Goal: Find specific page/section: Find specific page/section

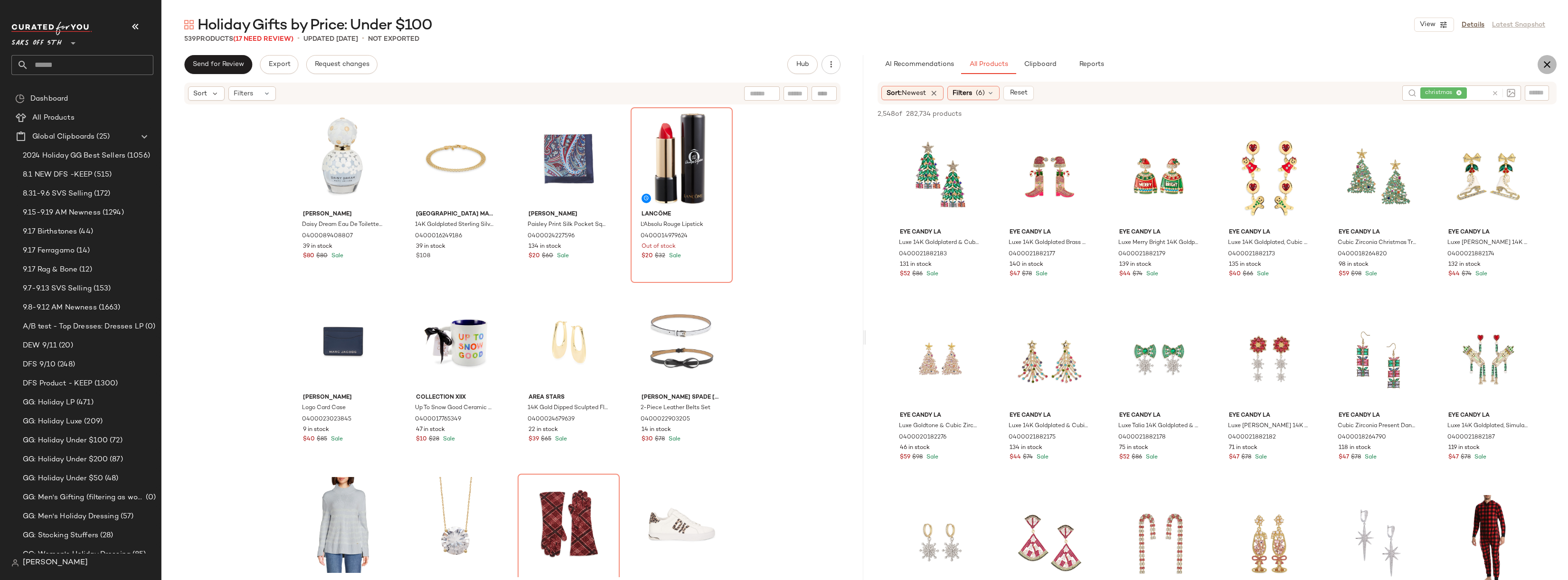
click at [1546, 66] on icon "button" at bounding box center [1548, 64] width 12 height 12
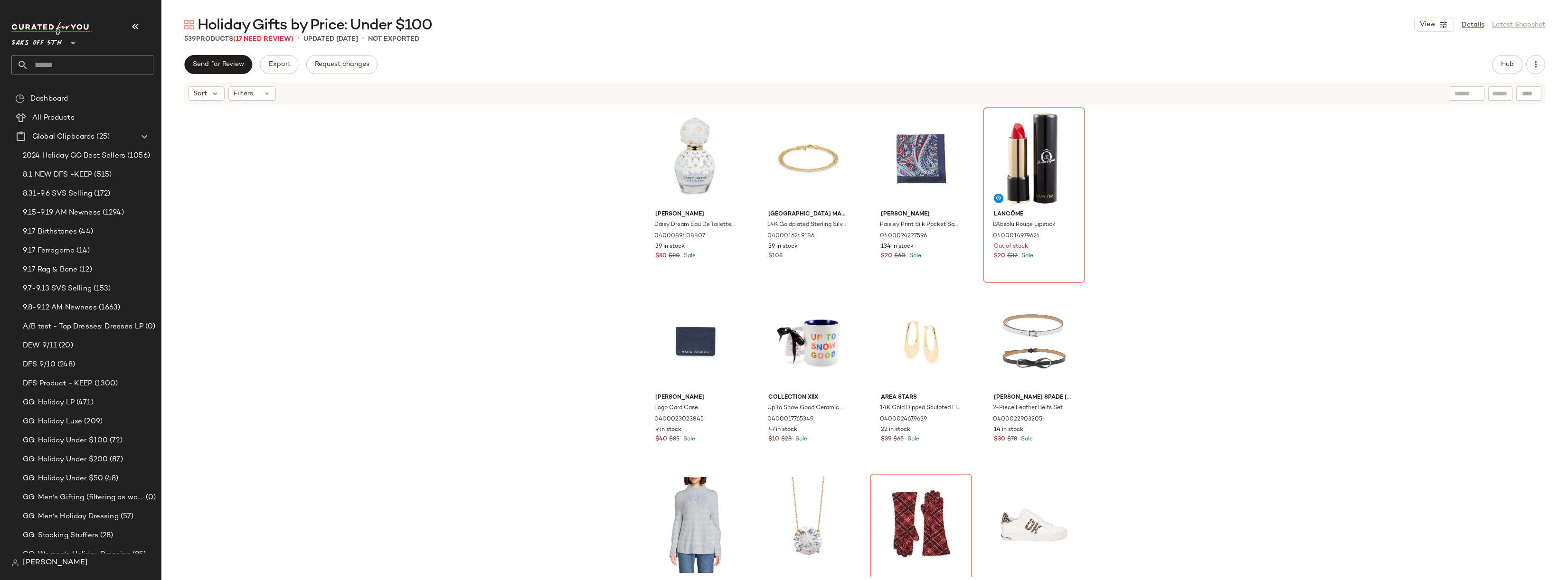
click at [533, 59] on div "Send for Review Export Request changes Hub" at bounding box center [865, 65] width 1361 height 19
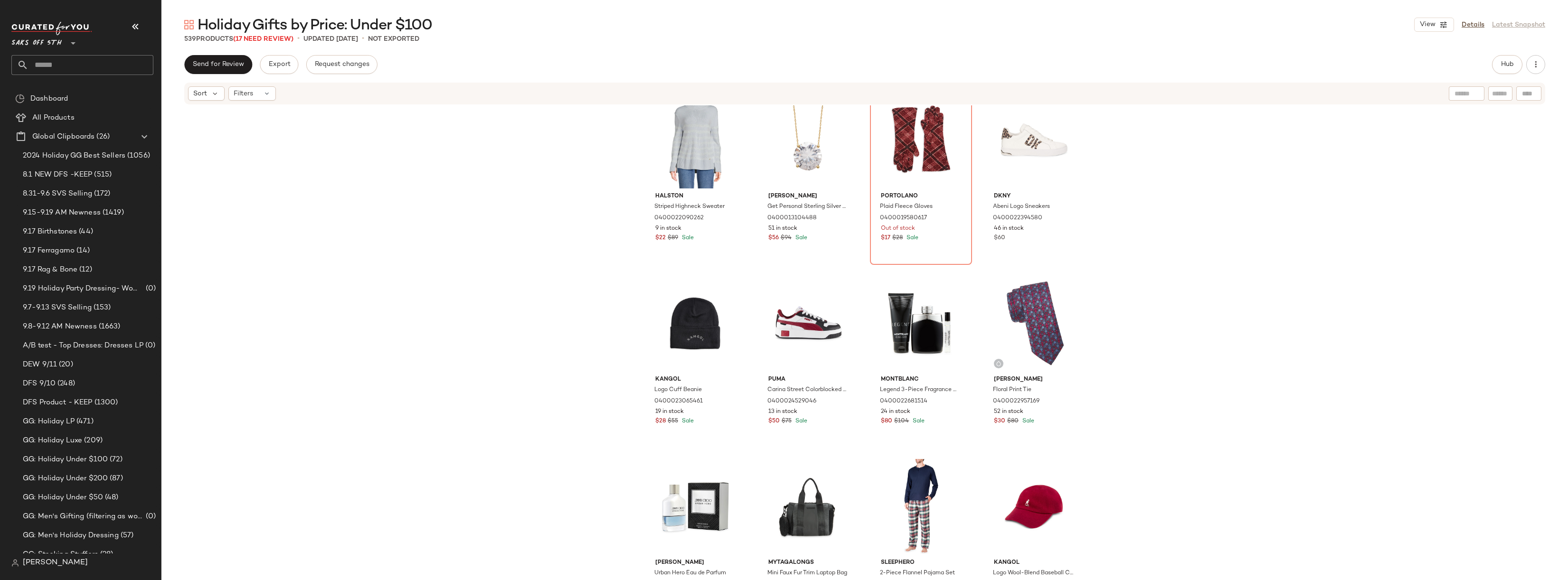
scroll to position [66, 0]
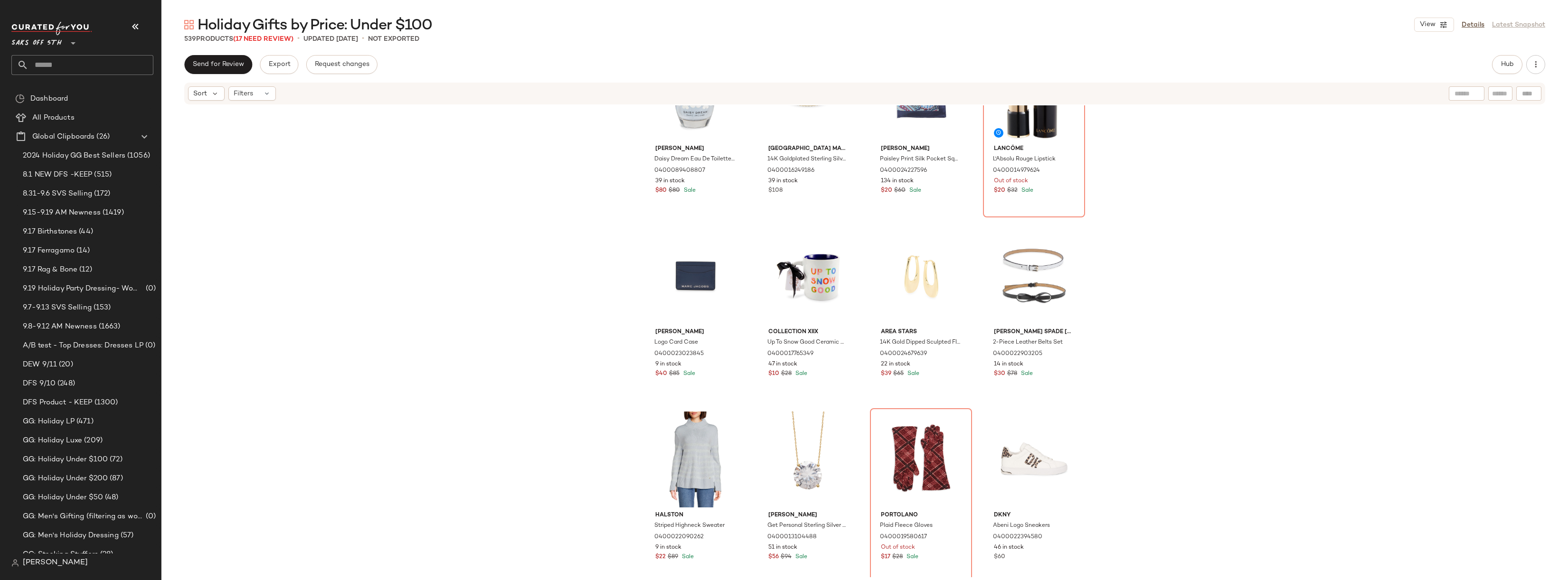
click at [1148, 218] on div "[PERSON_NAME] [PERSON_NAME] Dream Eau De Toilette Spray 0400089408807 39 in sto…" at bounding box center [865, 341] width 1407 height 472
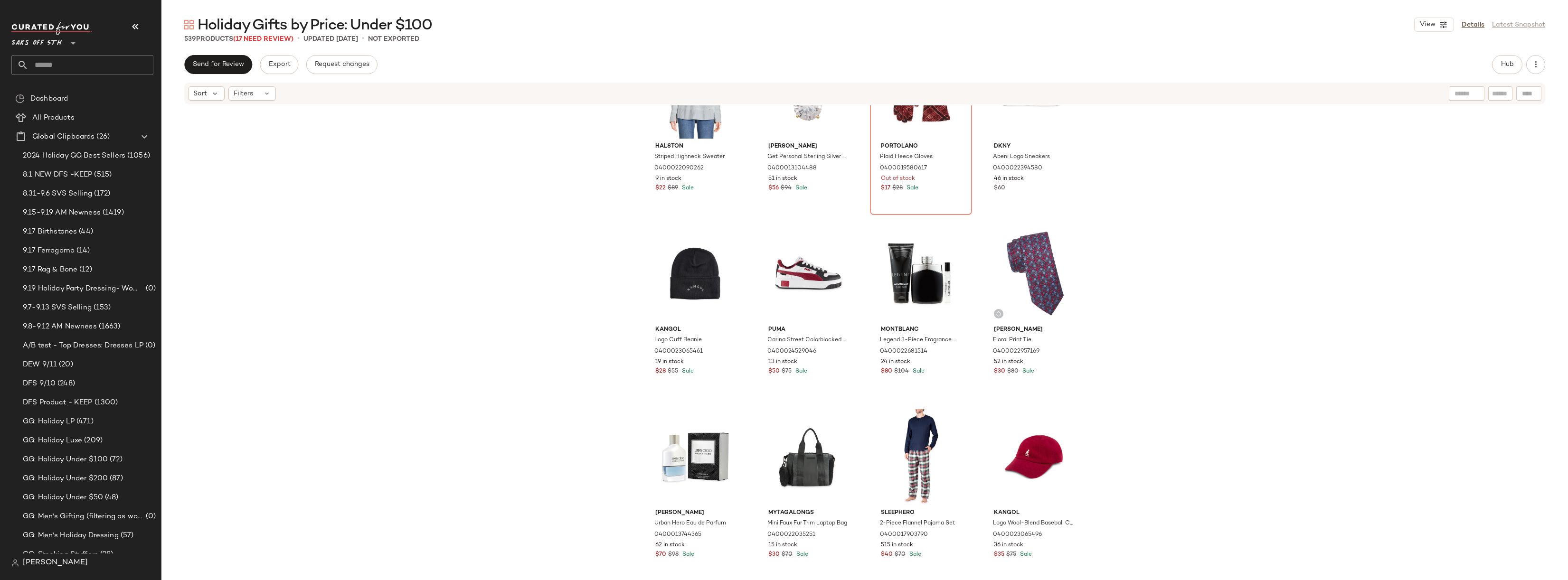
scroll to position [58, 0]
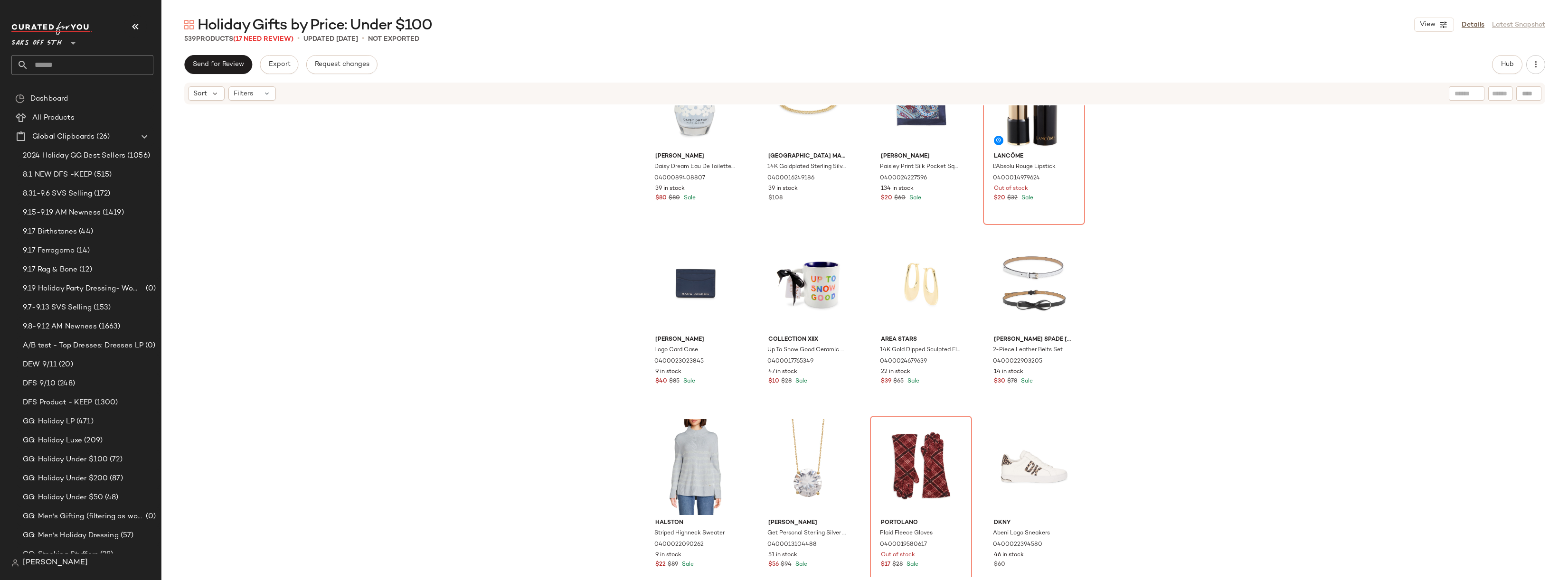
click at [1147, 240] on div "[PERSON_NAME] [PERSON_NAME] Dream Eau De Toilette Spray 0400089408807 39 in sto…" at bounding box center [865, 341] width 1407 height 472
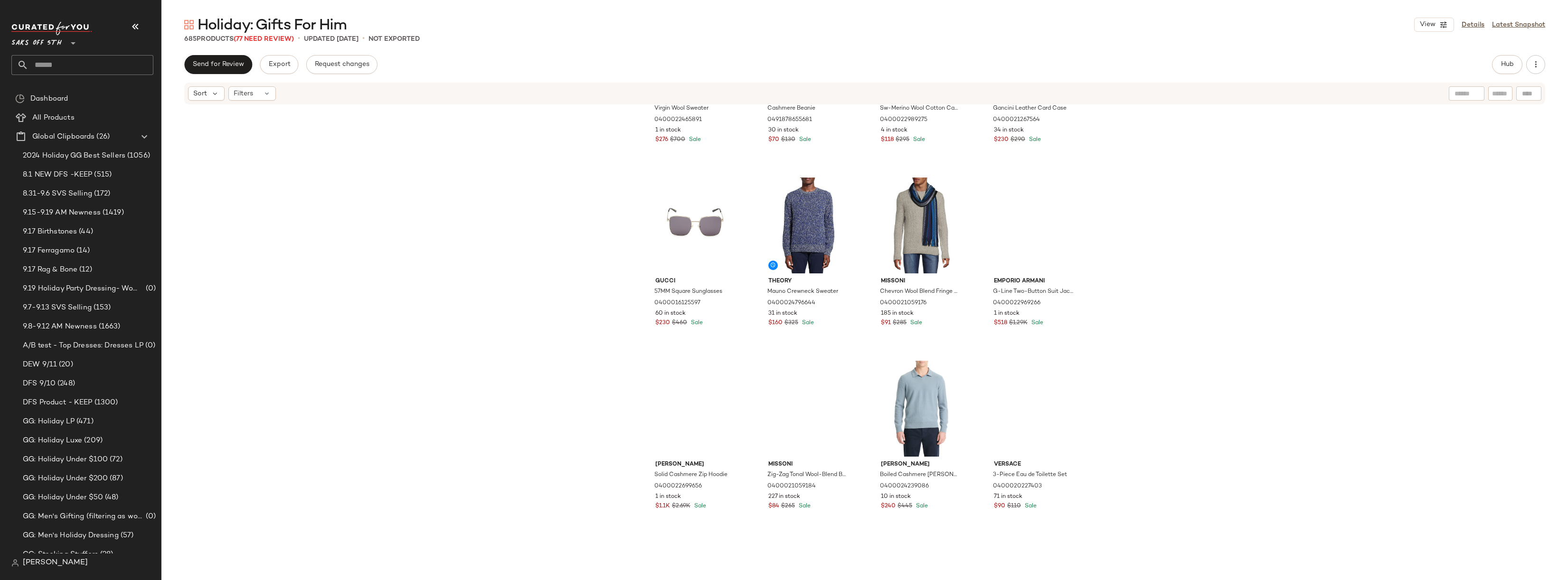
scroll to position [4158, 0]
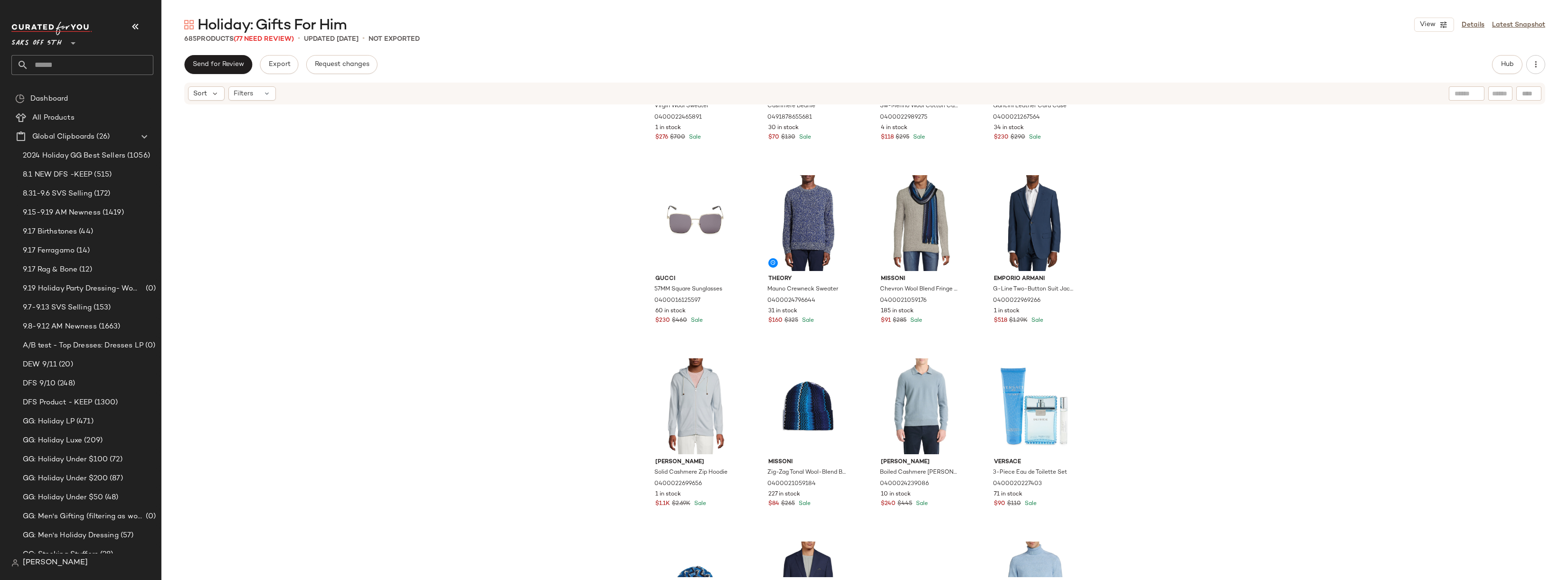
click at [513, 338] on div "Jil Sander Virgin Wool Sweater 0400022465891 1 in stock $276 $700 Sale Portolan…" at bounding box center [865, 341] width 1407 height 472
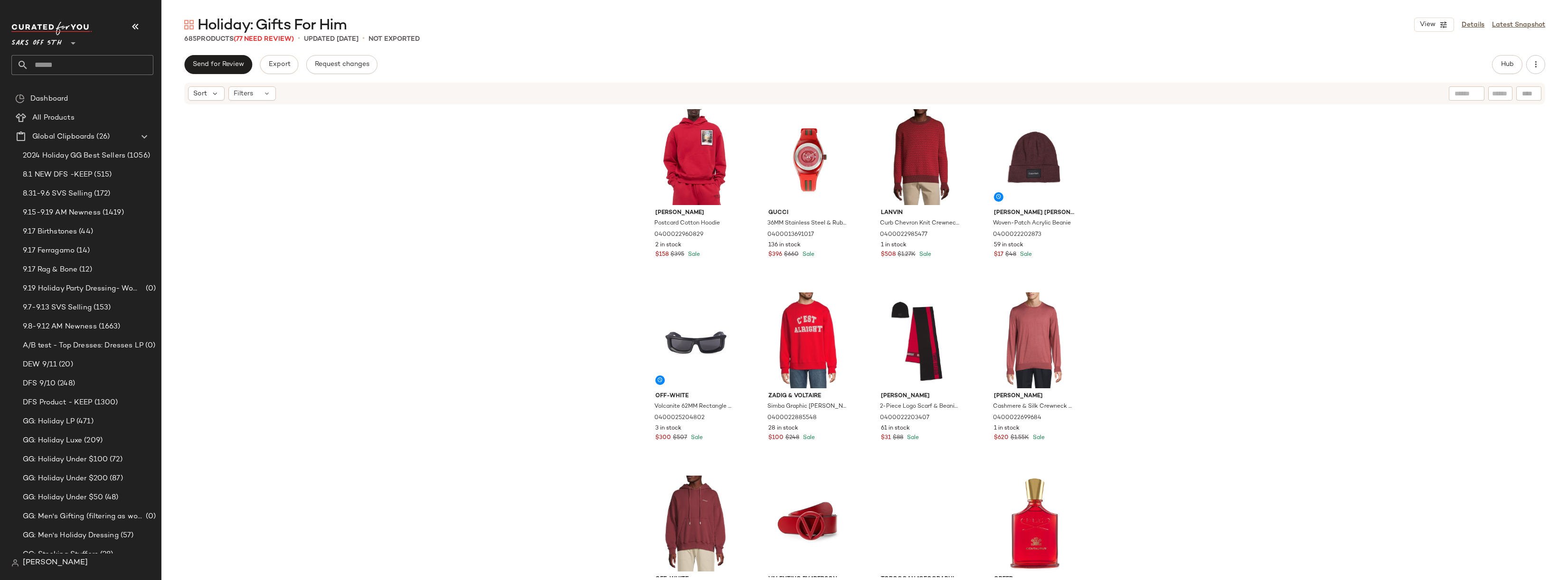
scroll to position [0, 0]
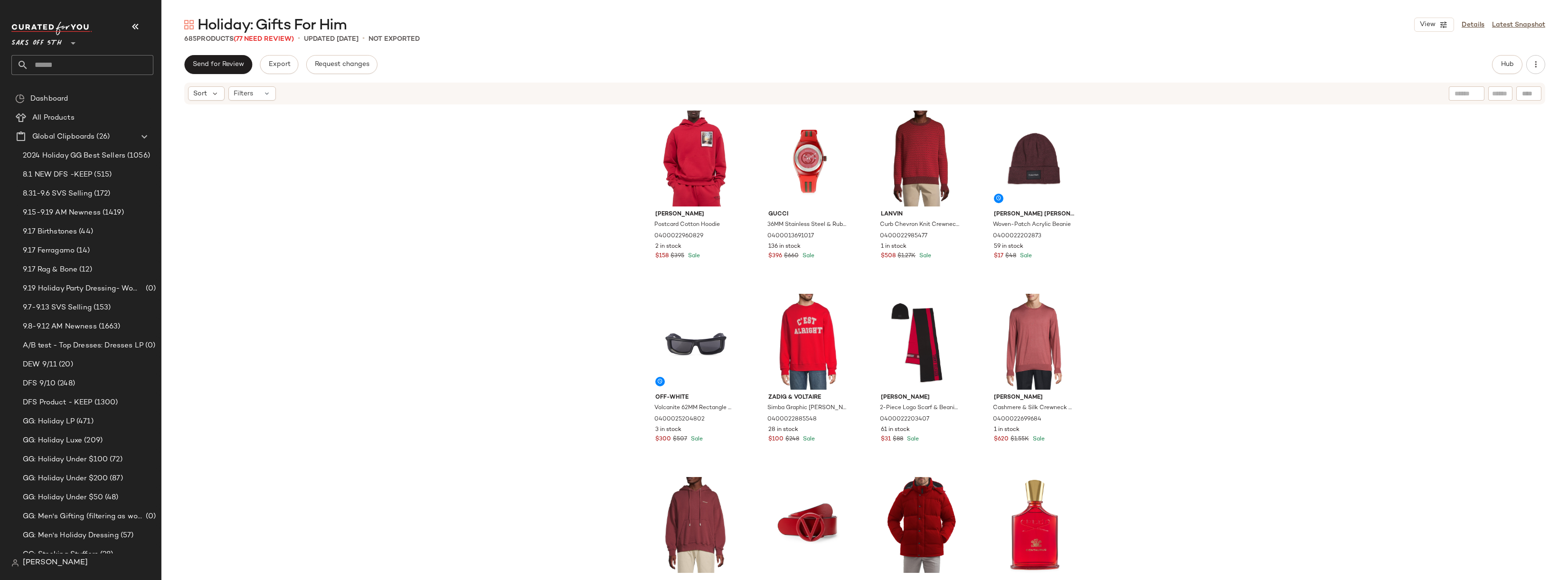
click at [506, 267] on div "Helmut Lang Postcard Cotton Hoodie 0400022960829 2 in stock $158 $395 Sale Gucc…" at bounding box center [865, 341] width 1407 height 472
click at [1152, 186] on div "Helmut Lang Postcard Cotton Hoodie 0400022960829 2 in stock $158 $395 Sale Gucc…" at bounding box center [865, 341] width 1407 height 472
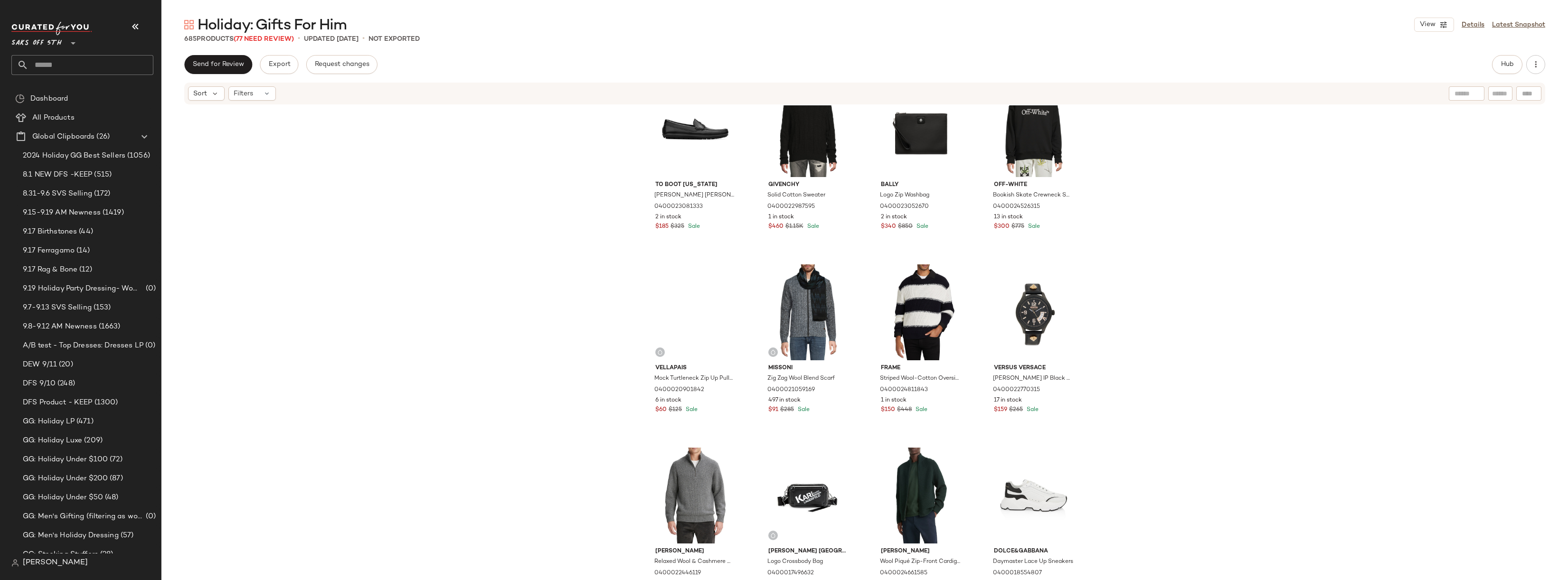
scroll to position [10470, 0]
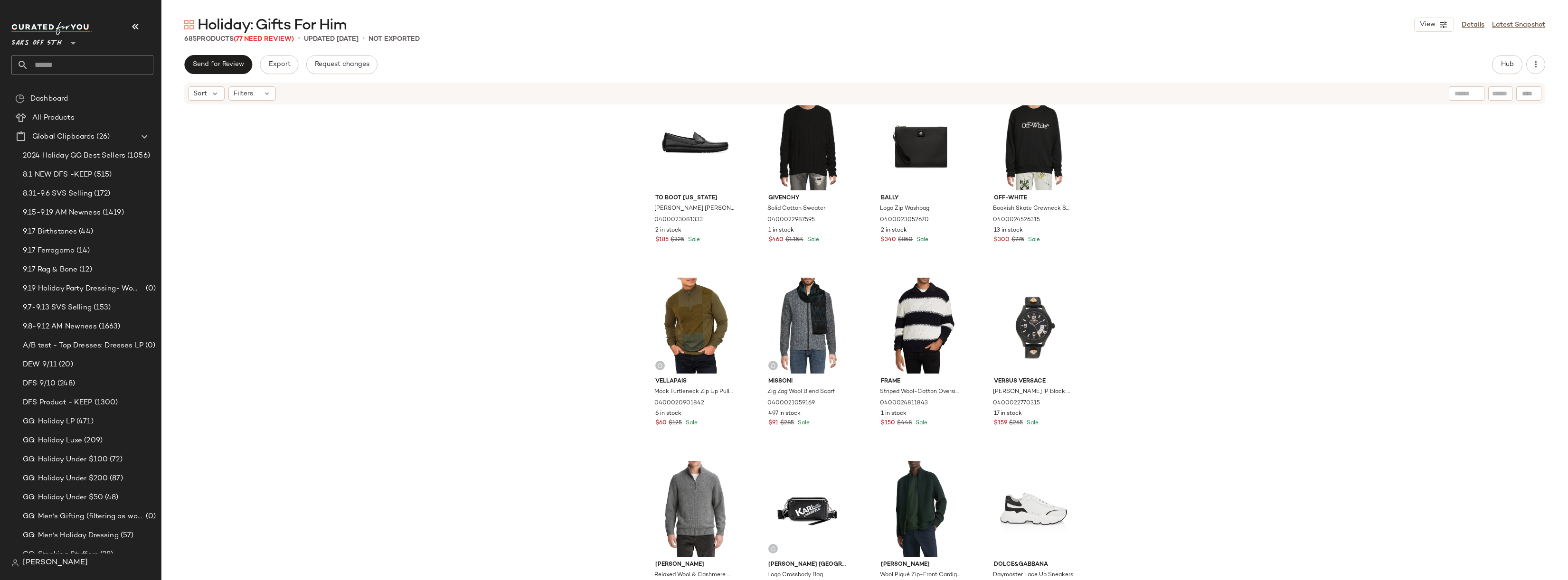
click at [1148, 244] on div "To Boot New York Lucien Leather Penny Driving Loafers 0400023081333 2 in stock …" at bounding box center [865, 341] width 1407 height 472
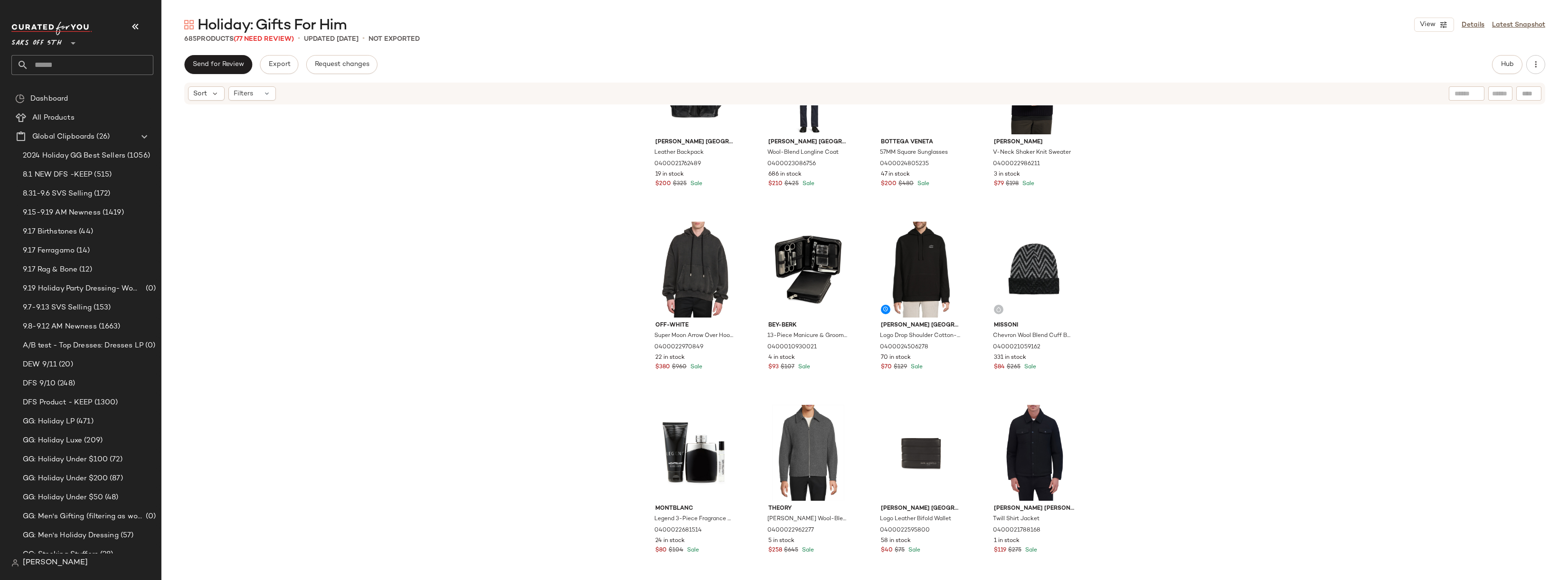
scroll to position [2244, 0]
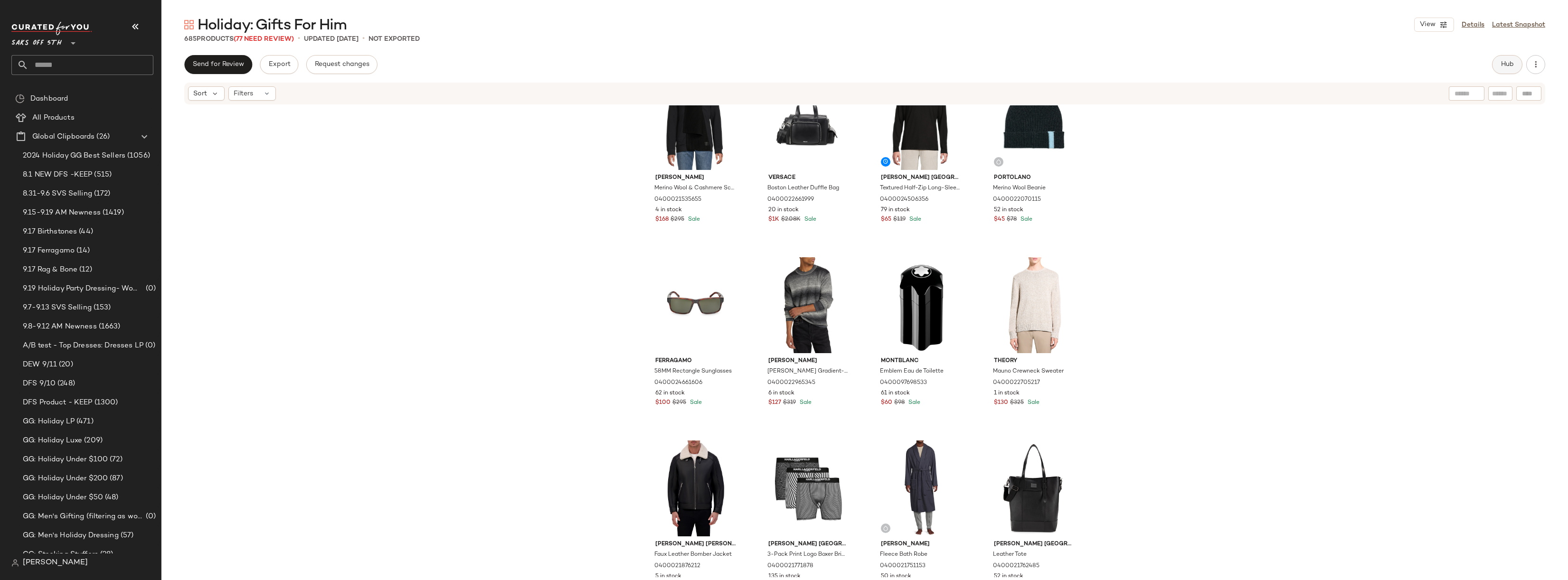
click at [1509, 62] on span "Hub" at bounding box center [1507, 64] width 13 height 8
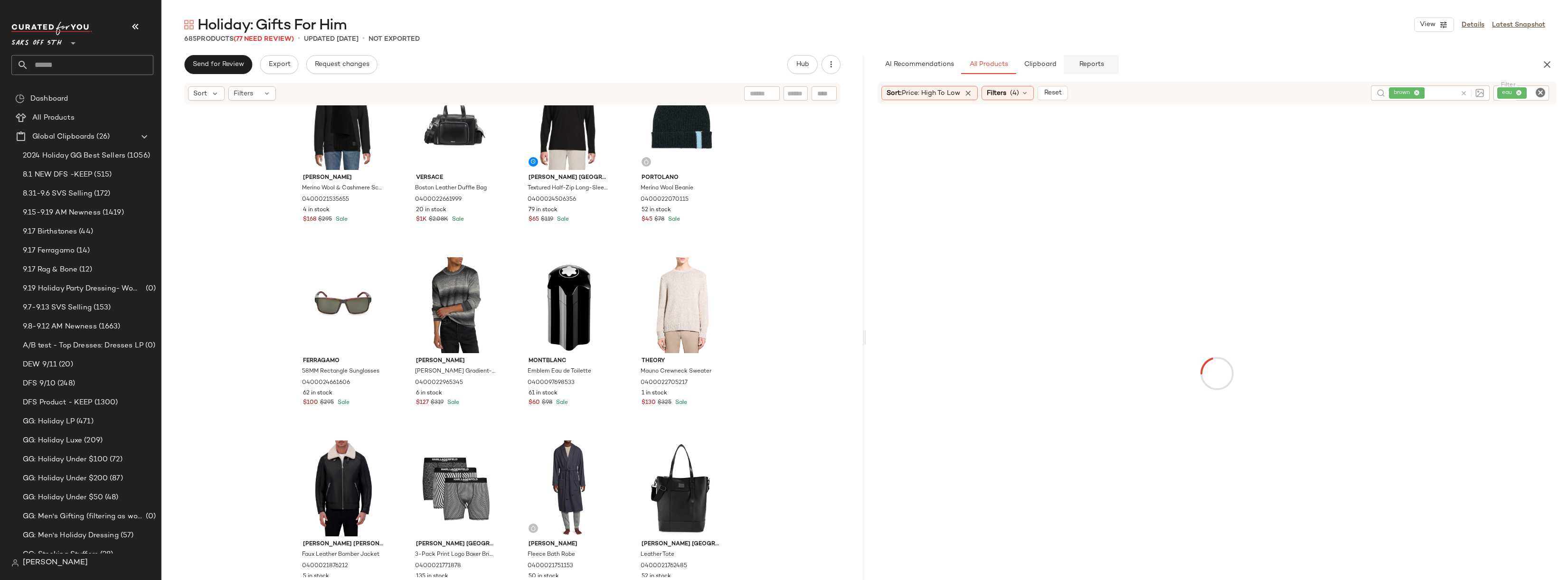
click at [1102, 64] on span "Reports" at bounding box center [1091, 64] width 25 height 8
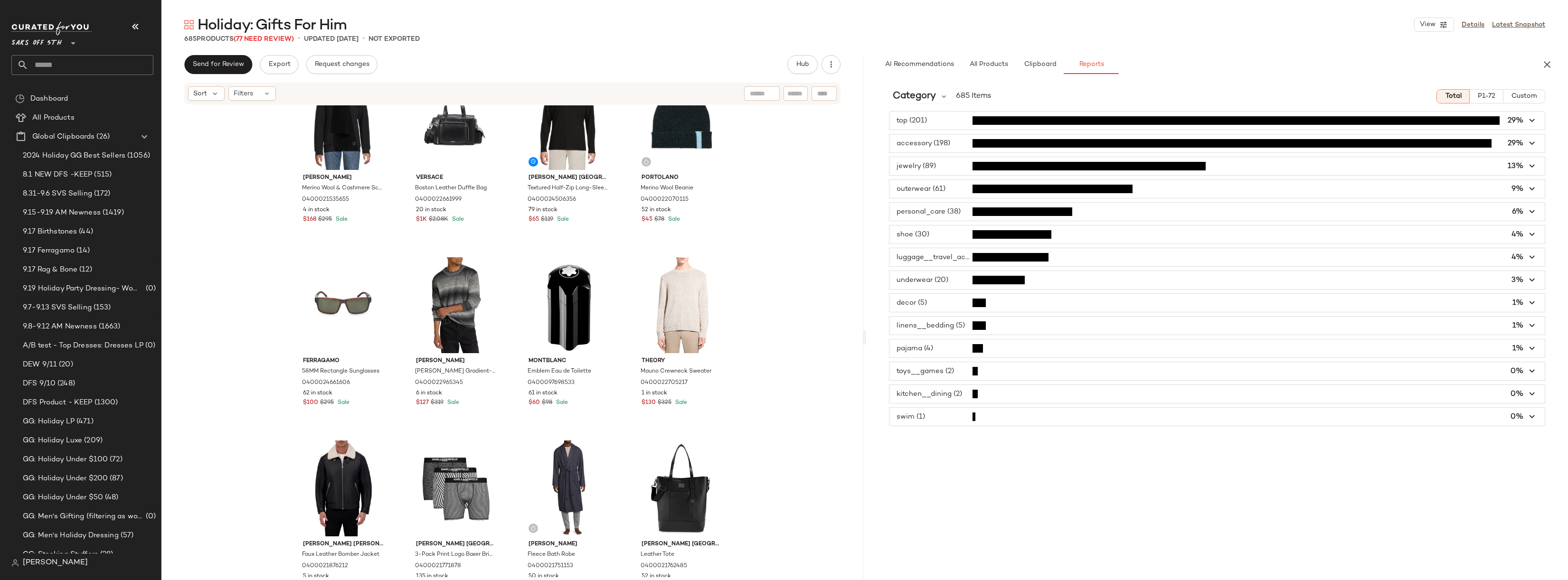
click at [952, 186] on span "button" at bounding box center [1217, 189] width 655 height 18
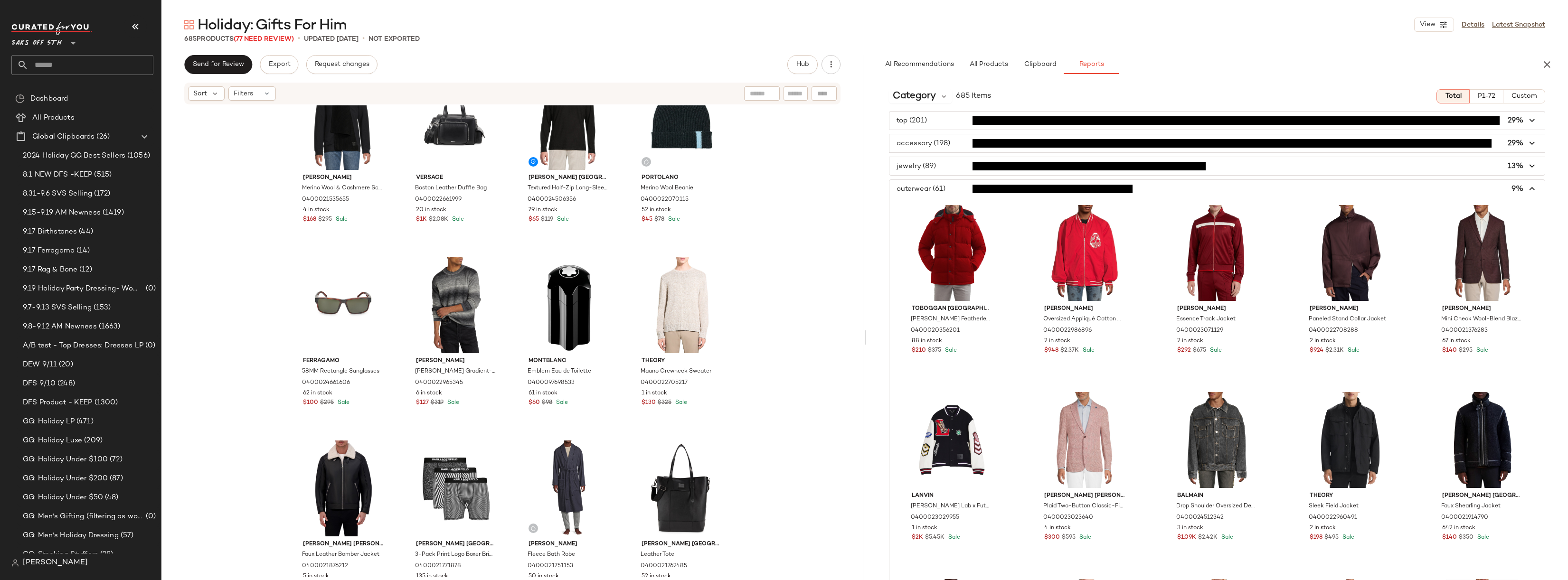
click at [952, 186] on span "button" at bounding box center [1217, 189] width 655 height 18
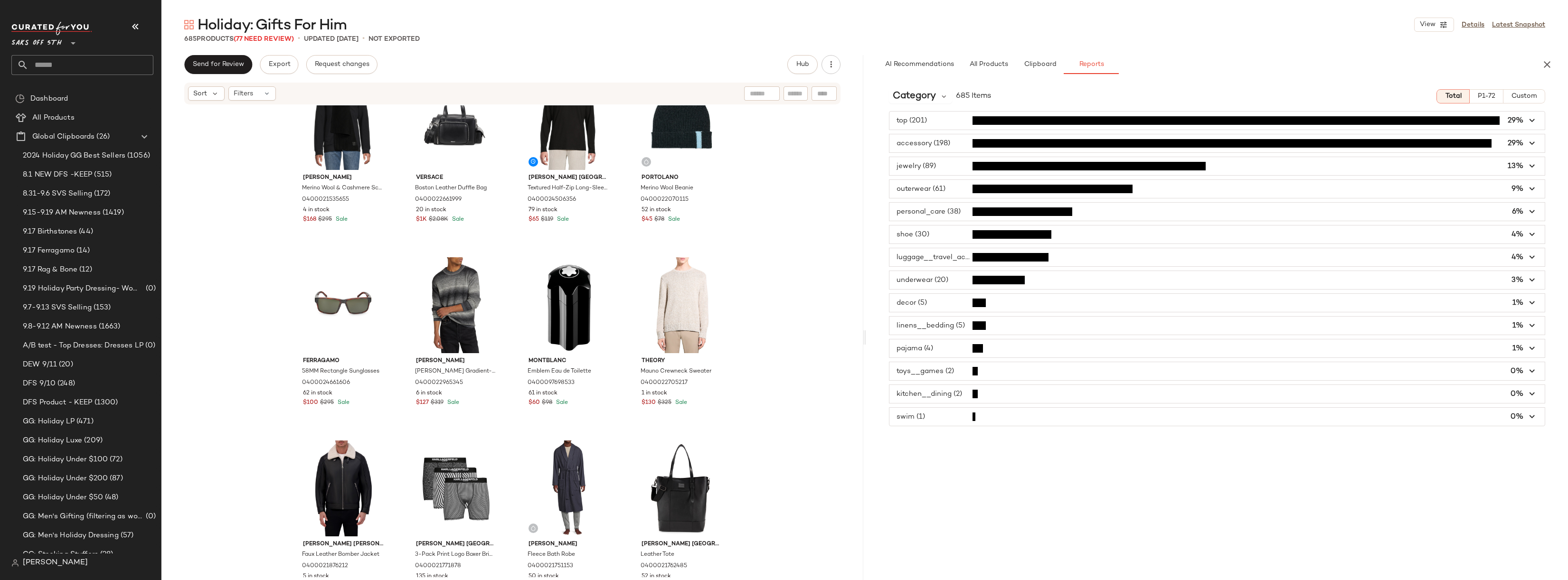
click at [947, 124] on span "button" at bounding box center [1217, 121] width 655 height 18
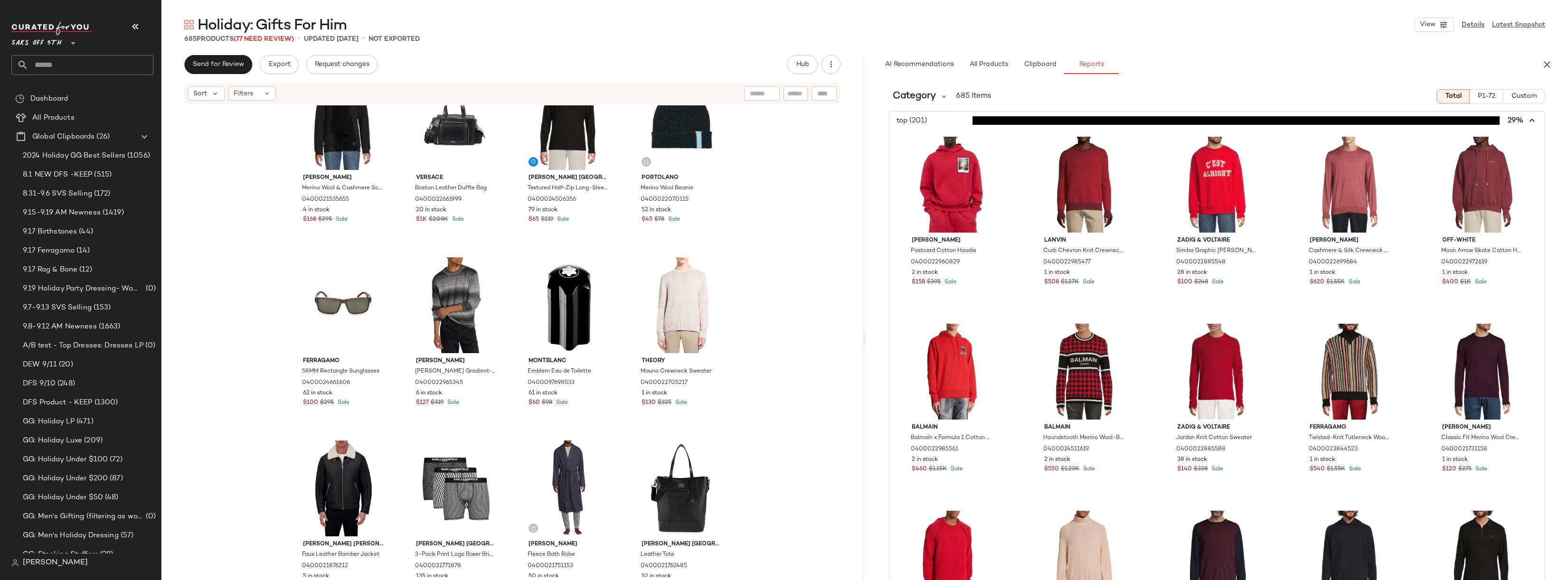
click at [947, 124] on span "button" at bounding box center [1217, 121] width 655 height 18
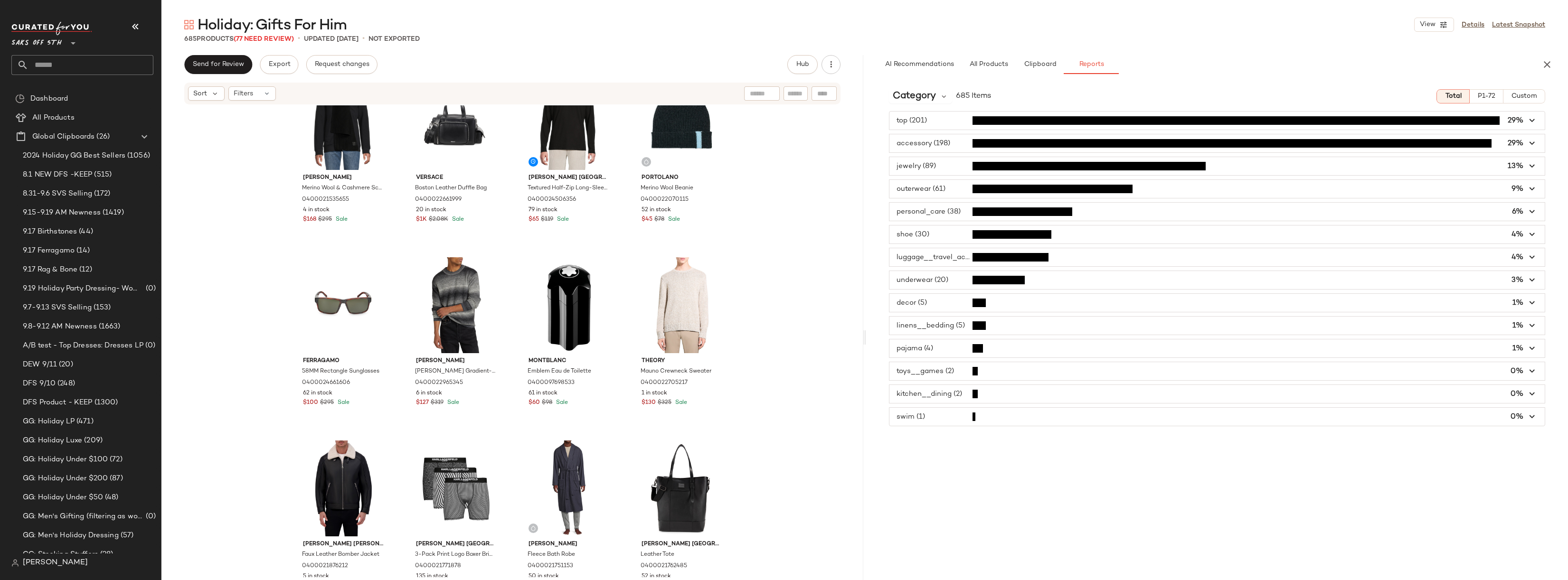
click at [946, 145] on span "button" at bounding box center [1217, 143] width 655 height 18
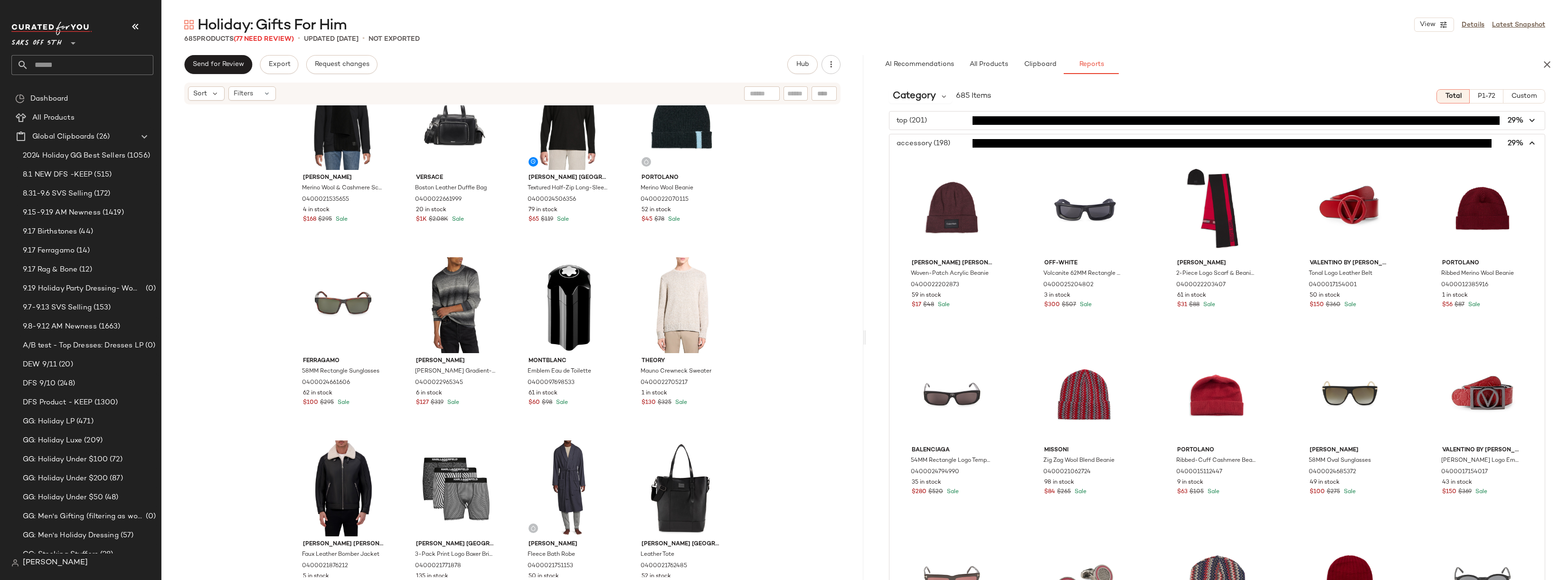
click at [956, 141] on span "button" at bounding box center [1217, 143] width 655 height 18
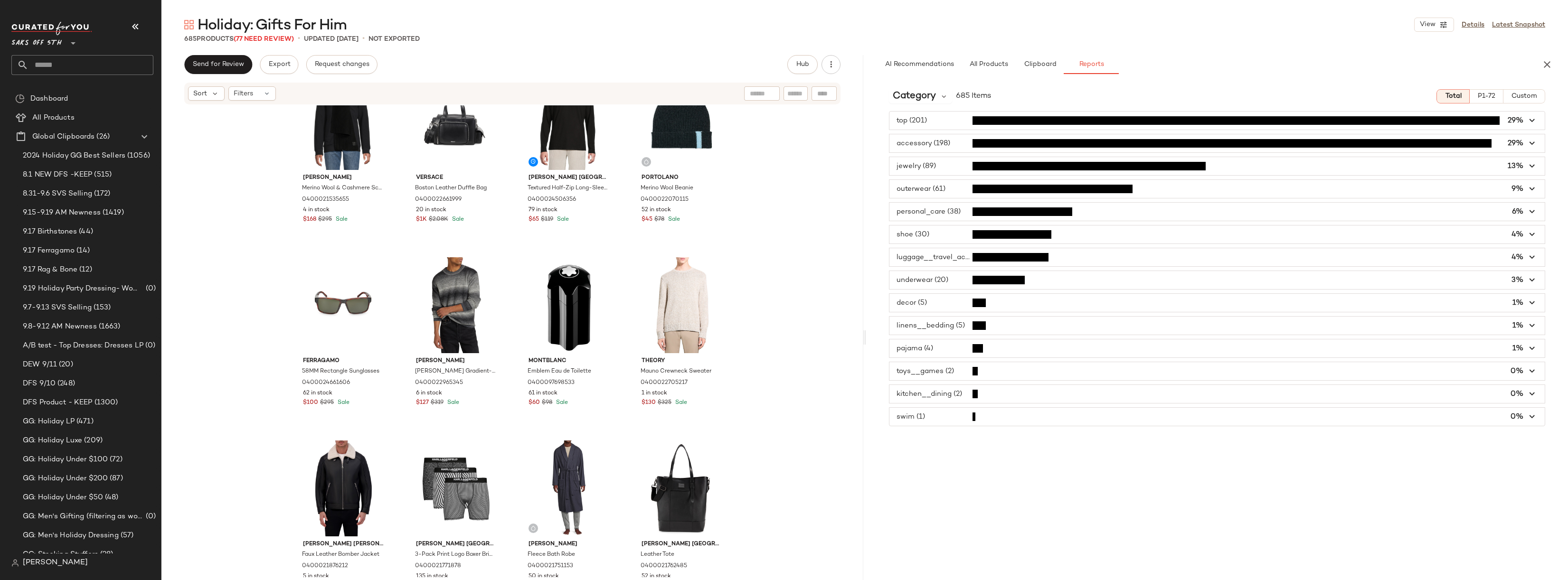
click at [945, 257] on span "button" at bounding box center [1217, 257] width 655 height 18
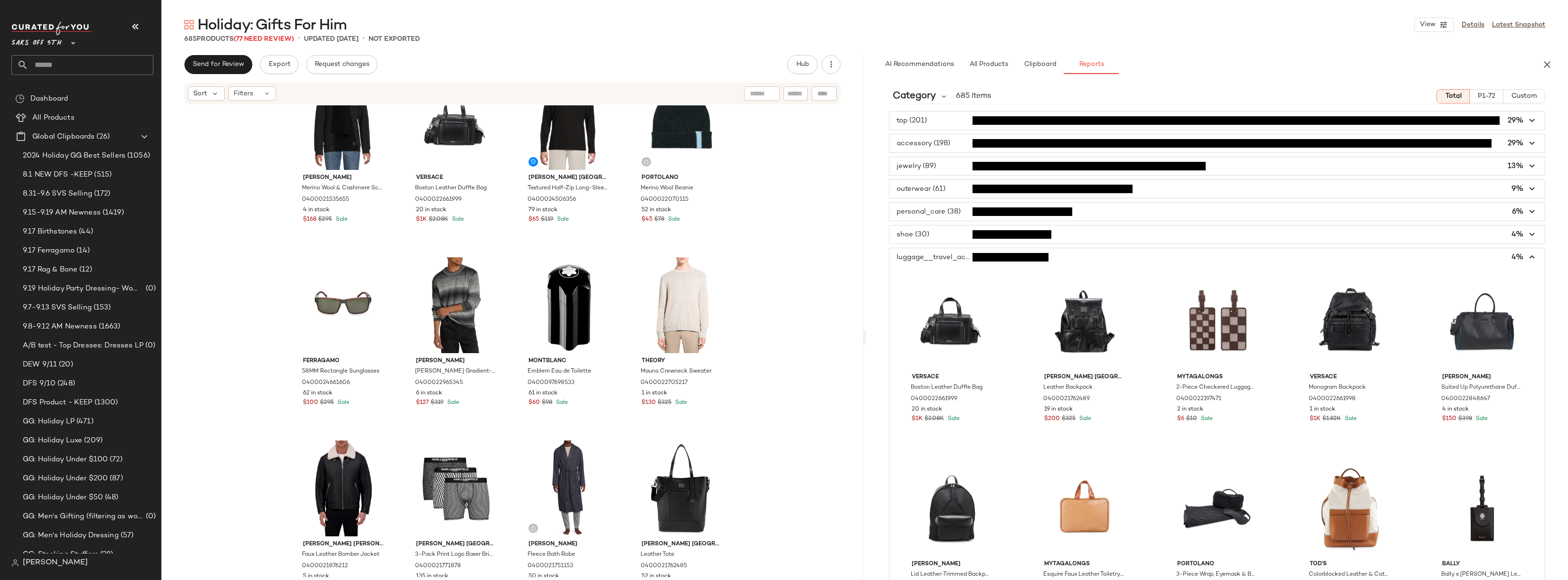
click at [945, 257] on span "button" at bounding box center [1217, 257] width 655 height 18
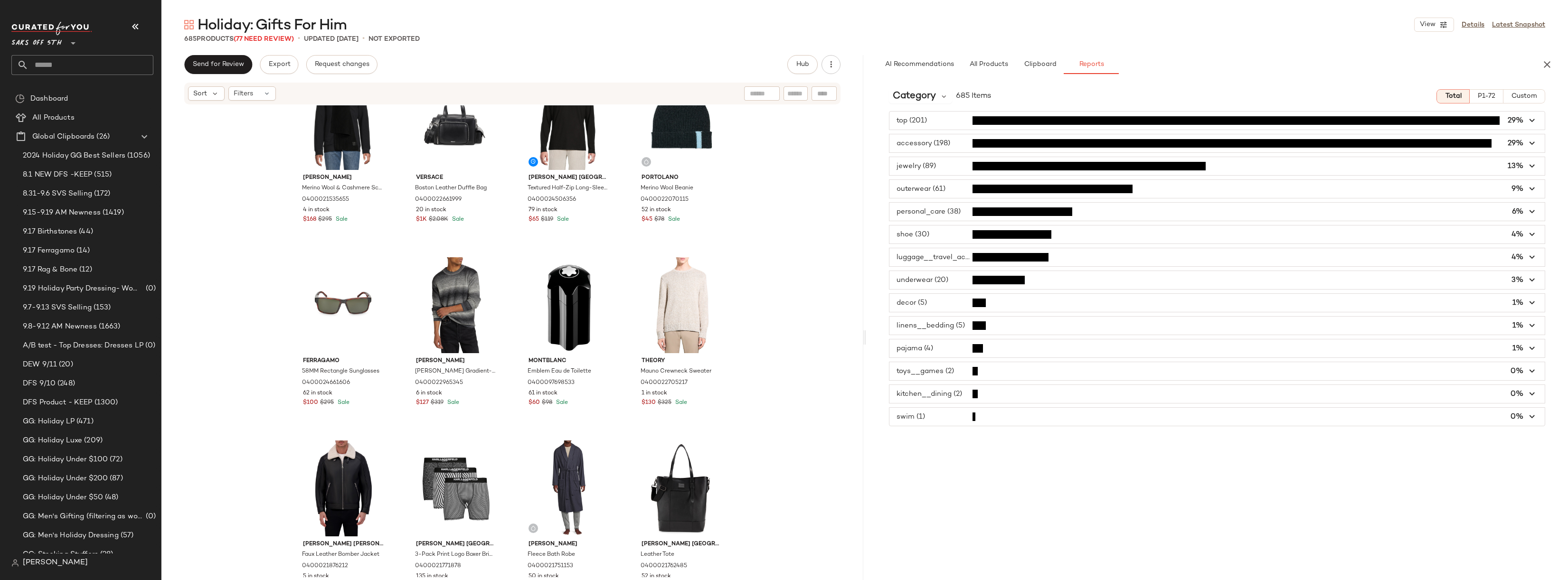
click at [948, 282] on span "button" at bounding box center [1217, 280] width 655 height 18
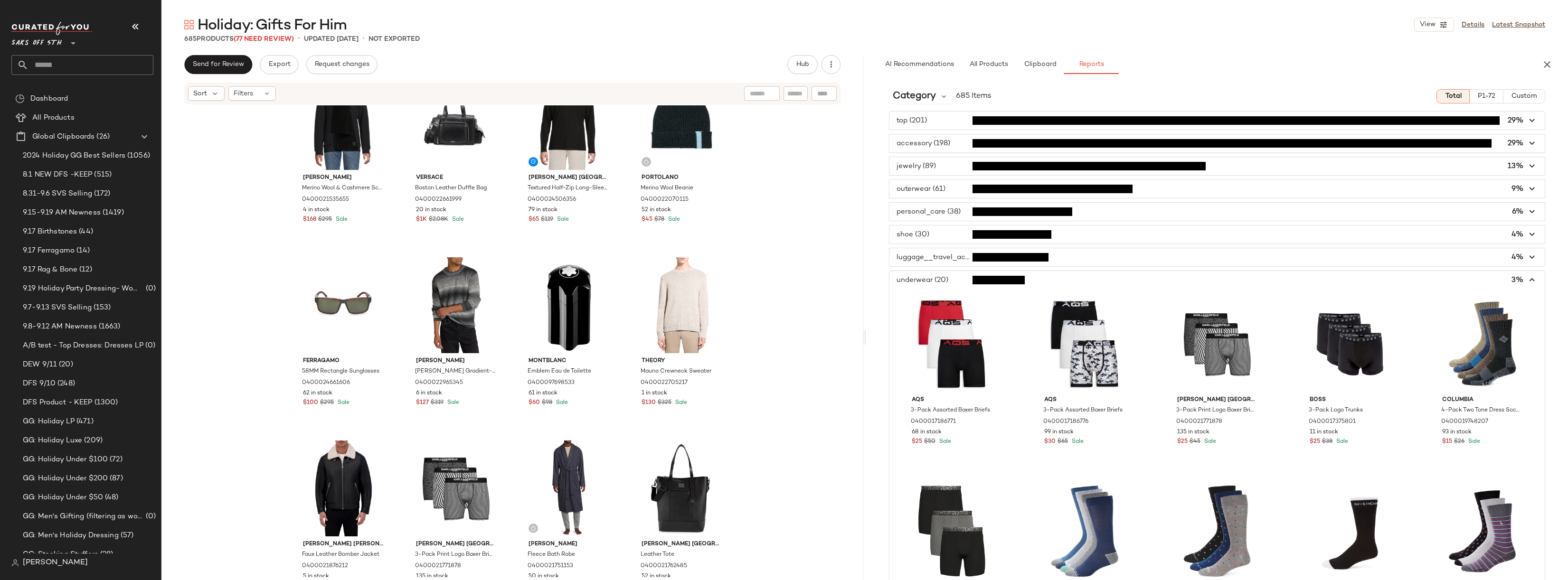
click at [948, 282] on span "button" at bounding box center [1217, 280] width 655 height 18
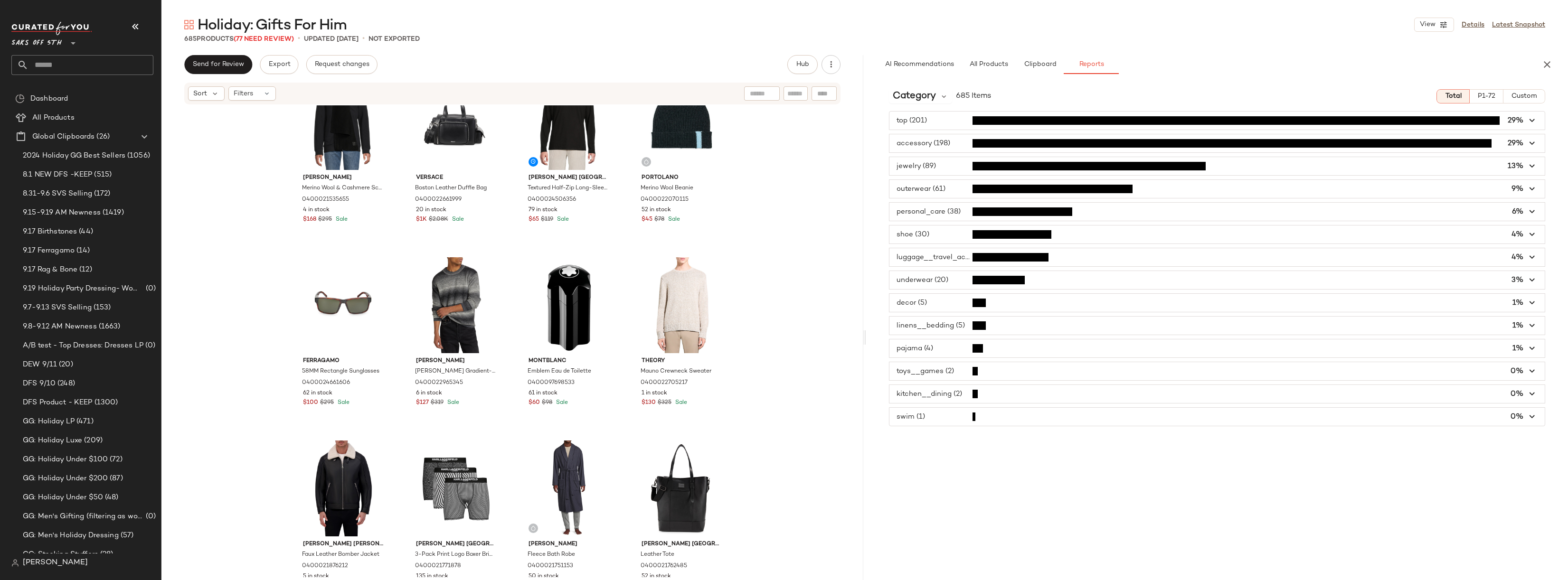
click at [950, 309] on span "button" at bounding box center [1217, 303] width 655 height 18
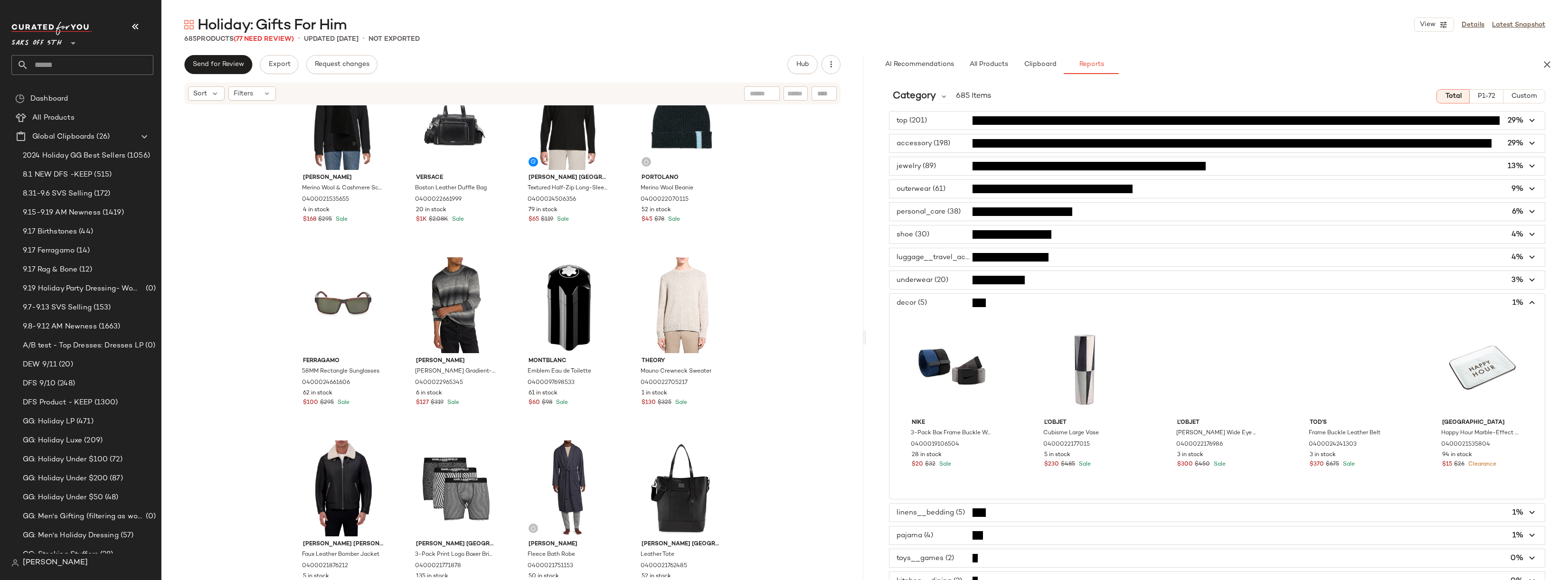
click at [950, 302] on span "button" at bounding box center [1217, 303] width 655 height 18
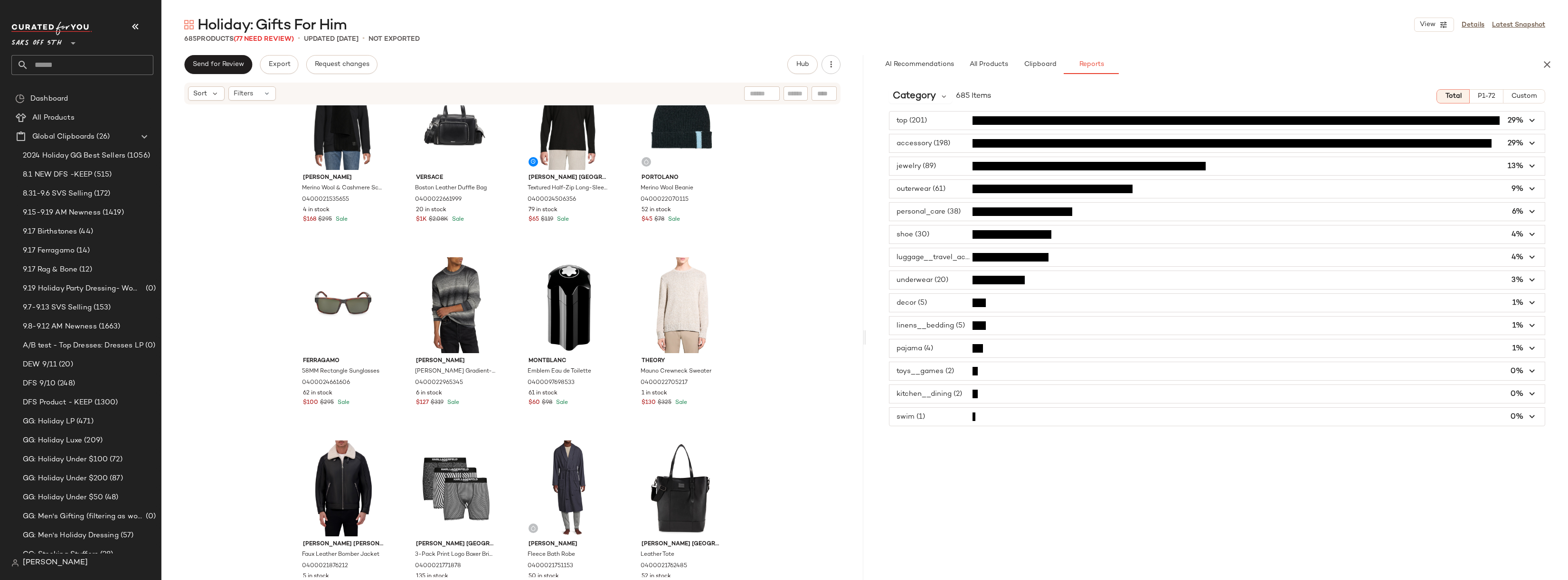
click at [950, 235] on span "button" at bounding box center [1217, 235] width 655 height 18
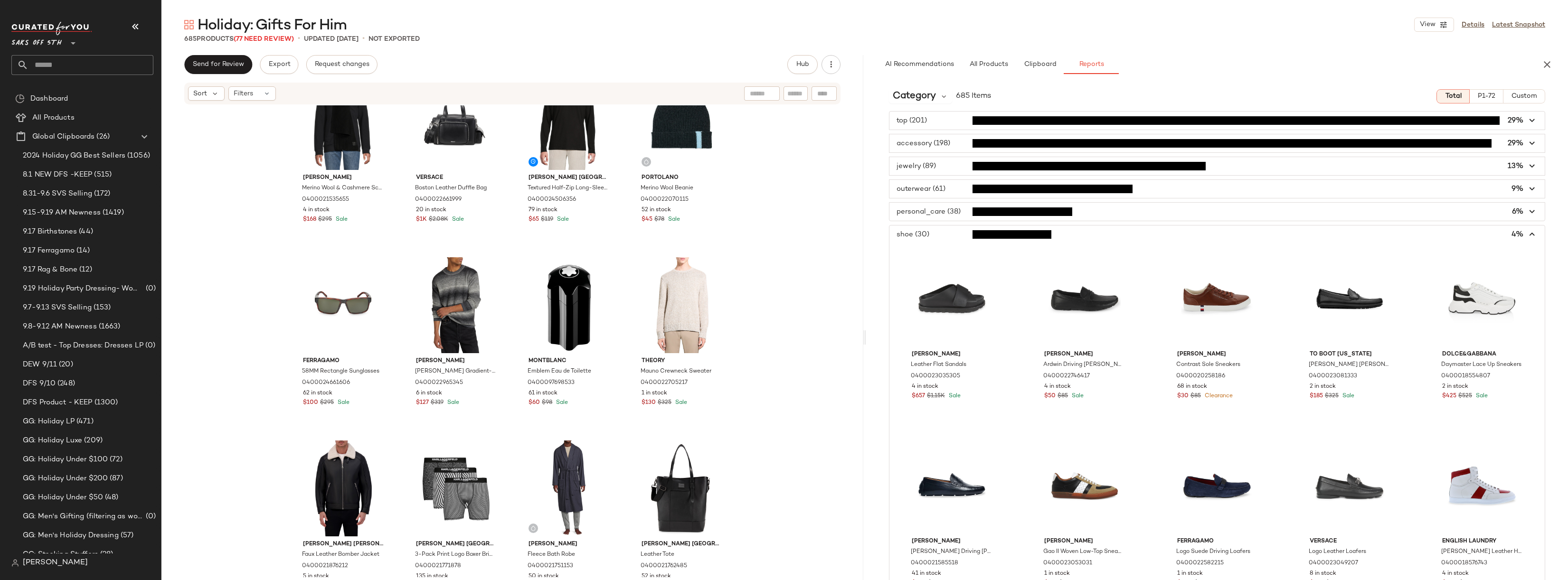
click at [943, 235] on span "button" at bounding box center [1217, 235] width 655 height 18
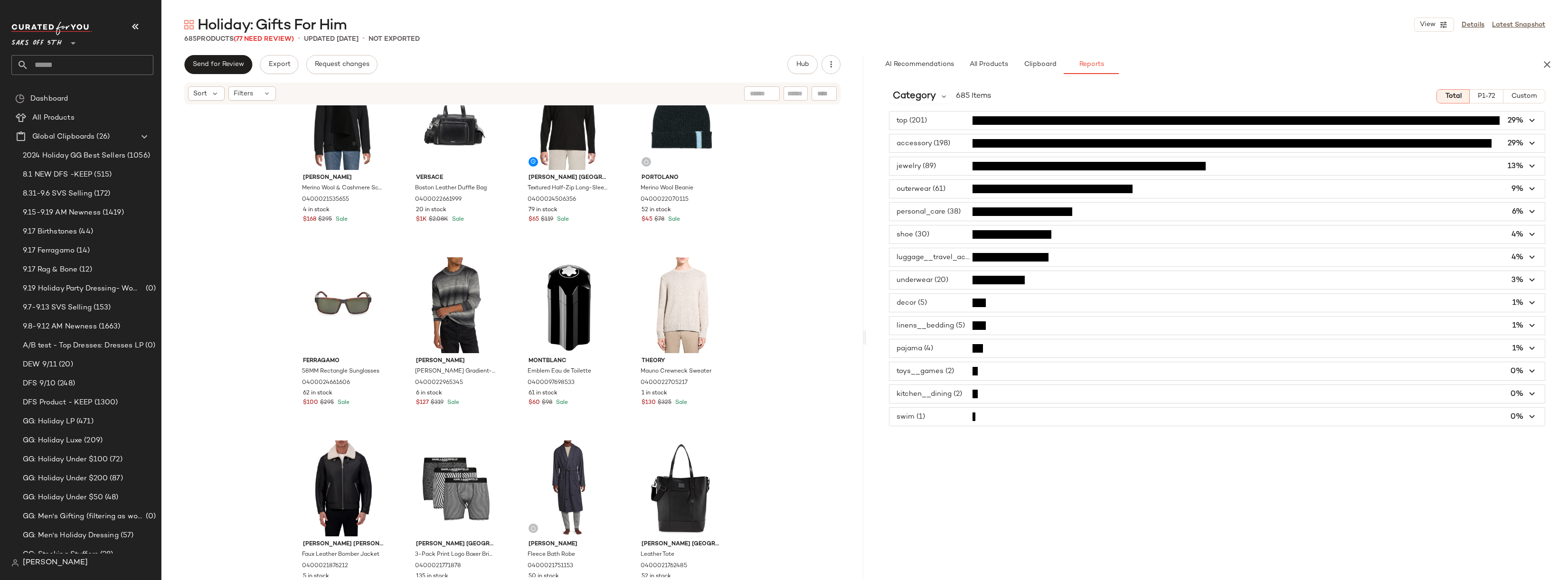
click at [944, 257] on span "button" at bounding box center [1217, 257] width 655 height 18
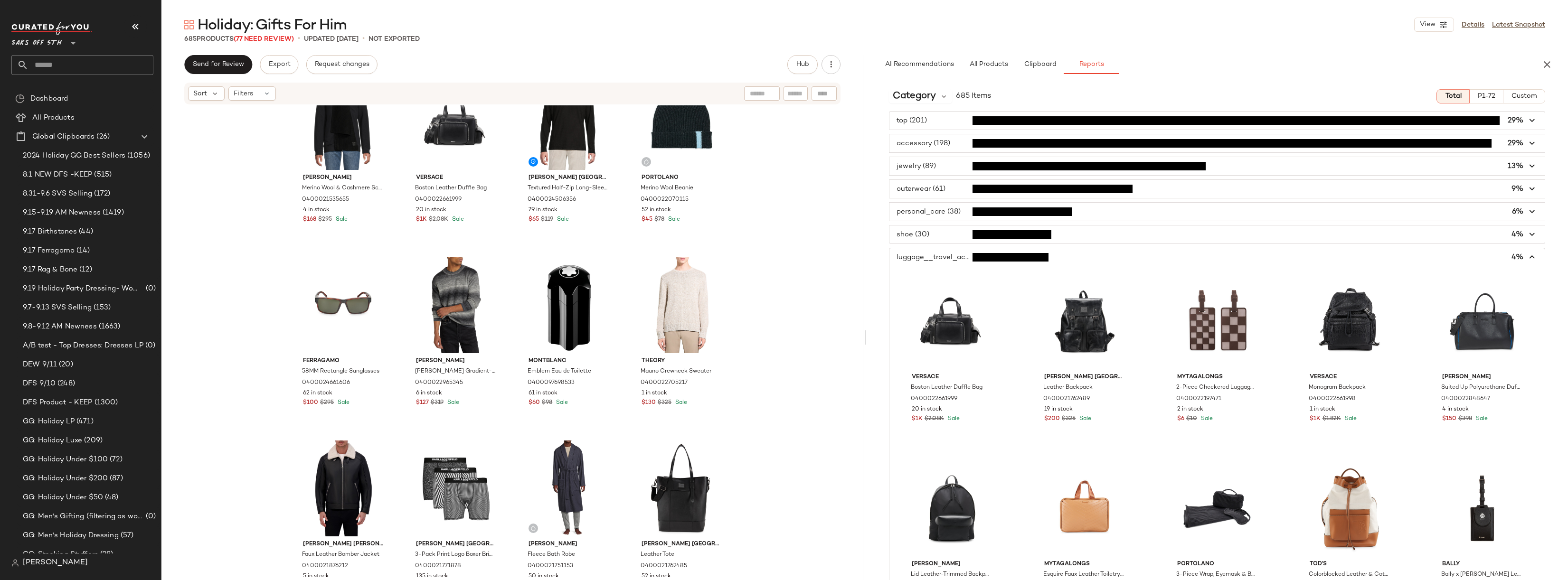
click at [945, 257] on span "button" at bounding box center [1217, 257] width 655 height 18
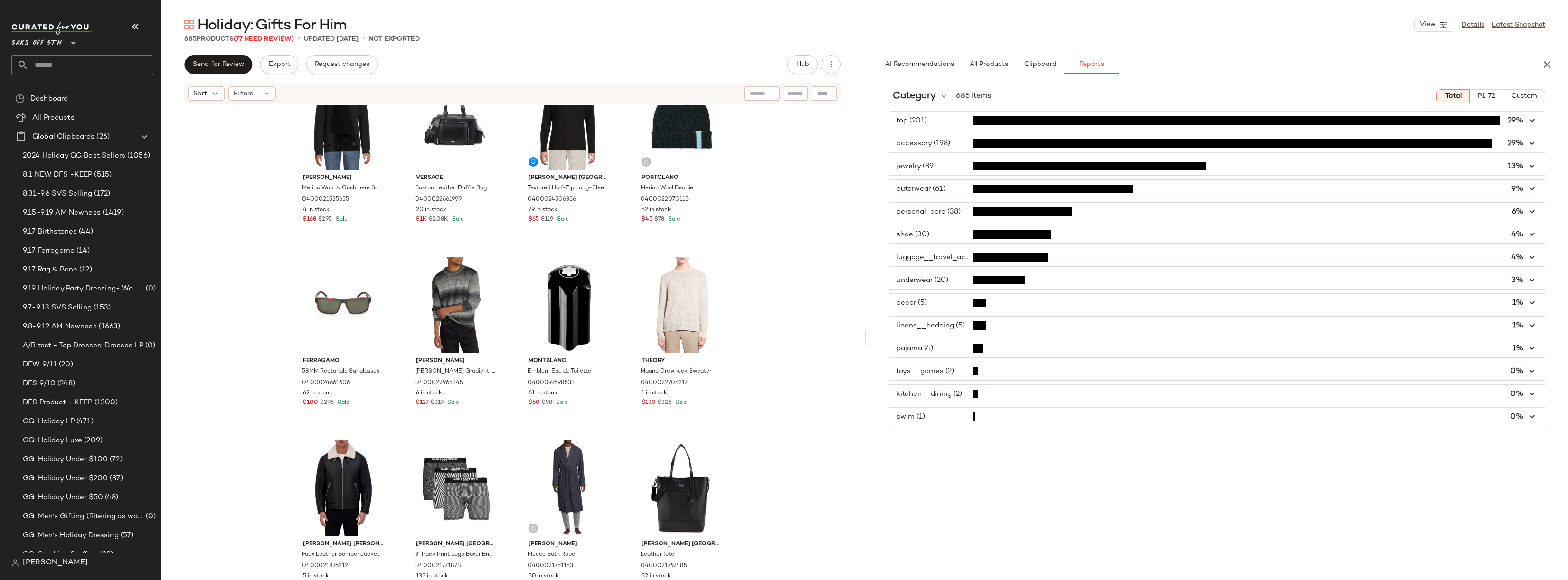
click at [1489, 98] on span "P1-72" at bounding box center [1487, 96] width 18 height 8
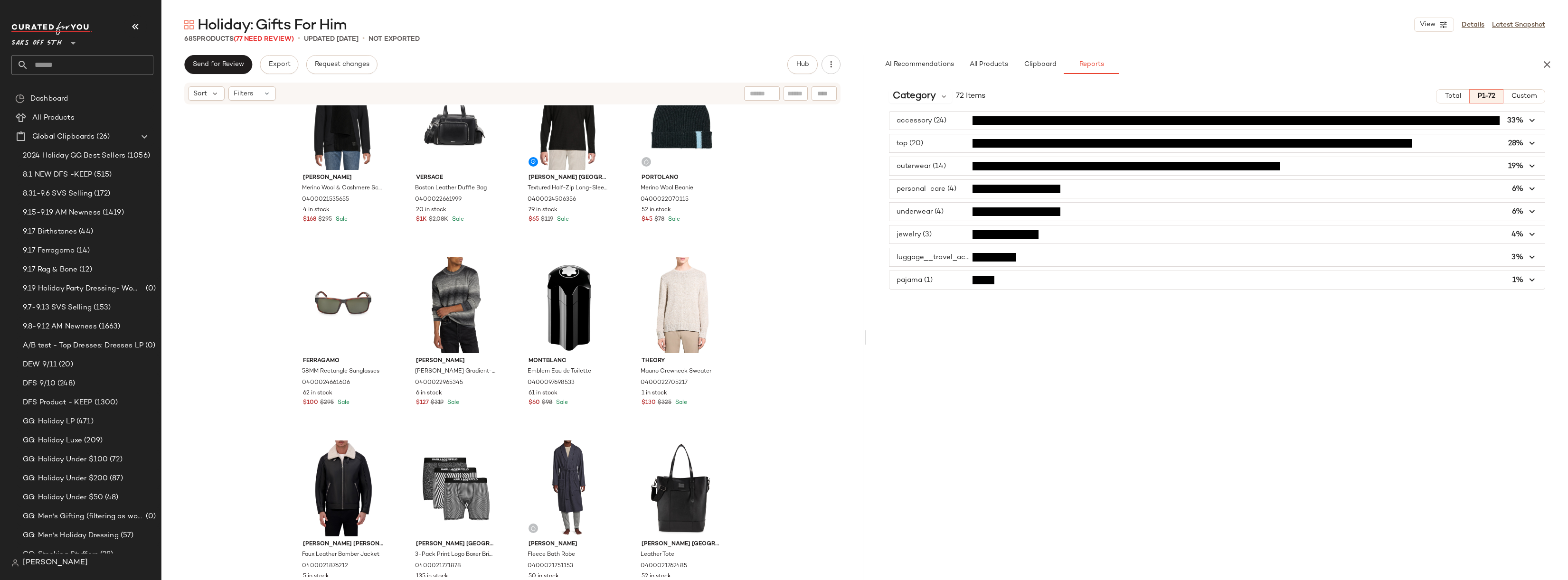
click at [950, 121] on span "button" at bounding box center [1217, 121] width 655 height 18
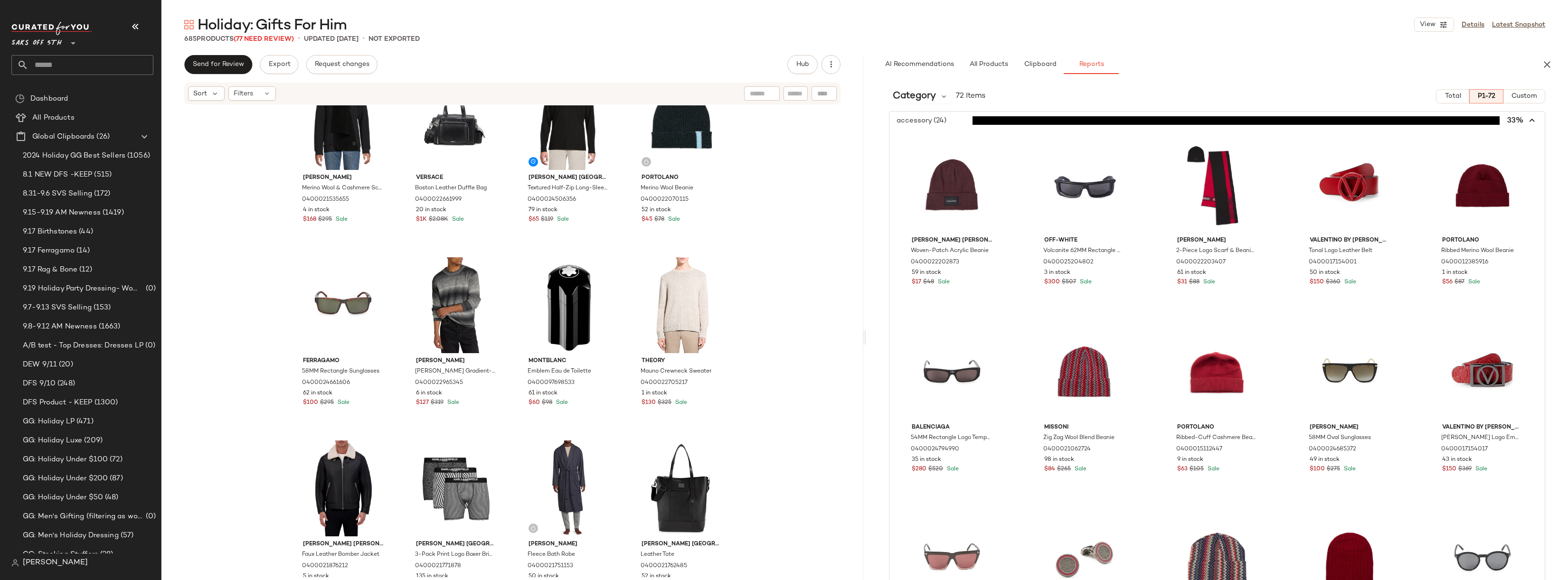
click at [950, 121] on span "button" at bounding box center [1217, 121] width 655 height 18
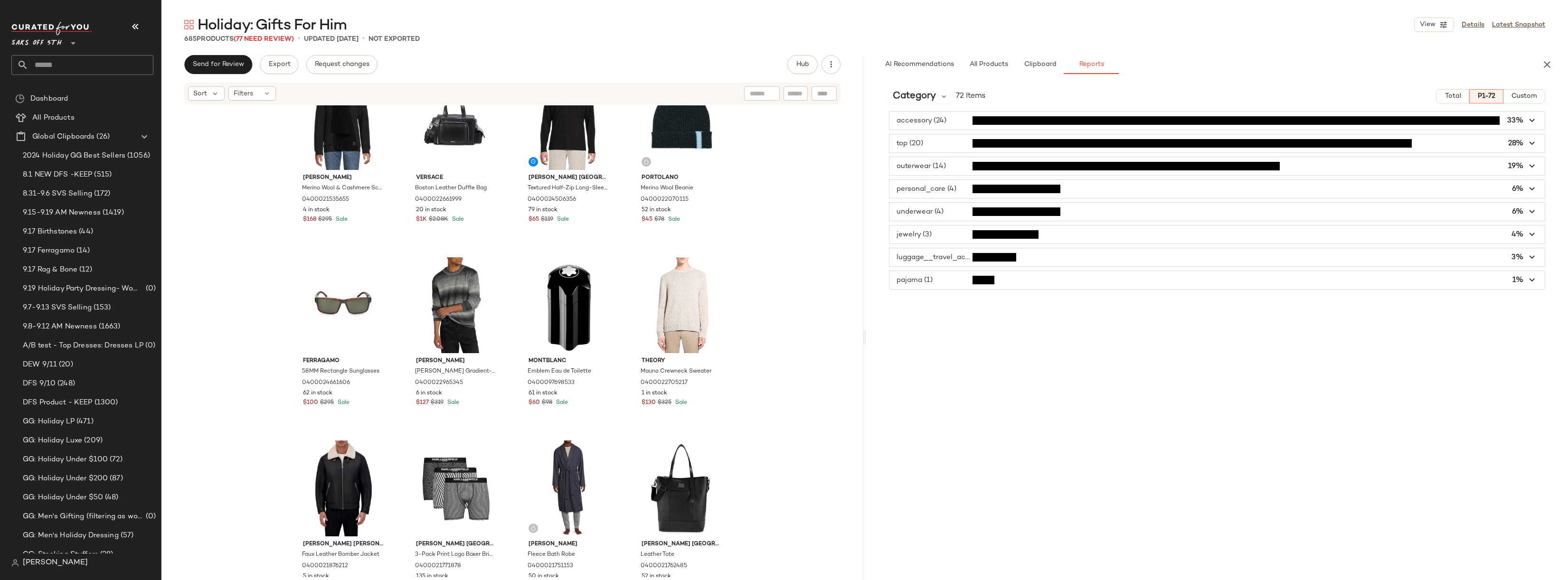
click at [945, 184] on span "button" at bounding box center [1217, 189] width 655 height 18
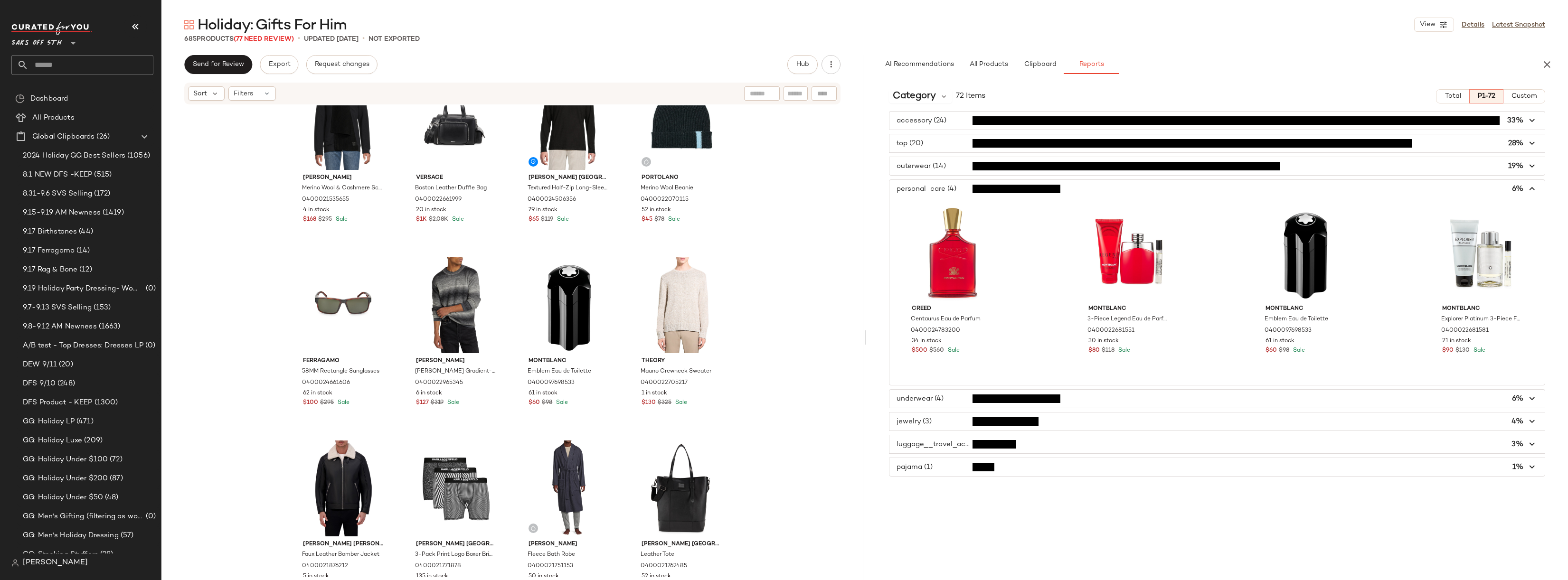
click at [947, 187] on span "button" at bounding box center [1217, 189] width 655 height 18
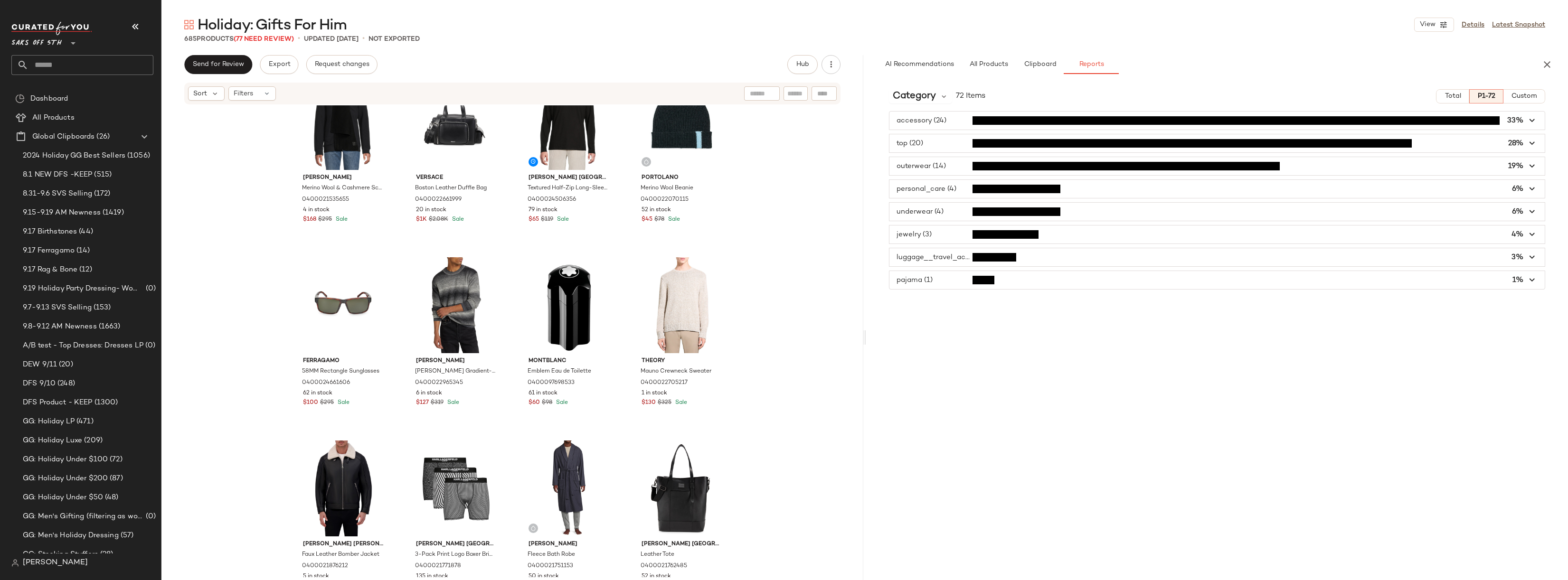
click at [941, 210] on span "button" at bounding box center [1217, 212] width 655 height 18
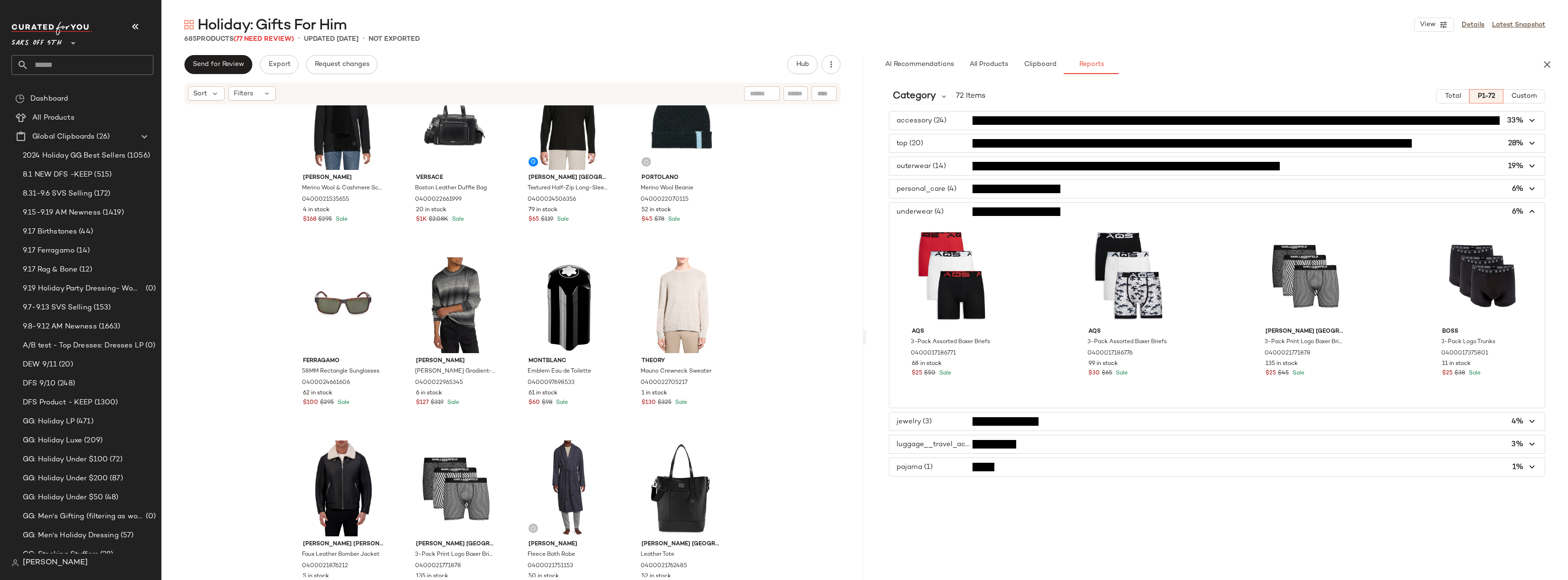
click at [941, 210] on span "button" at bounding box center [1217, 212] width 655 height 18
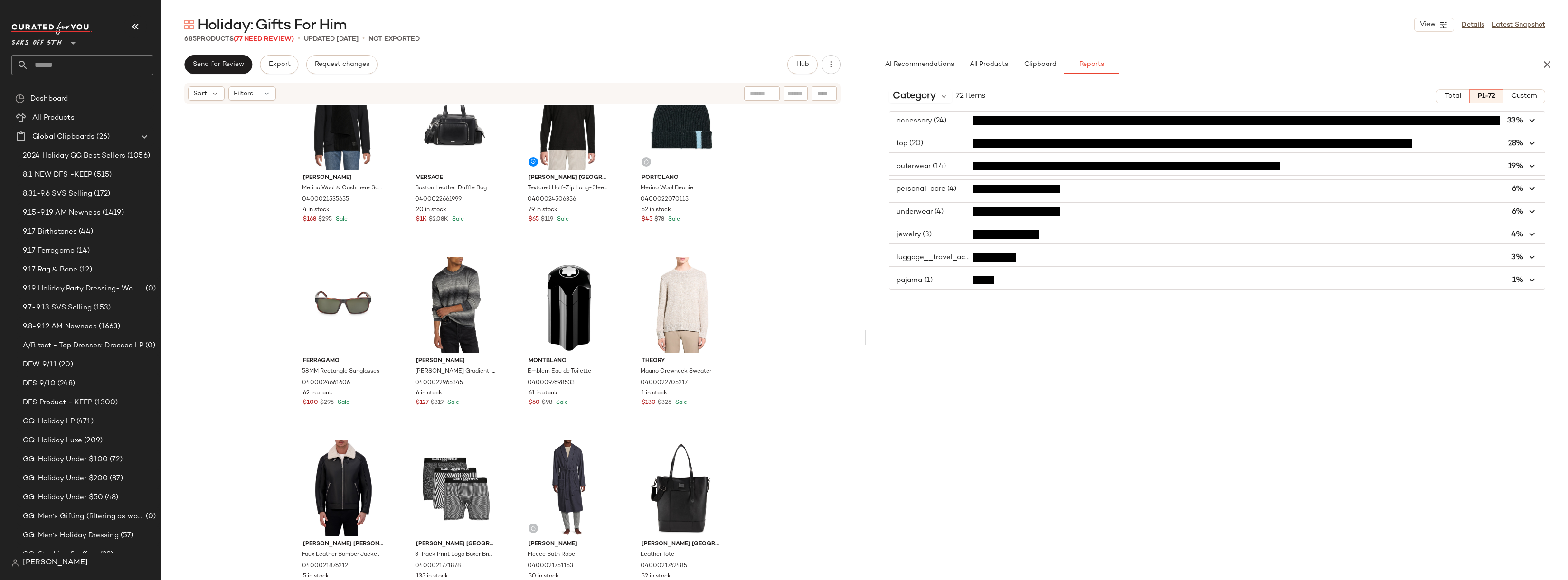
click at [936, 238] on span "button" at bounding box center [1217, 235] width 655 height 18
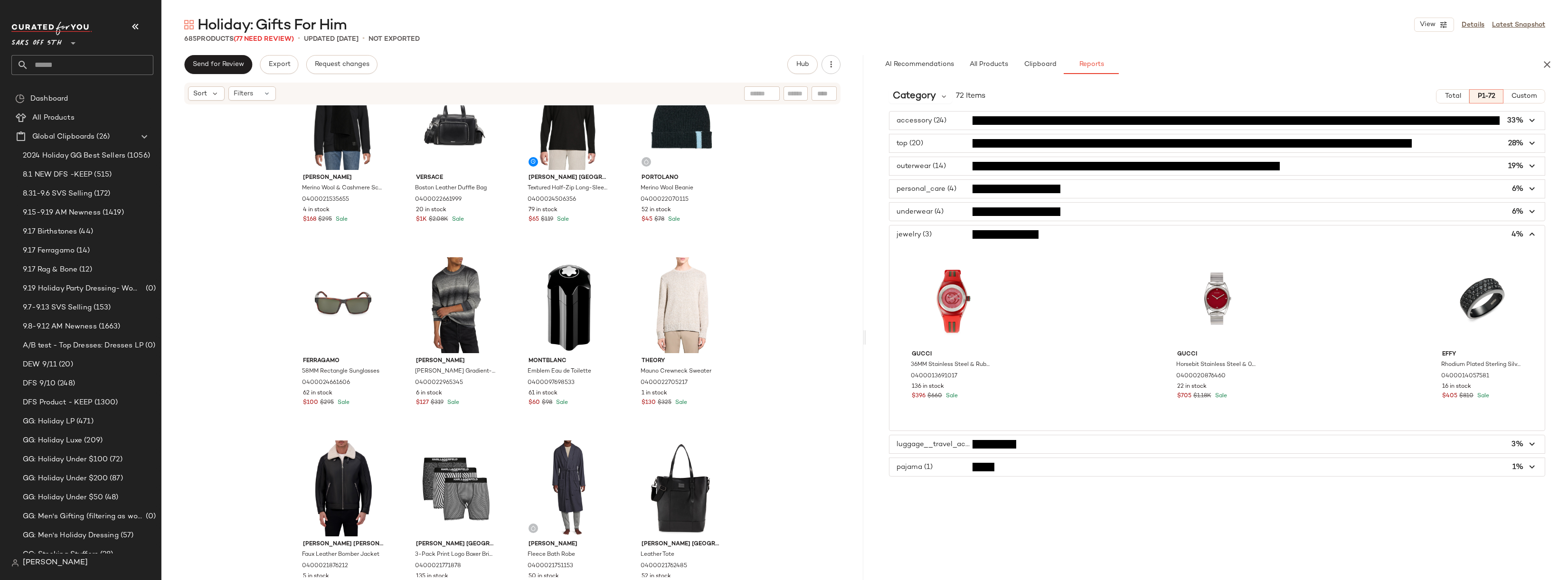
click at [936, 235] on span "button" at bounding box center [1217, 235] width 655 height 18
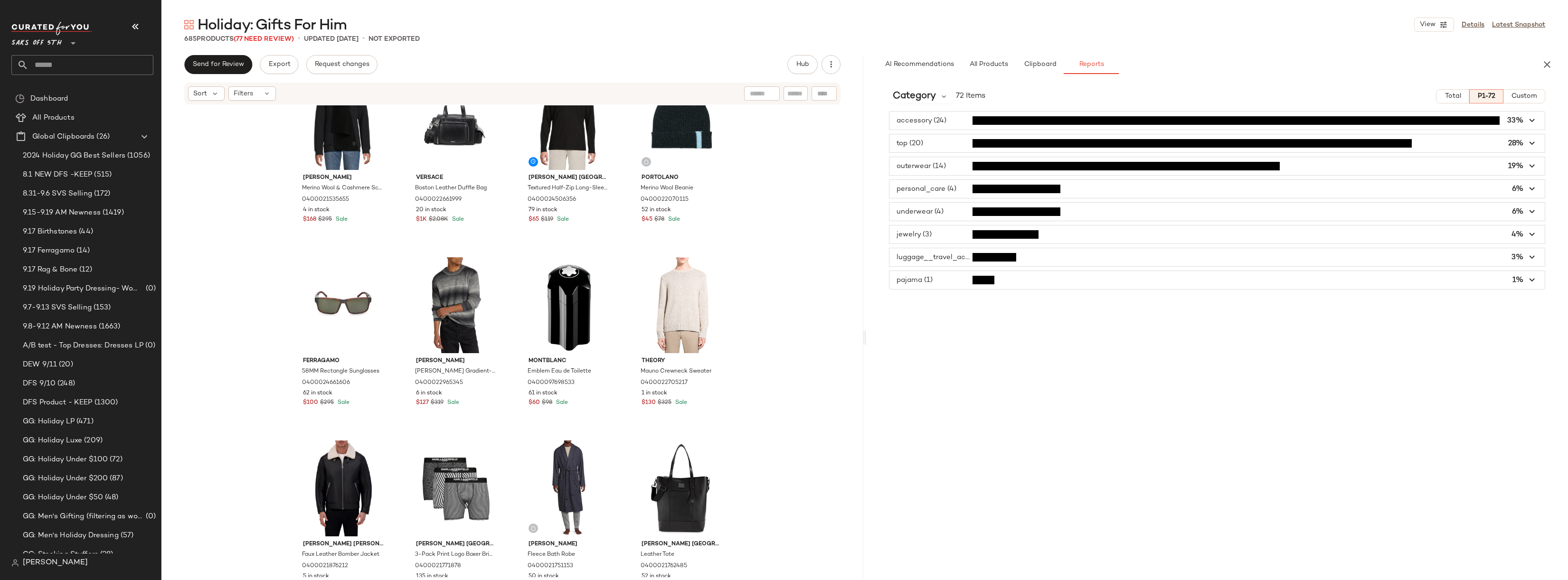
click at [936, 255] on span "button" at bounding box center [1217, 257] width 655 height 18
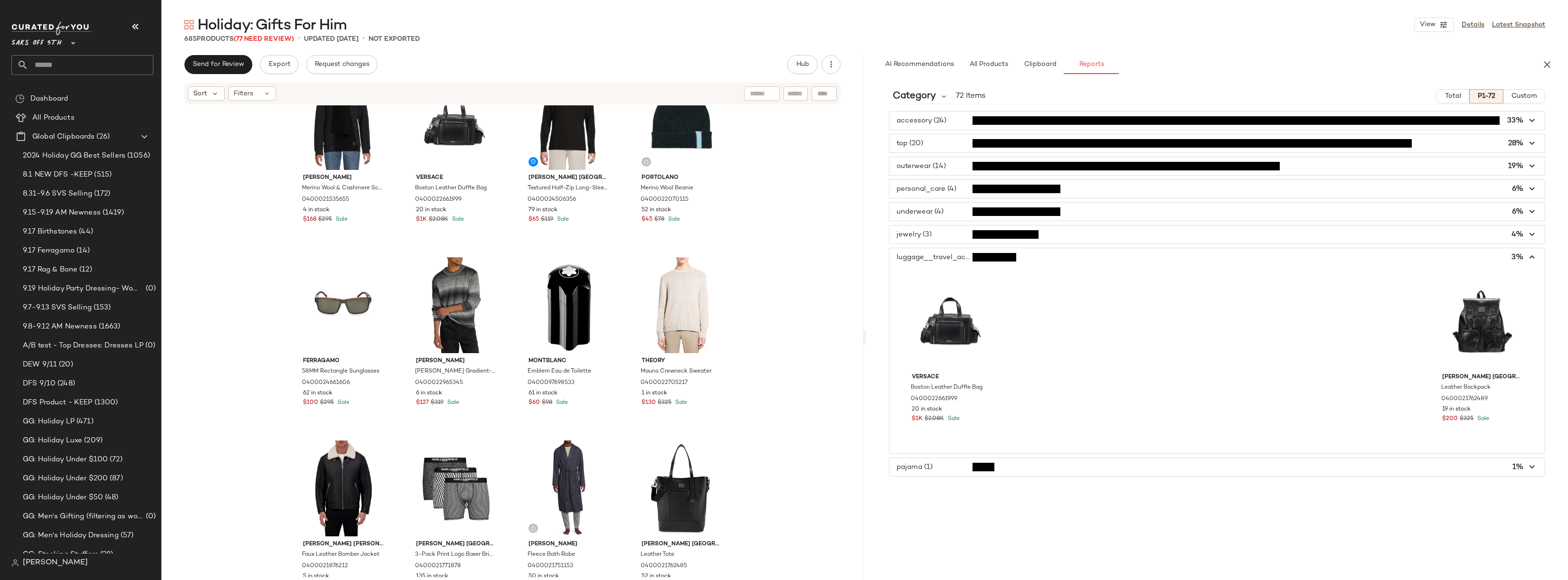
click at [936, 255] on span "button" at bounding box center [1217, 257] width 655 height 18
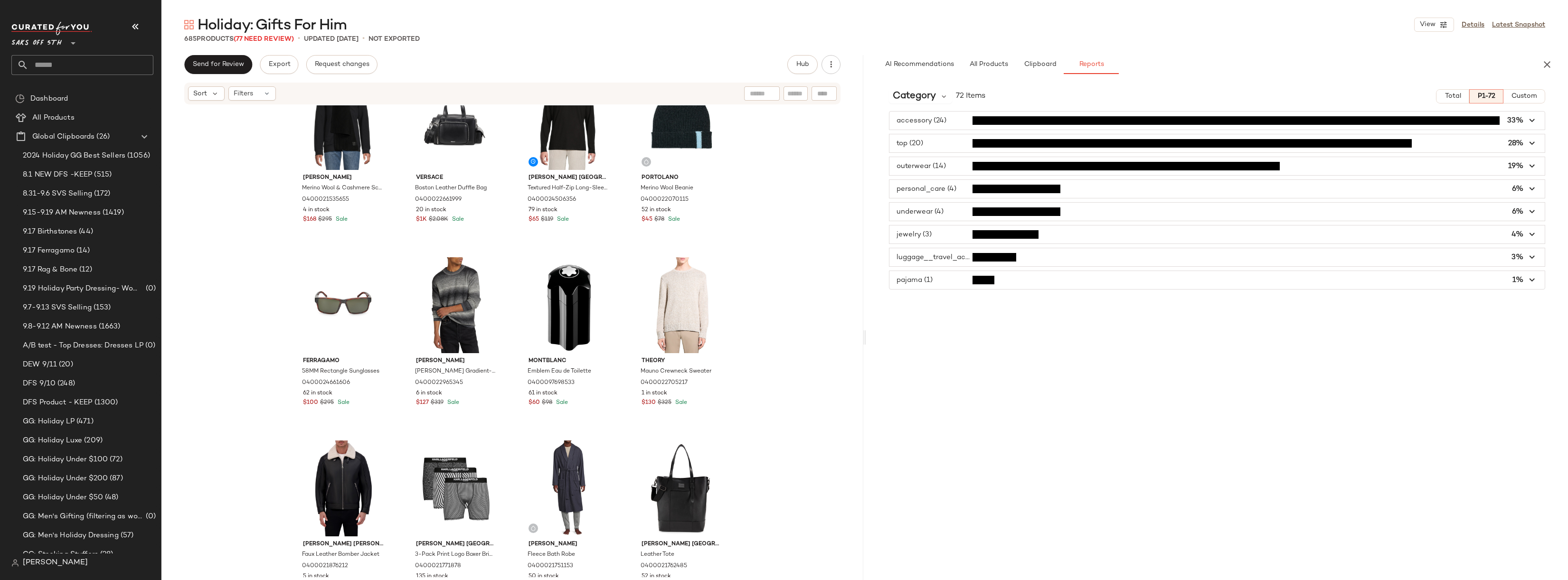
click at [779, 170] on div "Vince Merino Wool & Cashmere Scarf 0400021535655 4 in stock $168 $295 Sale Vers…" at bounding box center [513, 341] width 702 height 472
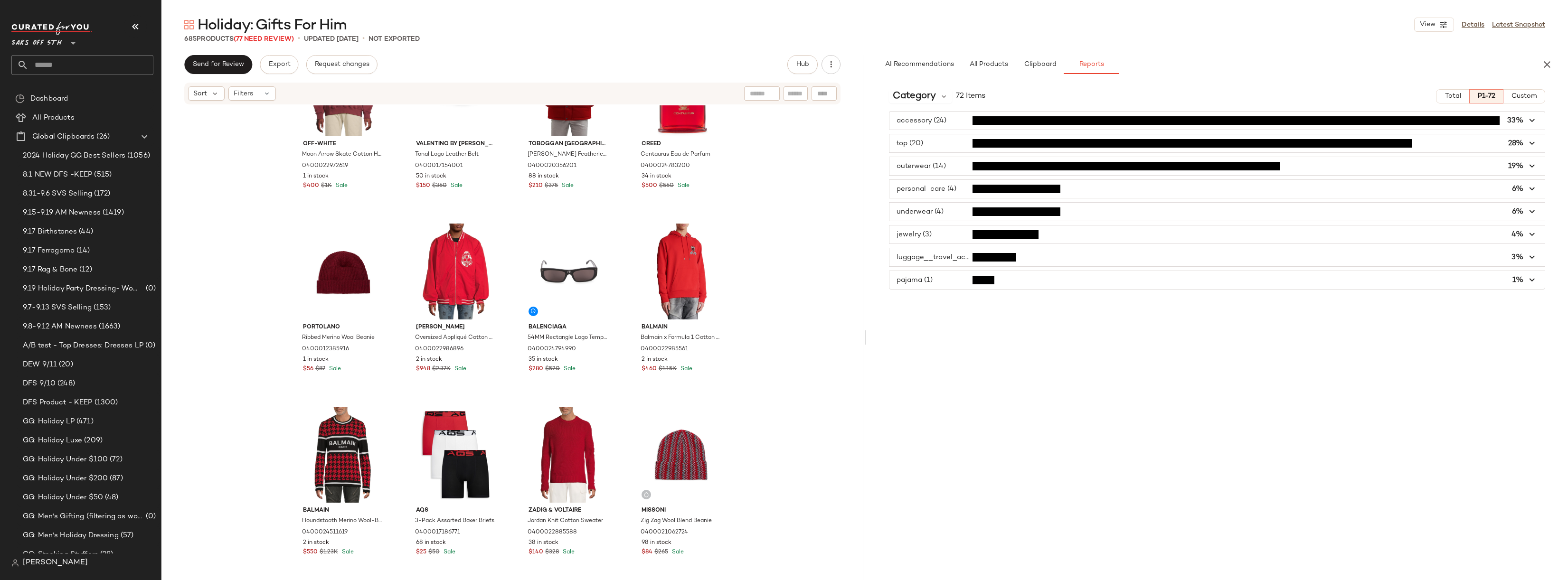
scroll to position [0, 0]
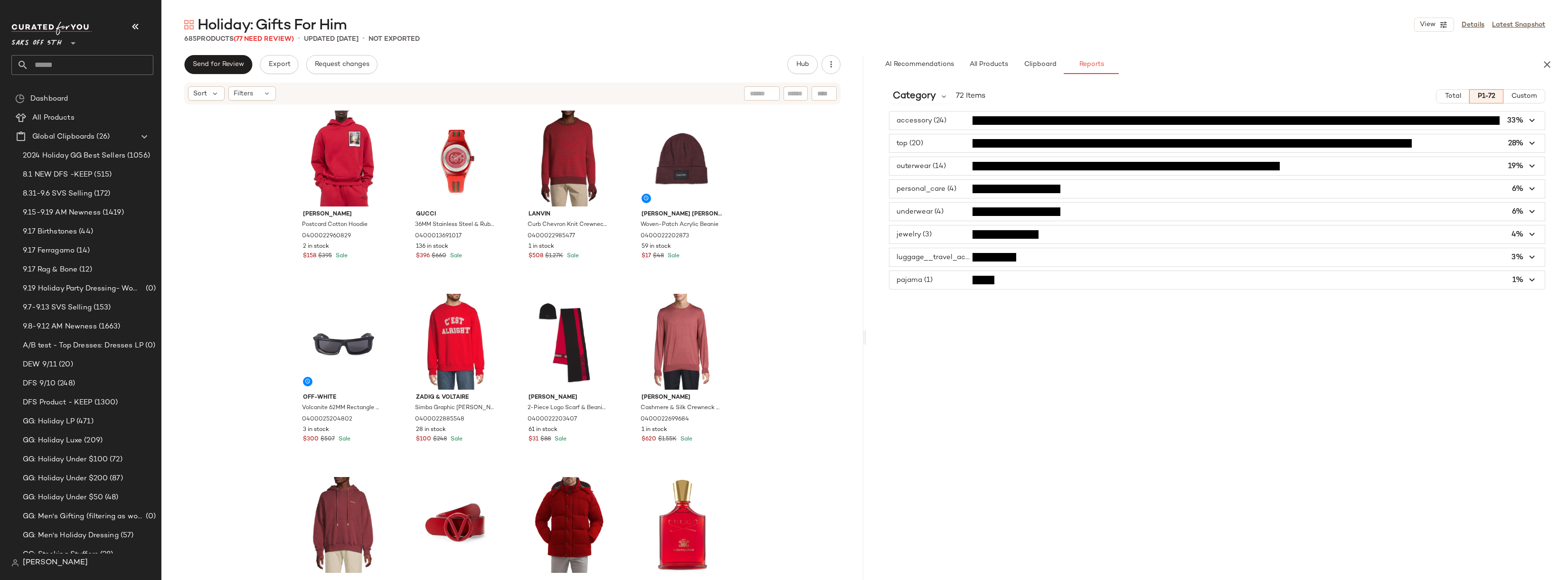
click at [791, 175] on div "Helmut Lang Postcard Cotton Hoodie 0400022960829 2 in stock $158 $395 Sale Gucc…" at bounding box center [513, 341] width 702 height 472
click at [783, 192] on div "Helmut Lang Postcard Cotton Hoodie 0400022960829 2 in stock $158 $395 Sale Gucc…" at bounding box center [513, 341] width 702 height 472
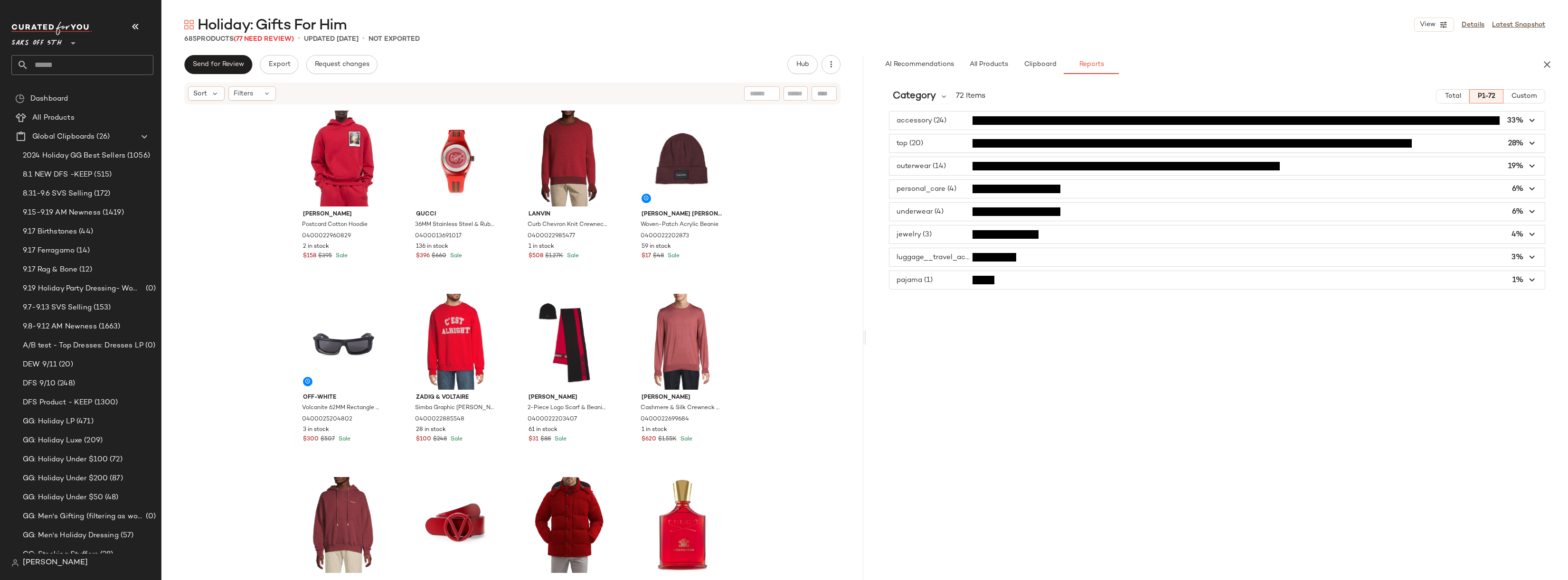
click at [812, 216] on div "Helmut Lang Postcard Cotton Hoodie 0400022960829 2 in stock $158 $395 Sale Gucc…" at bounding box center [513, 341] width 702 height 472
click at [920, 93] on span "Category" at bounding box center [914, 96] width 43 height 14
click at [925, 183] on div "Brand" at bounding box center [950, 185] width 105 height 12
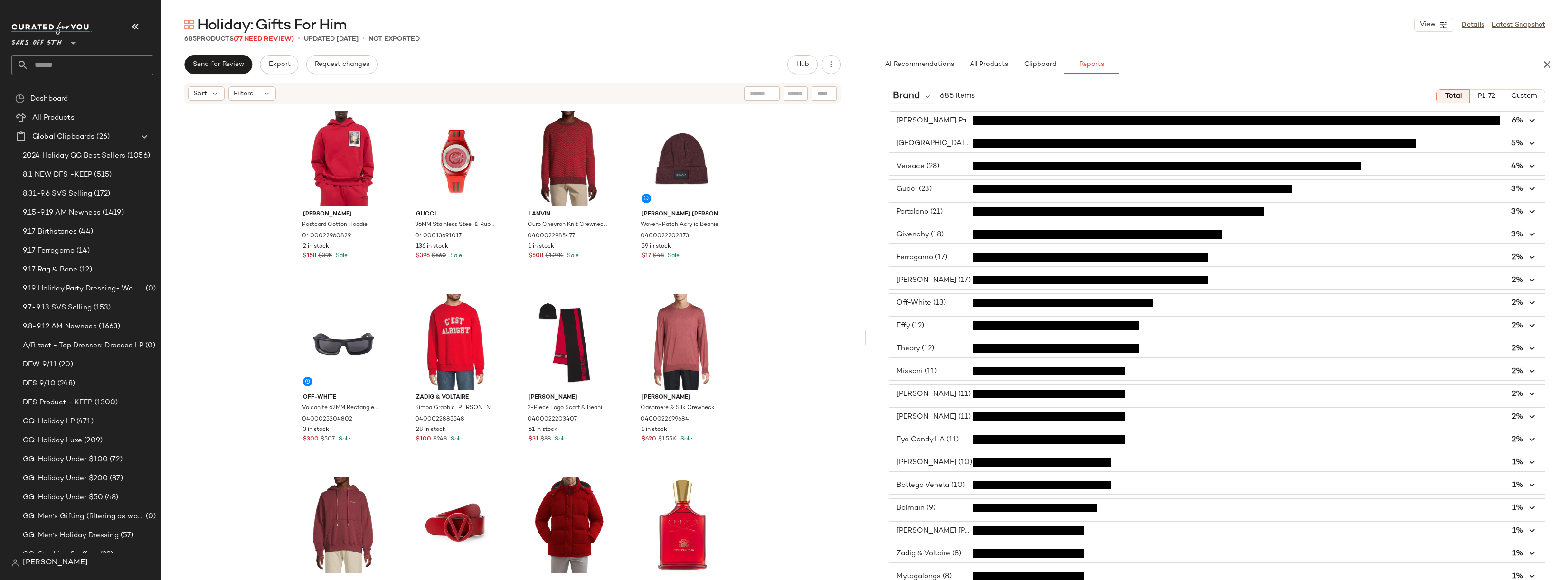
click at [937, 330] on span "button" at bounding box center [1217, 325] width 655 height 18
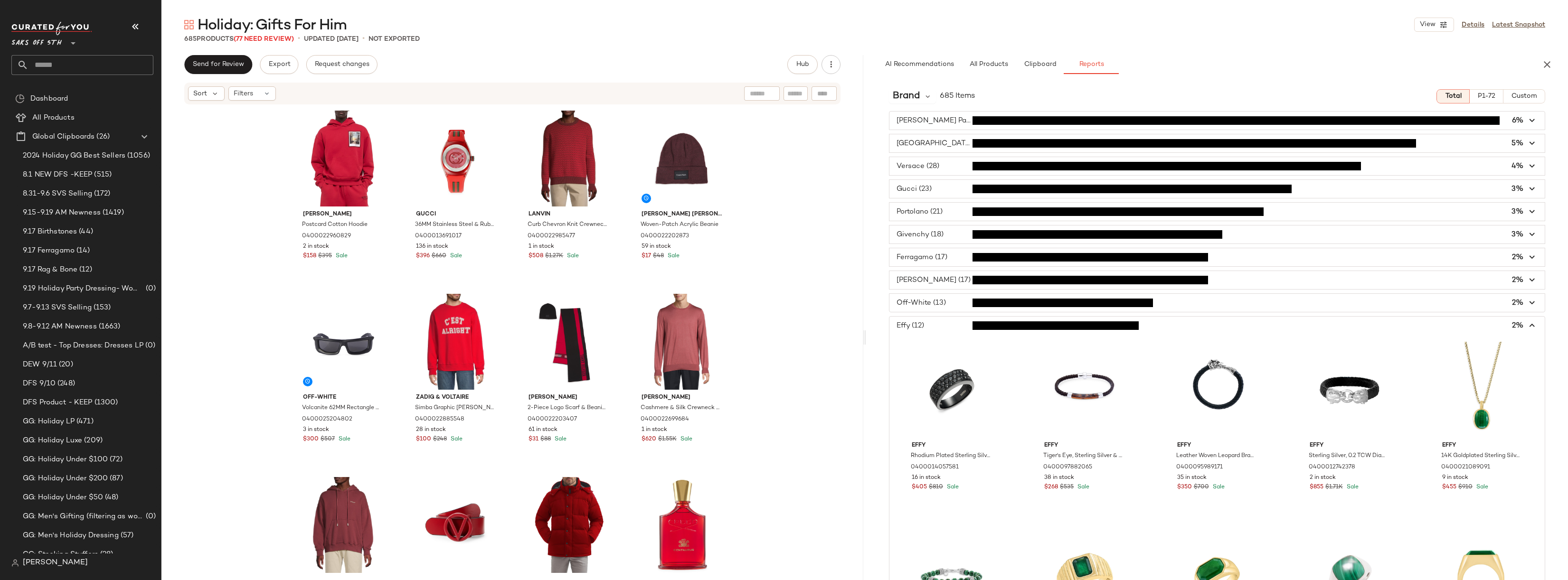
click at [945, 322] on span "button" at bounding box center [1217, 325] width 655 height 18
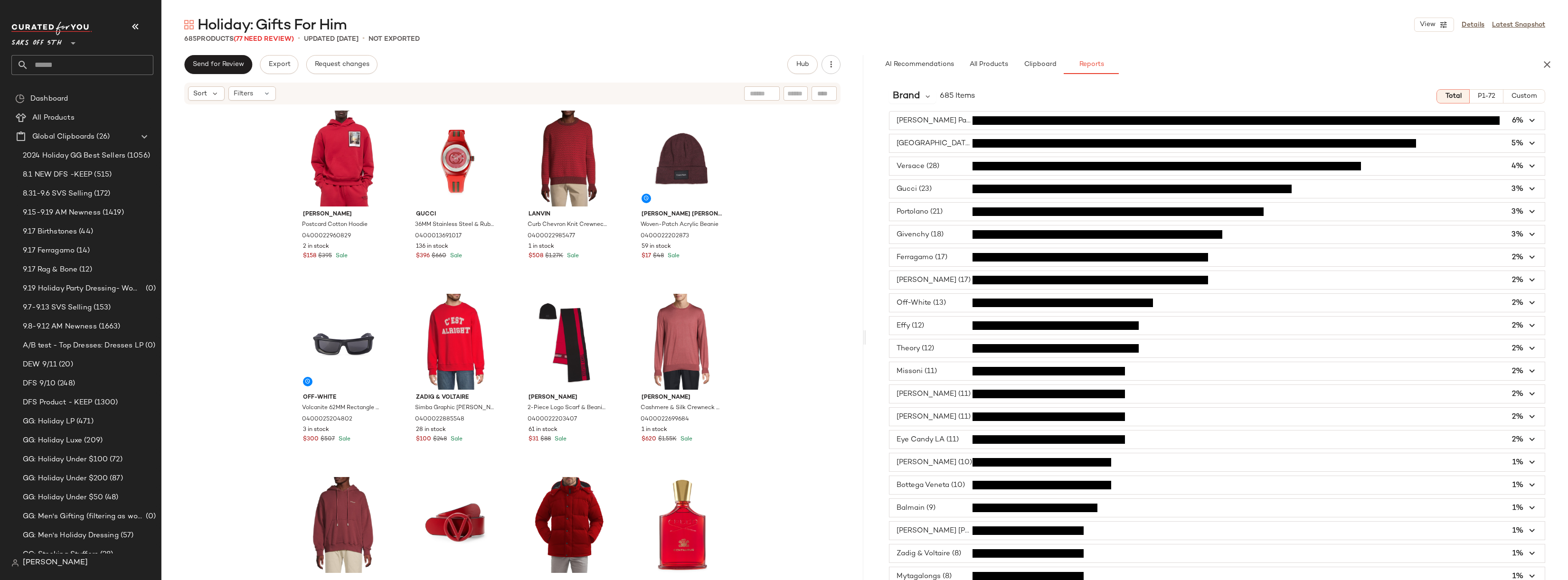
click at [953, 303] on span "button" at bounding box center [1217, 303] width 655 height 18
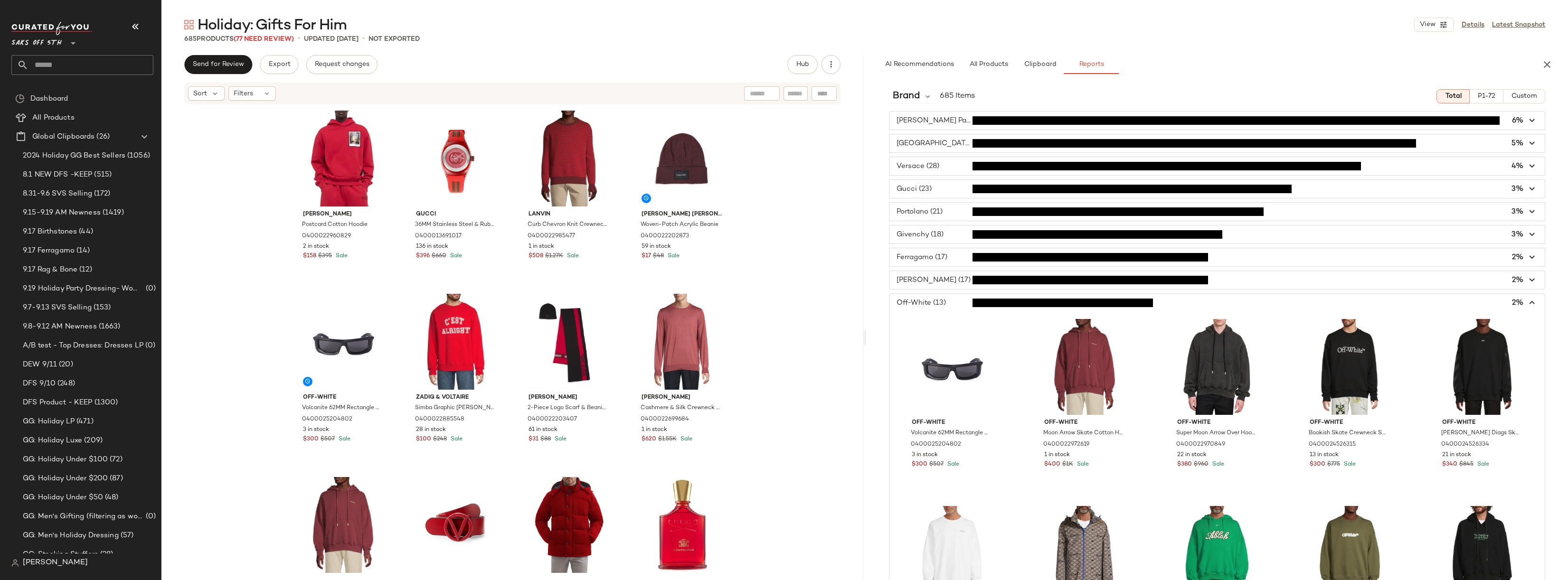
click at [953, 303] on span "button" at bounding box center [1217, 303] width 655 height 18
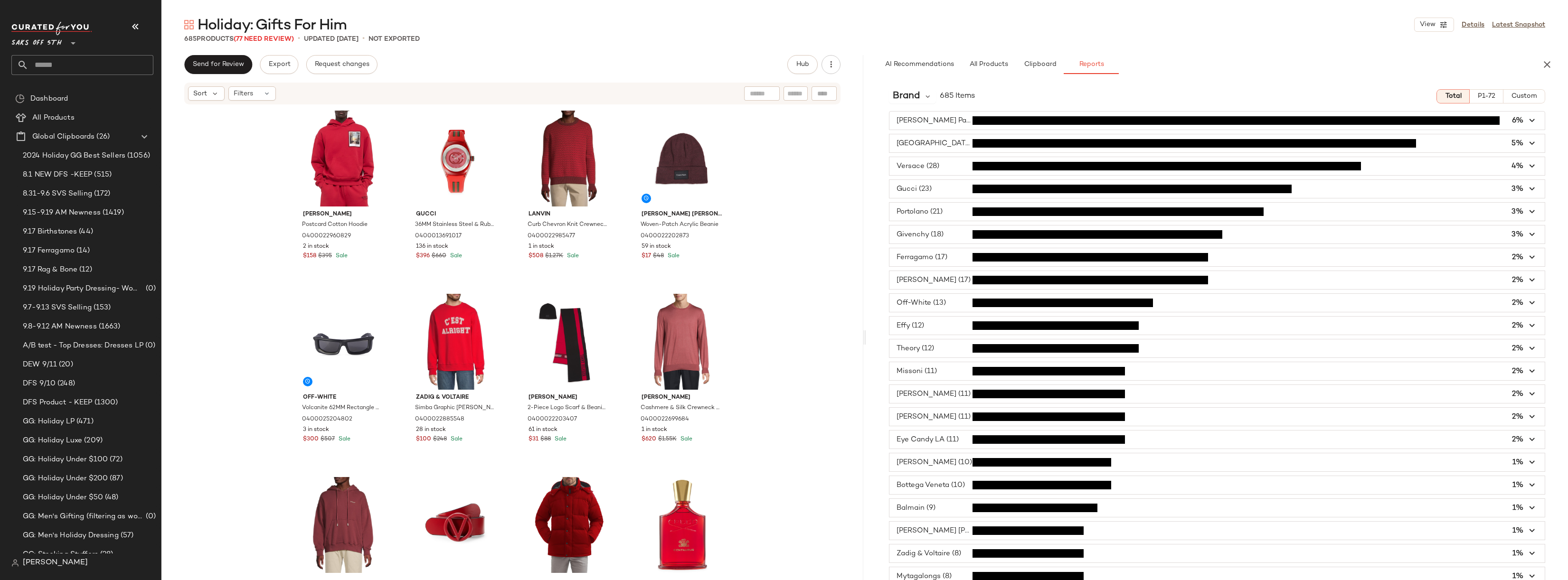
click at [947, 119] on span "button" at bounding box center [1217, 121] width 655 height 18
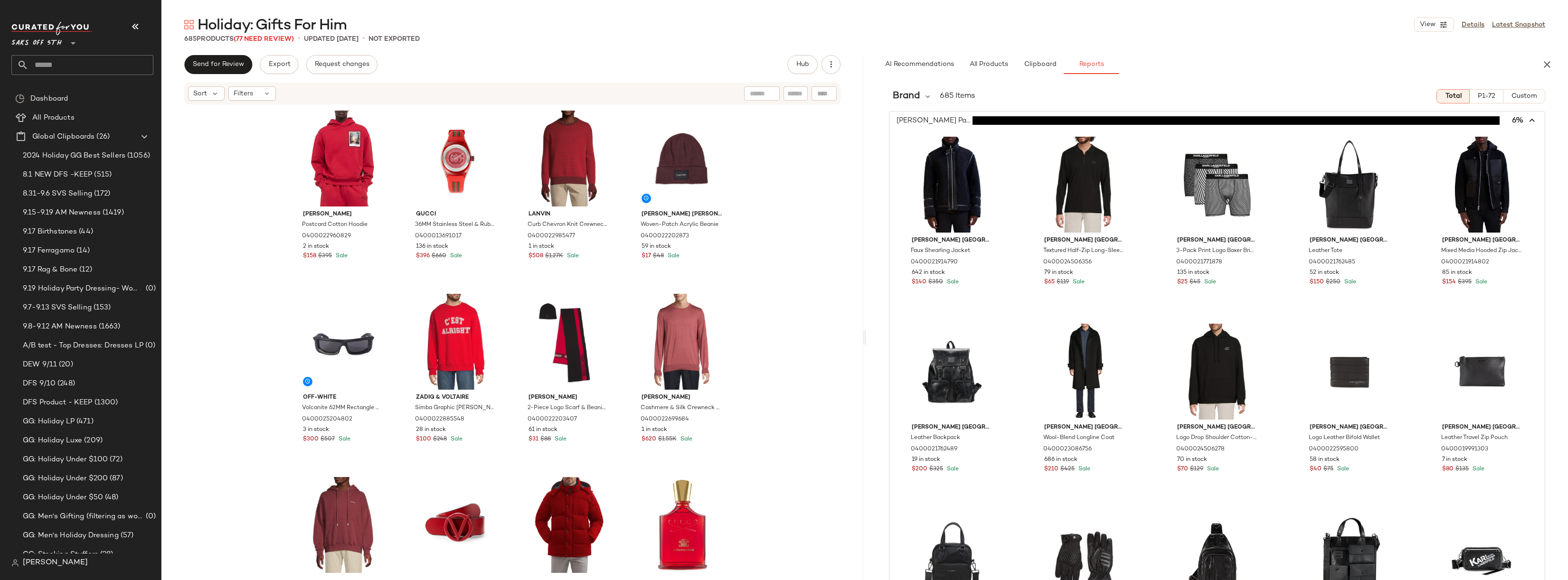
click at [947, 119] on span "button" at bounding box center [1217, 121] width 655 height 18
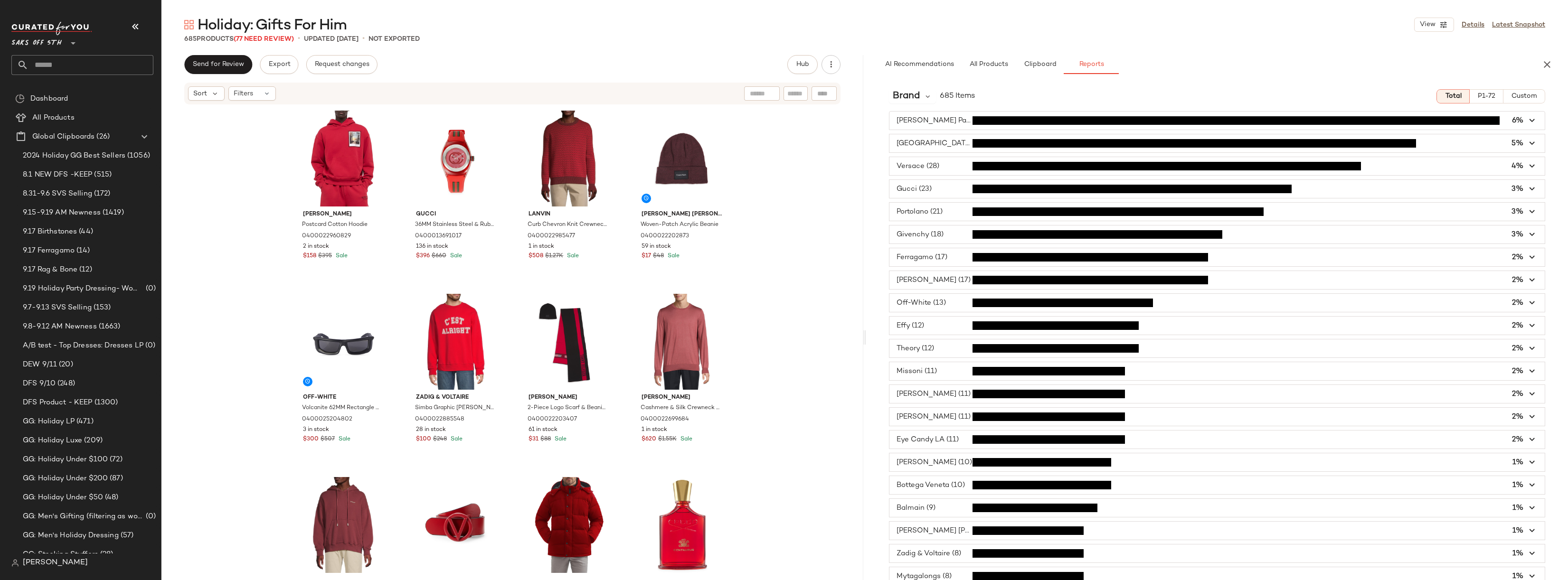
click at [946, 141] on span "button" at bounding box center [1217, 143] width 655 height 18
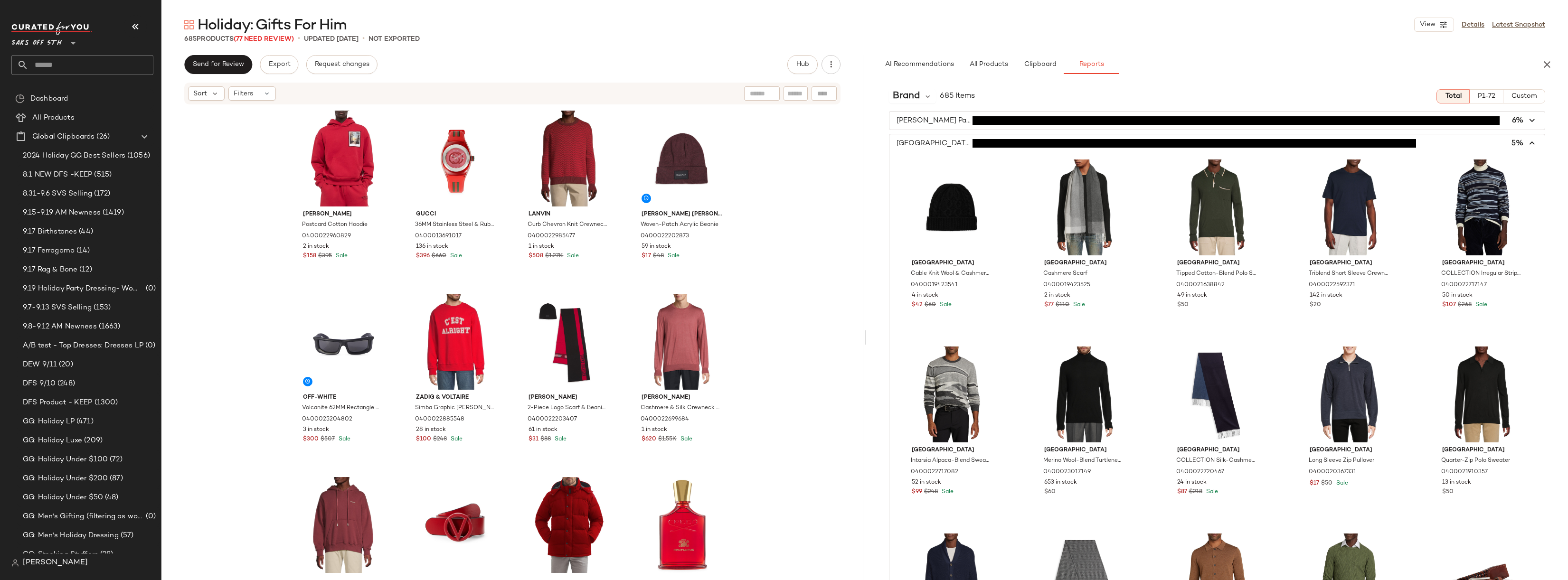
click at [946, 141] on span "button" at bounding box center [1217, 143] width 655 height 18
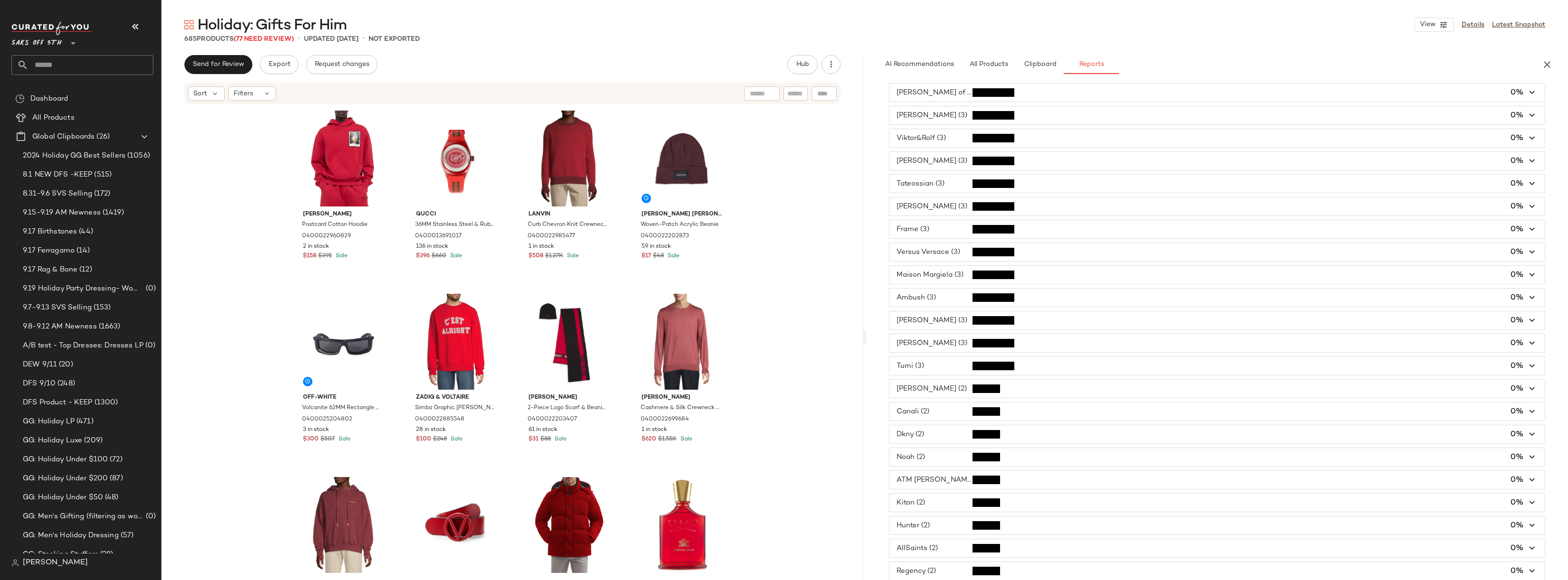
scroll to position [1306, 0]
click at [936, 359] on span "button" at bounding box center [1217, 364] width 655 height 18
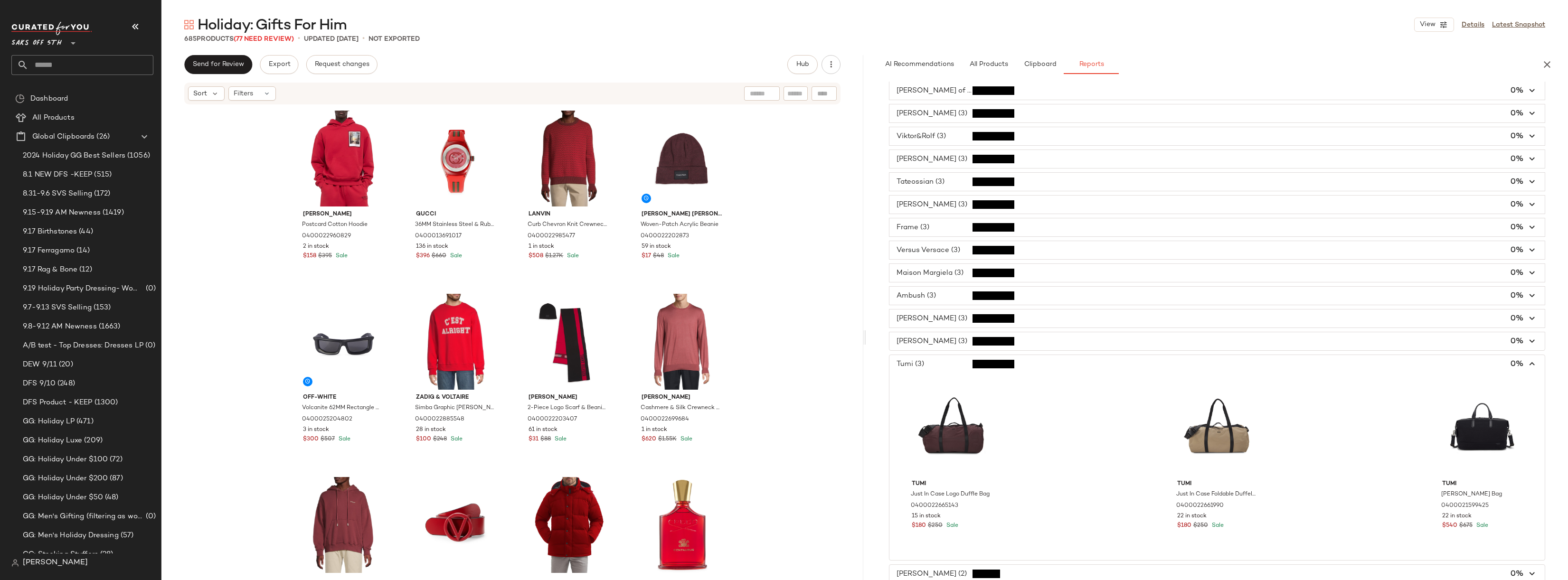
click at [936, 359] on span "button" at bounding box center [1217, 364] width 655 height 18
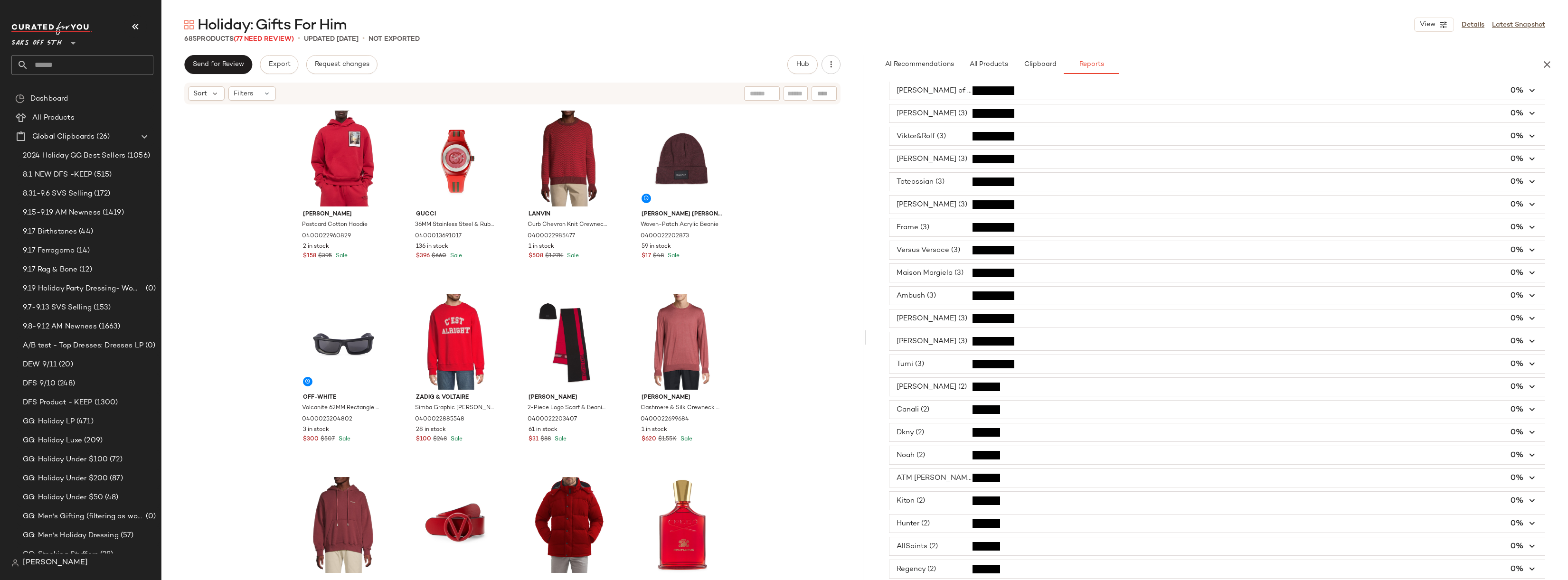
click at [935, 343] on span "button" at bounding box center [1217, 341] width 655 height 18
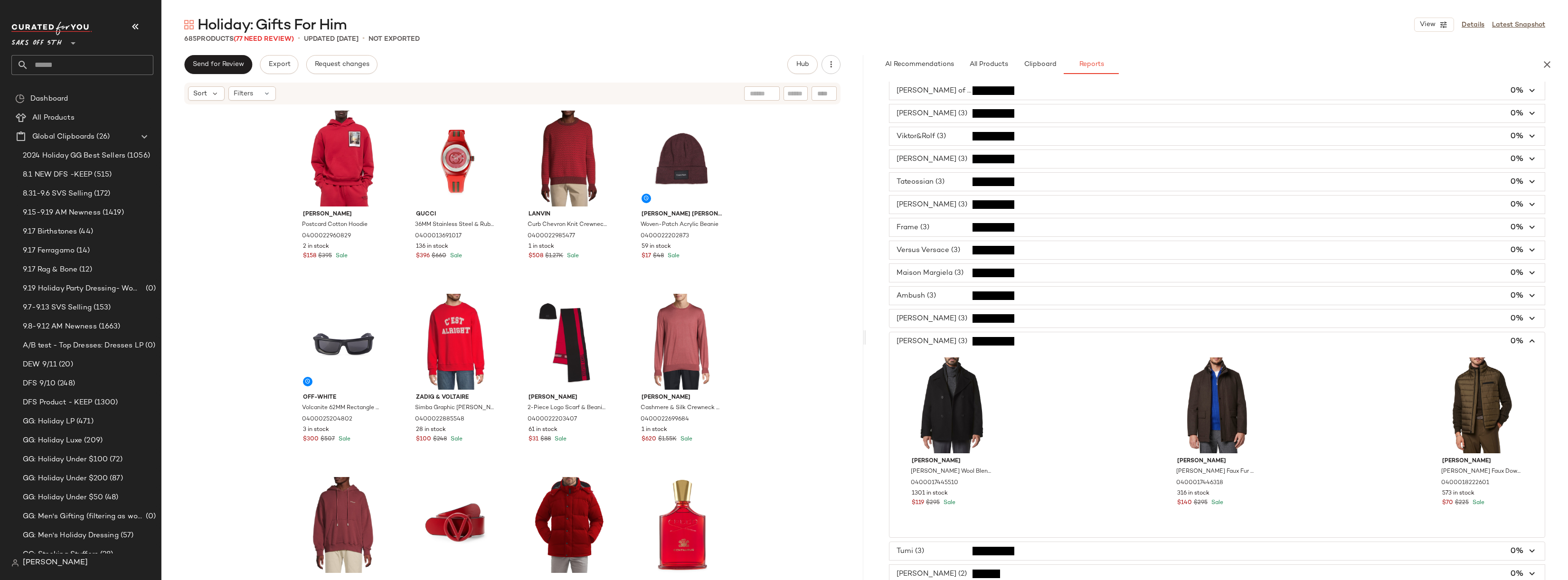
click at [935, 343] on span "button" at bounding box center [1217, 341] width 655 height 18
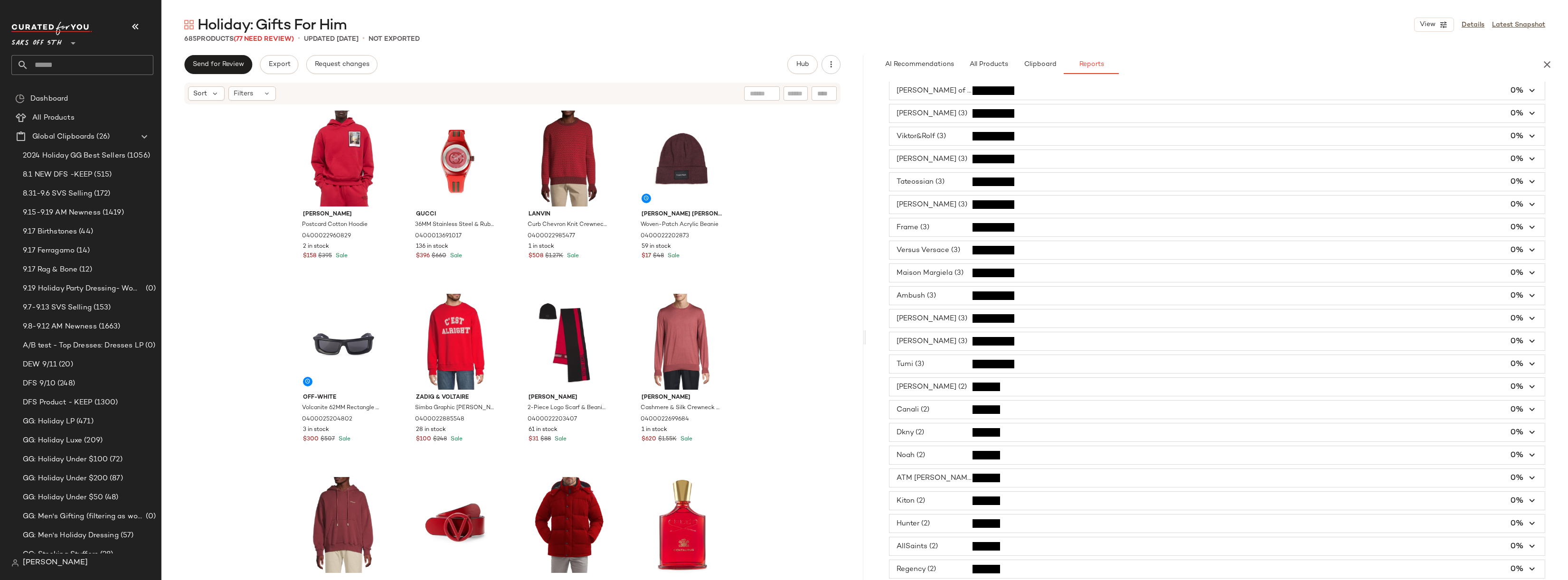
click at [937, 319] on span "button" at bounding box center [1217, 319] width 655 height 18
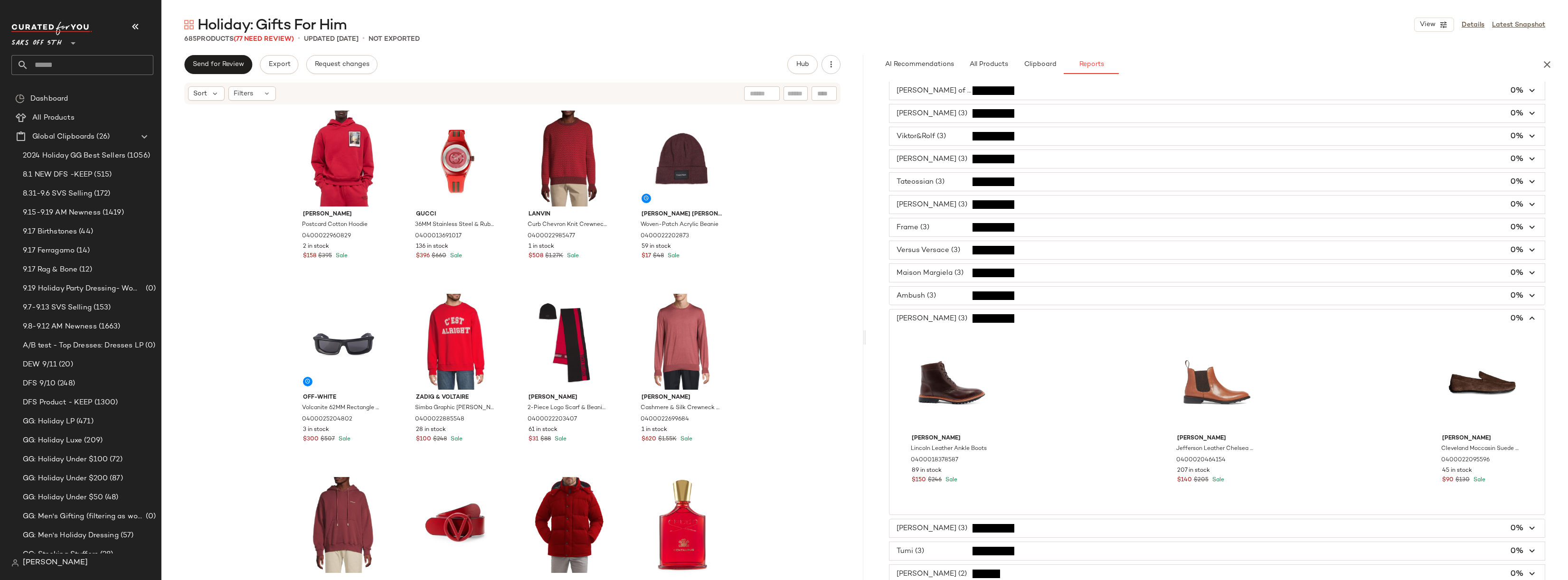
click at [937, 319] on span "button" at bounding box center [1217, 319] width 655 height 18
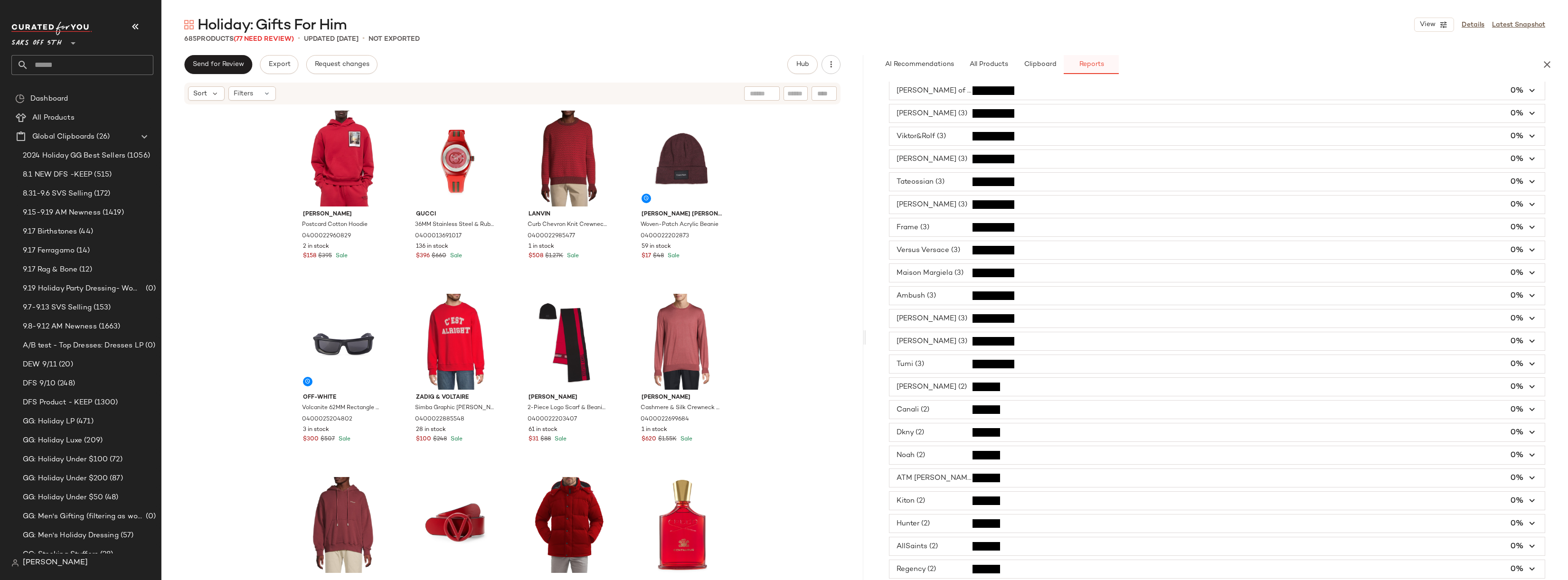
click at [1087, 70] on button "Reports" at bounding box center [1092, 65] width 55 height 19
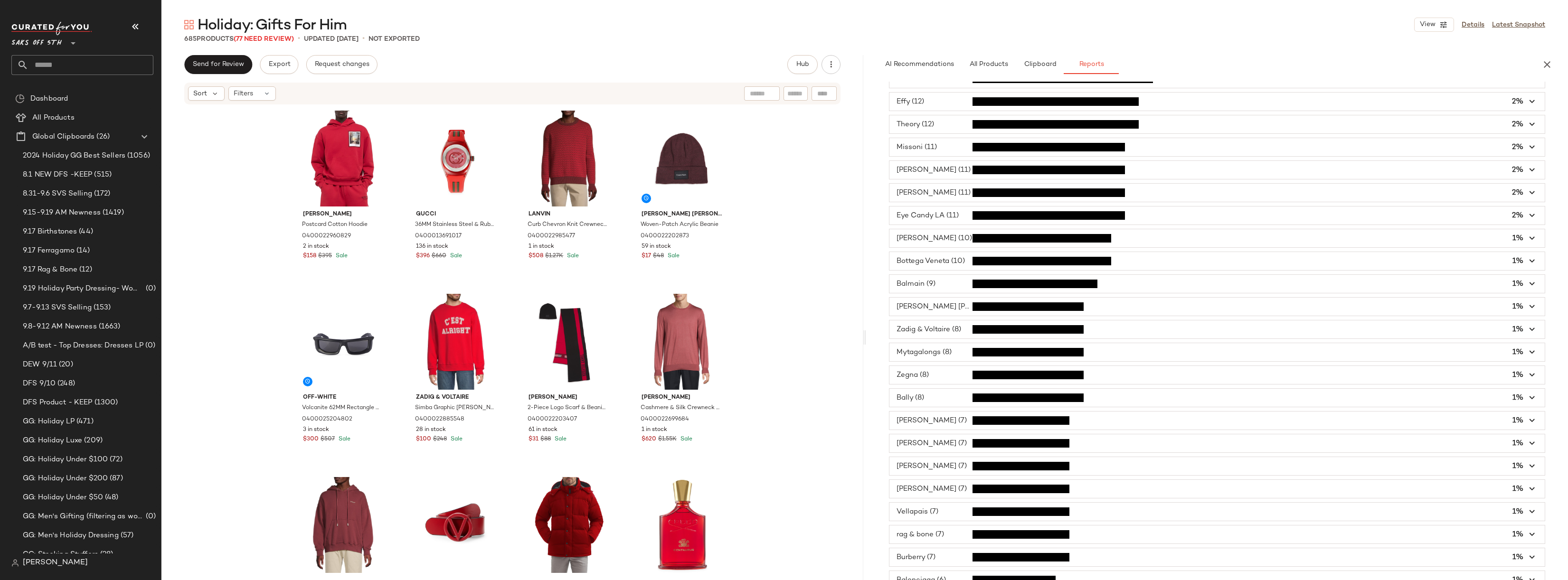
scroll to position [0, 0]
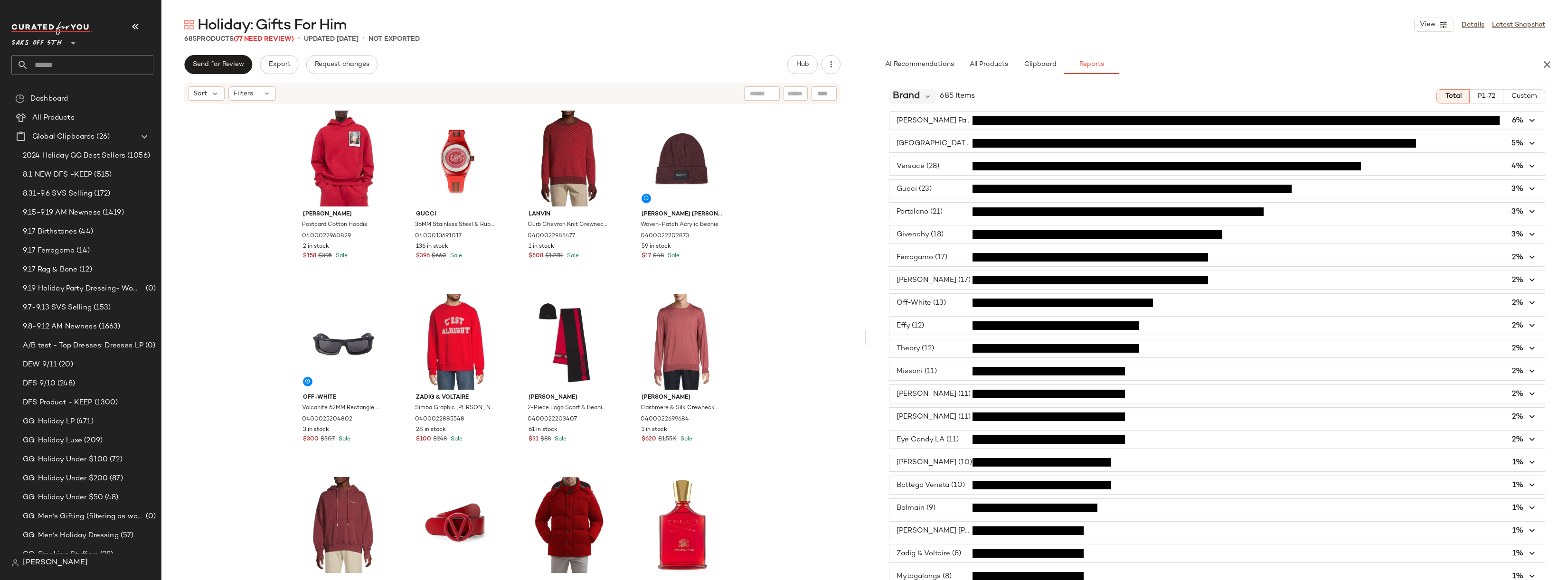
click at [921, 97] on div "Brand" at bounding box center [913, 96] width 47 height 14
click at [1326, 50] on div "Holiday: Gifts For Him View Details Latest Snapshot 685 Products (77 Need Revie…" at bounding box center [865, 298] width 1407 height 565
click at [903, 95] on span "Brand" at bounding box center [907, 96] width 27 height 14
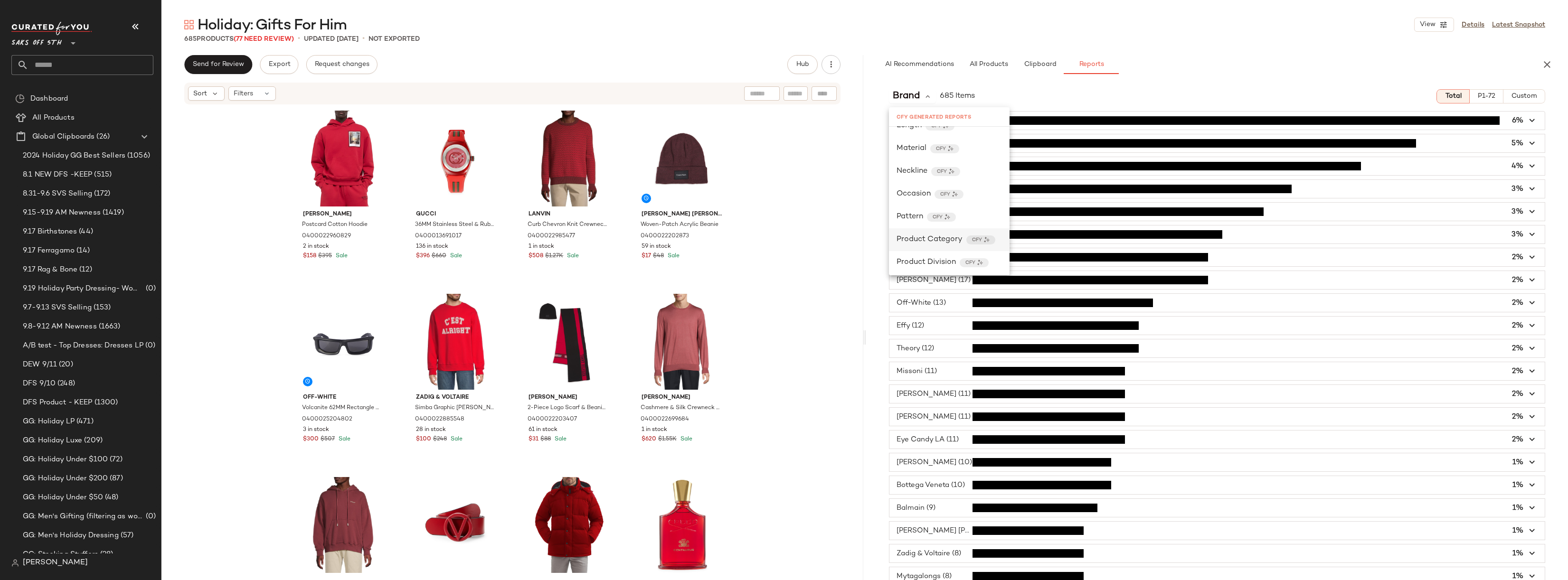
click at [933, 237] on span "Product Category" at bounding box center [930, 240] width 66 height 12
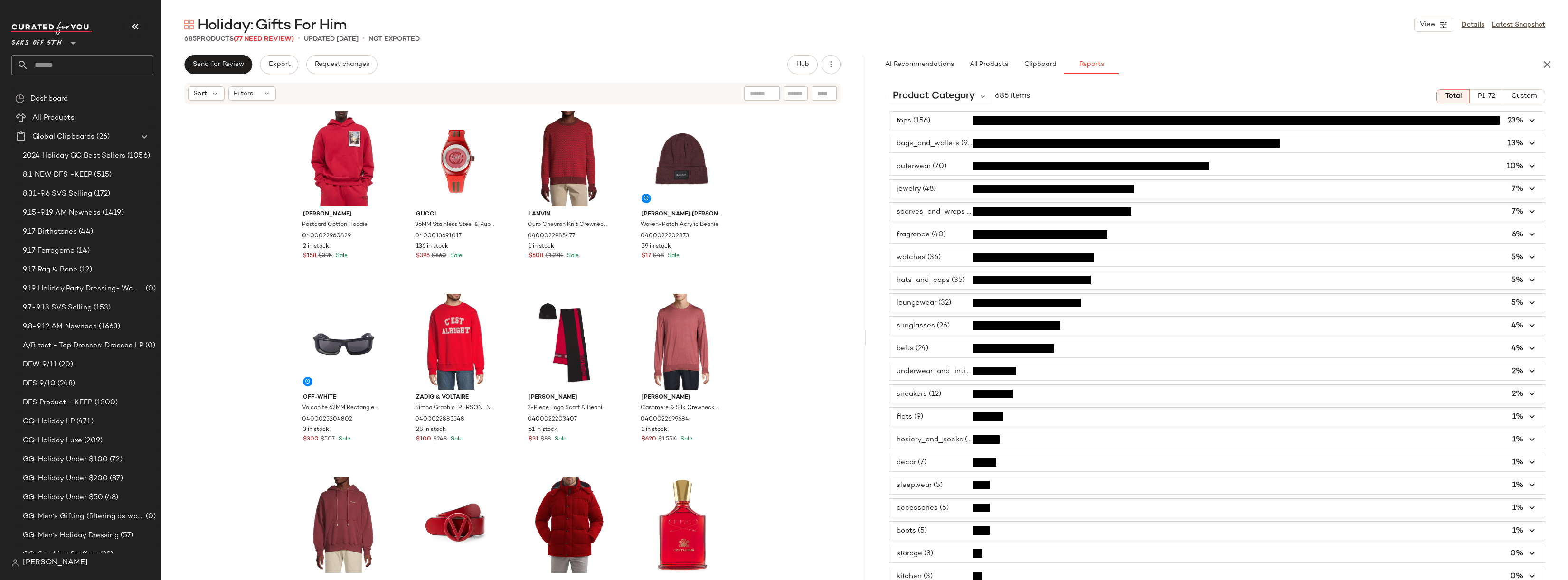
click at [947, 143] on span "button" at bounding box center [1217, 143] width 655 height 18
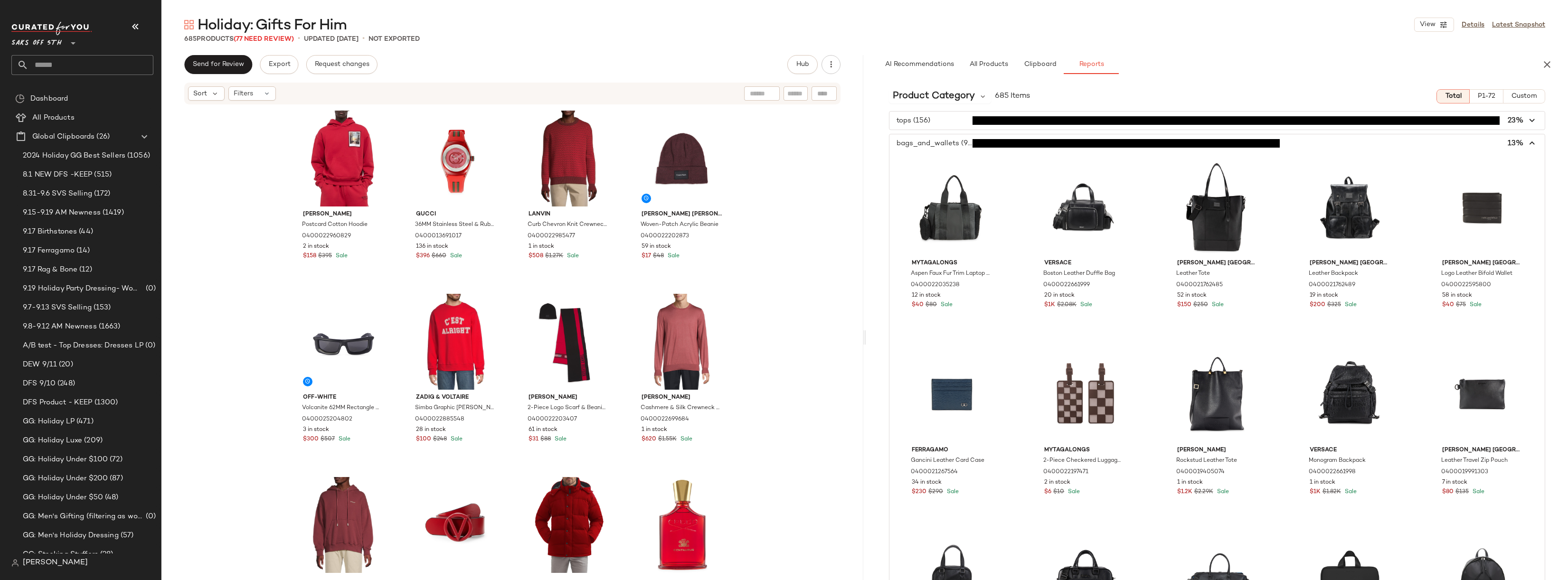
click at [947, 143] on span "button" at bounding box center [1217, 143] width 655 height 18
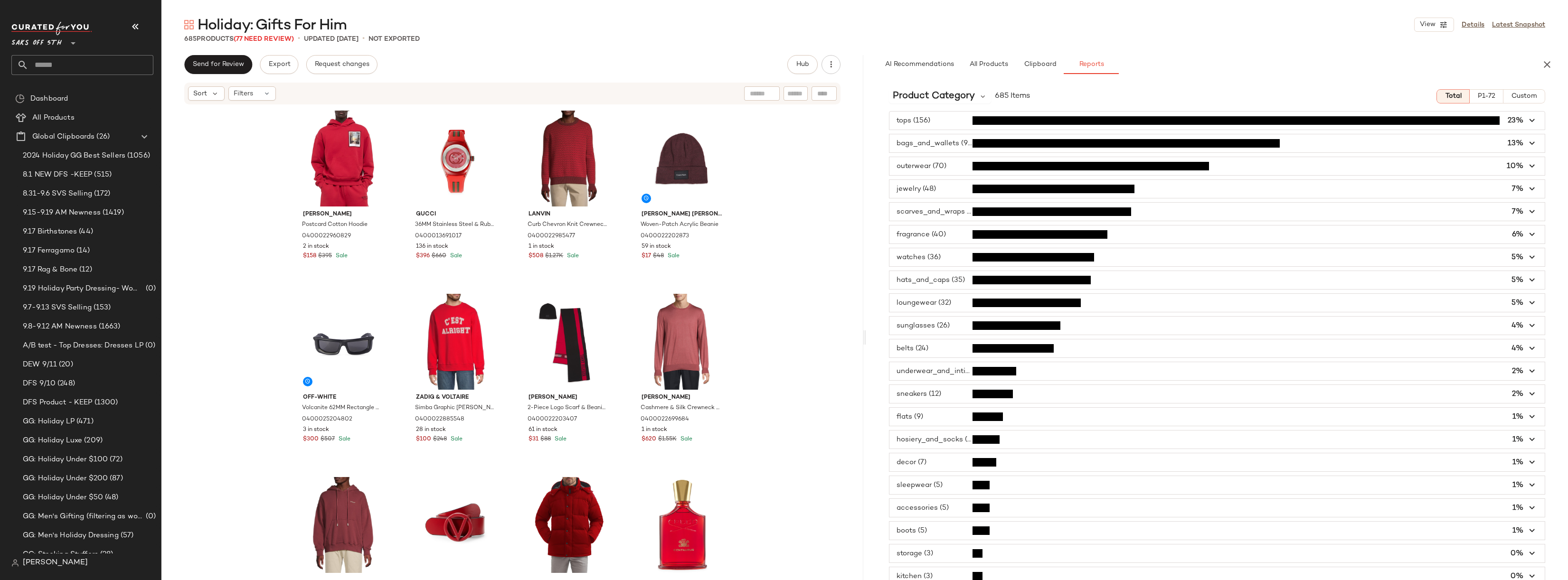
click at [941, 164] on span "button" at bounding box center [1217, 166] width 655 height 18
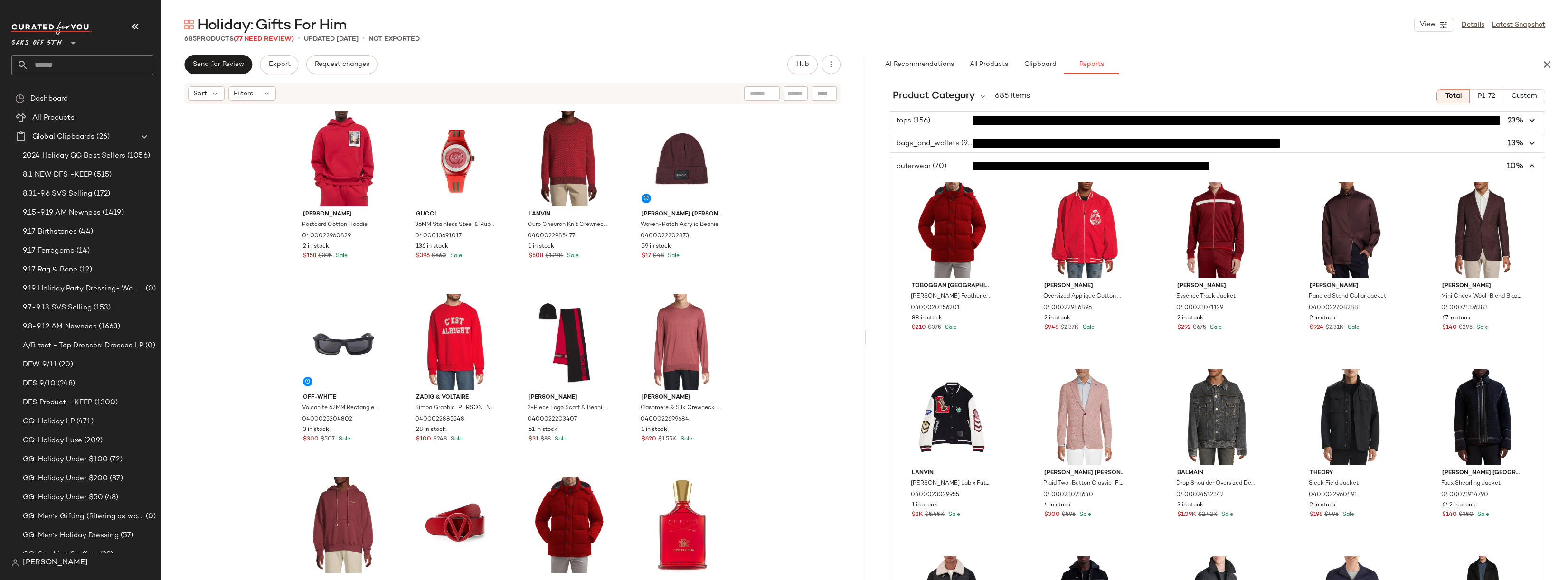
click at [941, 164] on span "button" at bounding box center [1217, 166] width 655 height 18
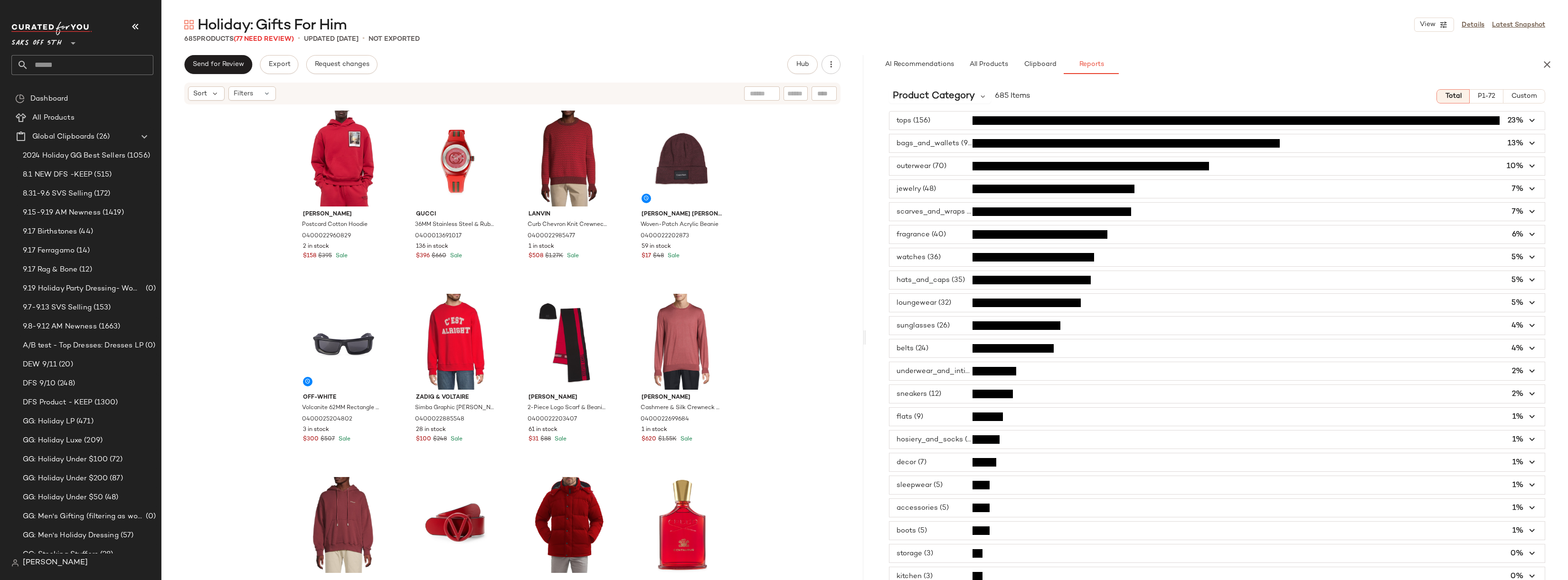
click at [937, 192] on span "button" at bounding box center [1217, 189] width 655 height 18
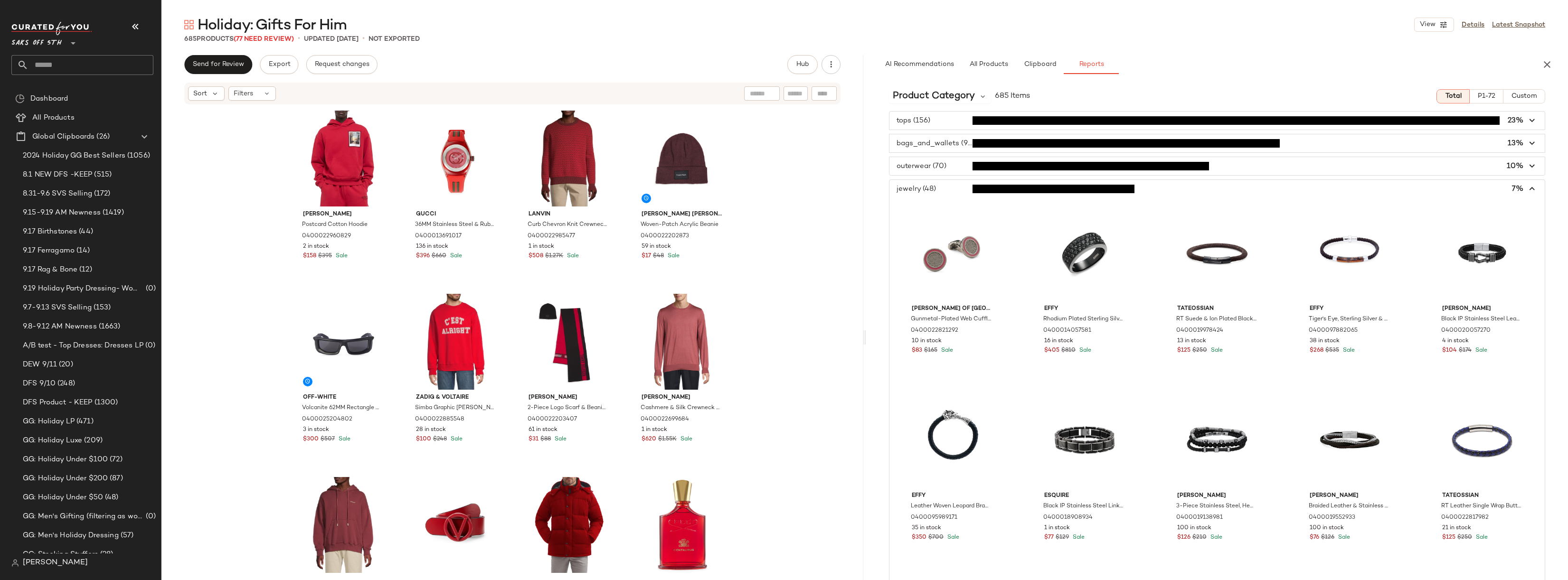
click at [941, 188] on span "button" at bounding box center [1217, 189] width 655 height 18
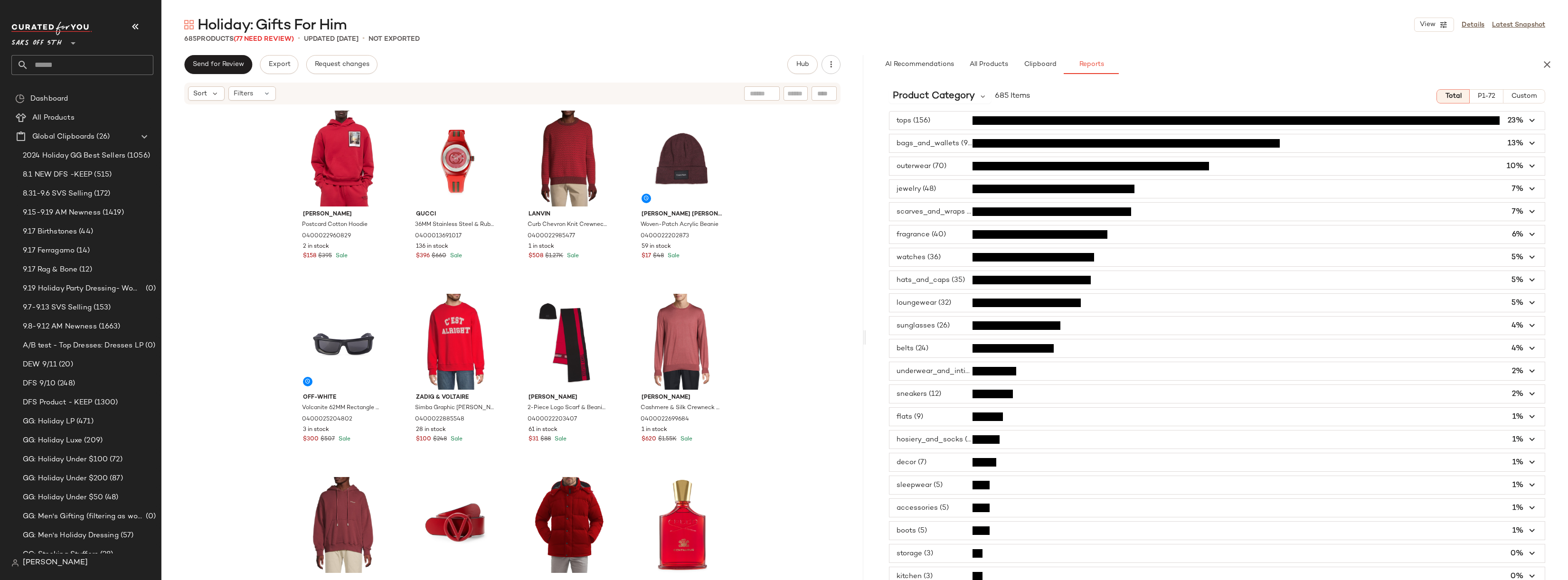
click at [909, 212] on span "button" at bounding box center [1217, 212] width 655 height 18
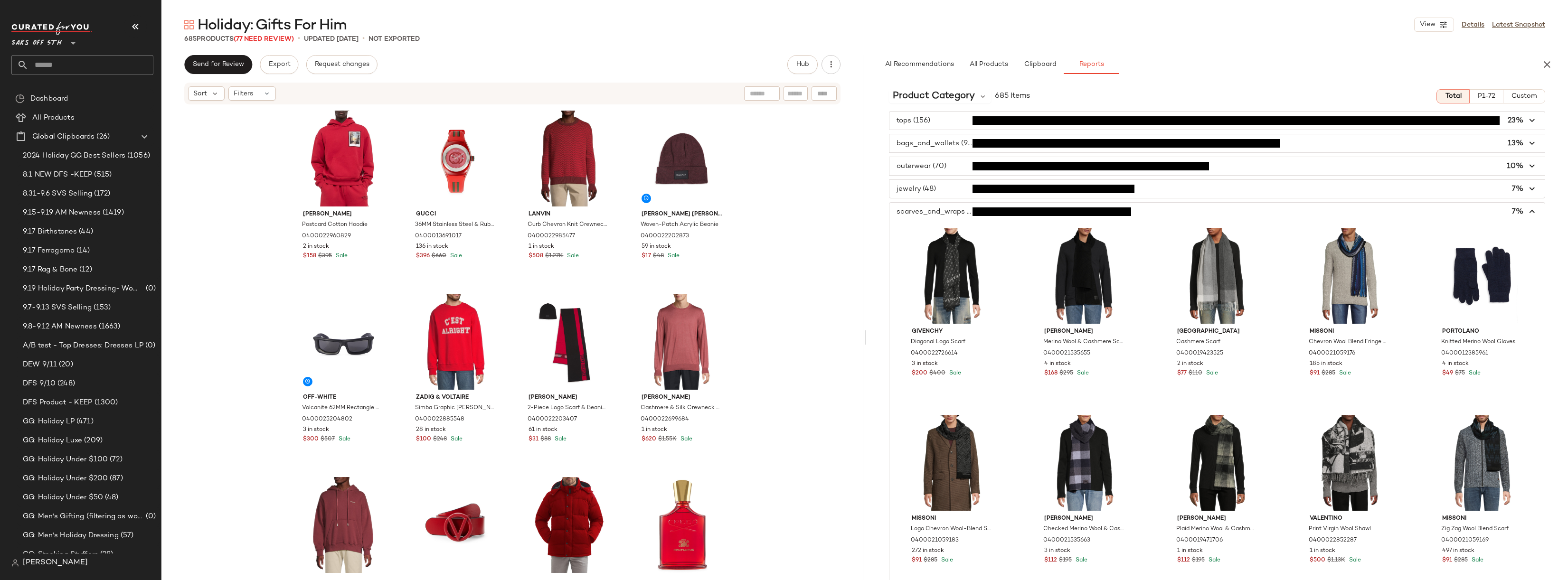
click at [909, 212] on span "button" at bounding box center [1217, 212] width 655 height 18
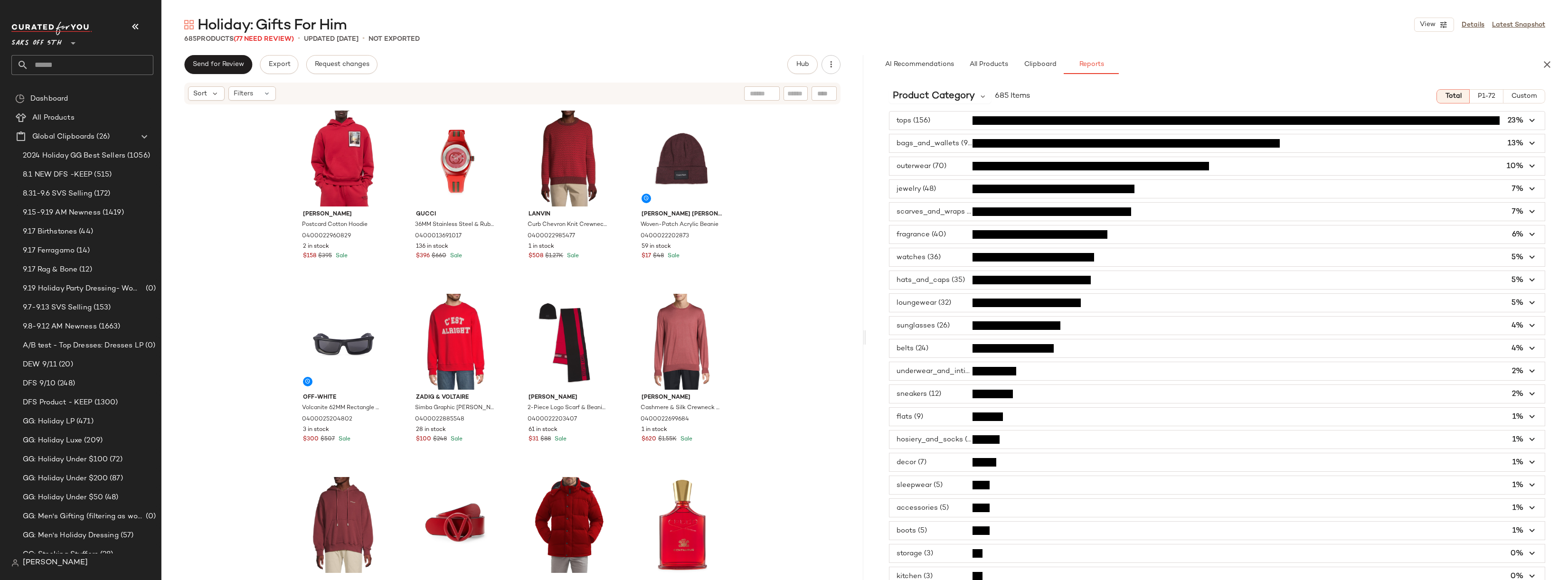
click at [936, 233] on span "button" at bounding box center [1217, 235] width 655 height 18
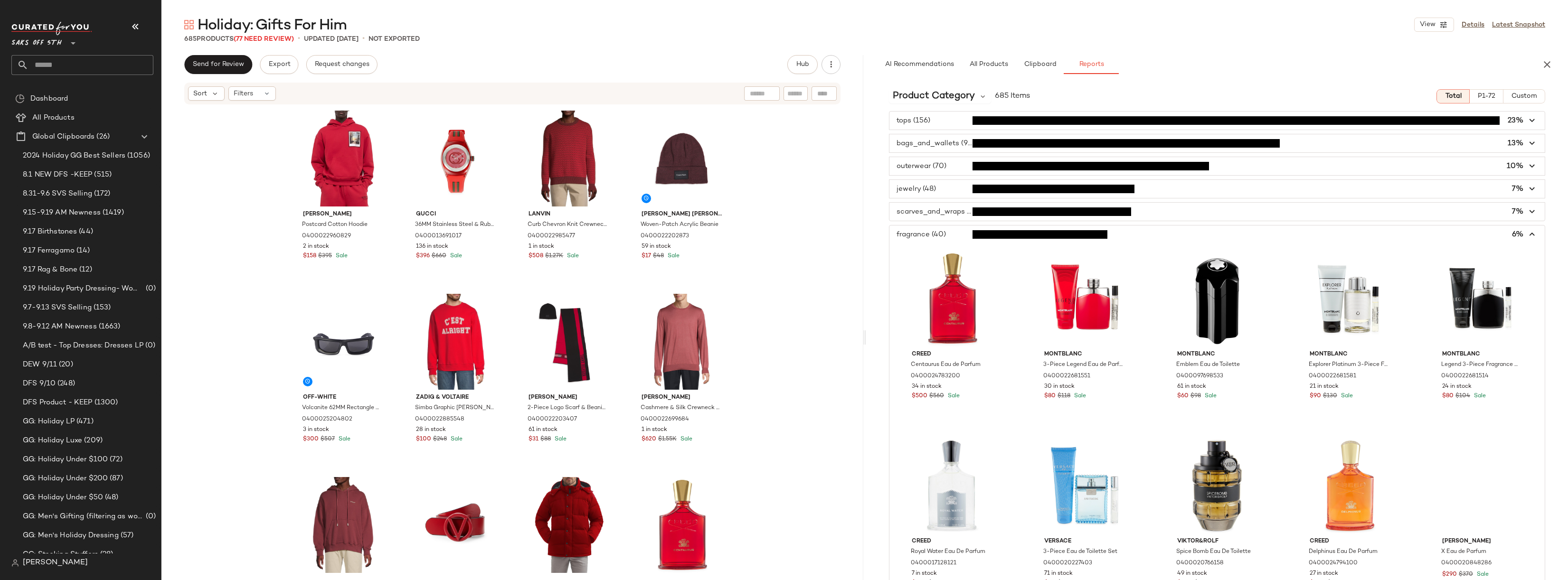
click at [943, 231] on span "button" at bounding box center [1217, 235] width 655 height 18
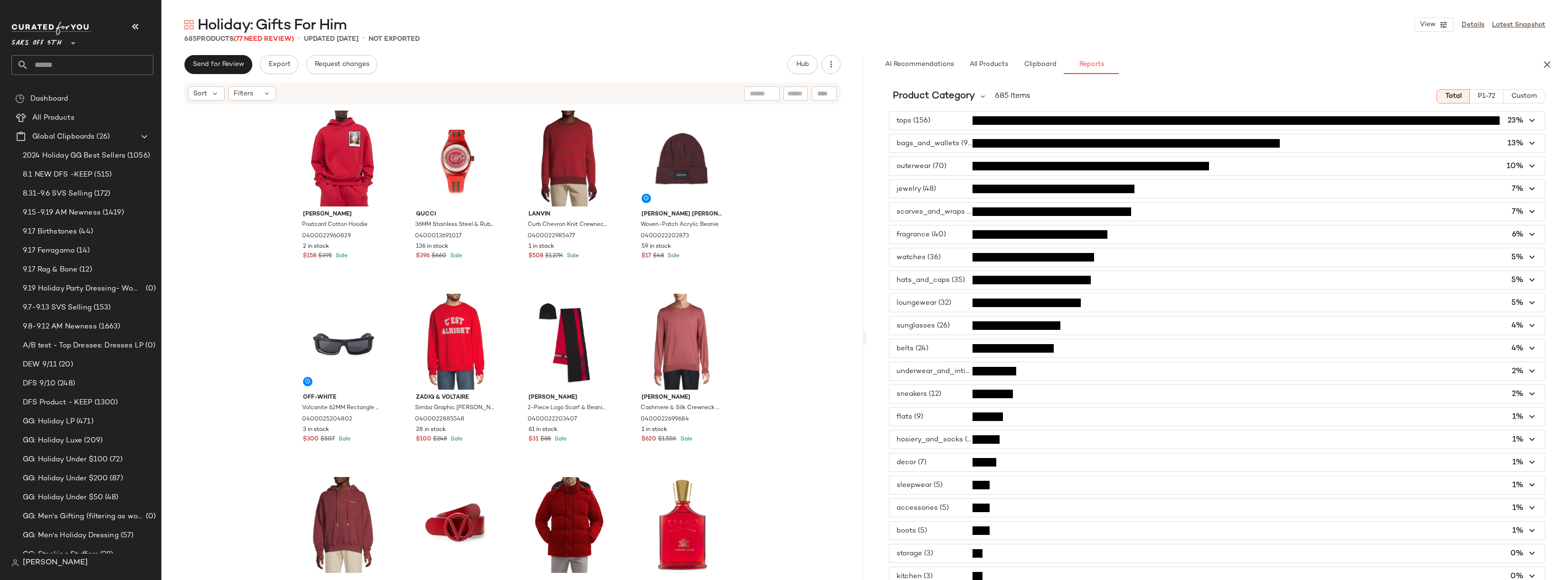
click at [950, 258] on span "button" at bounding box center [1217, 257] width 655 height 18
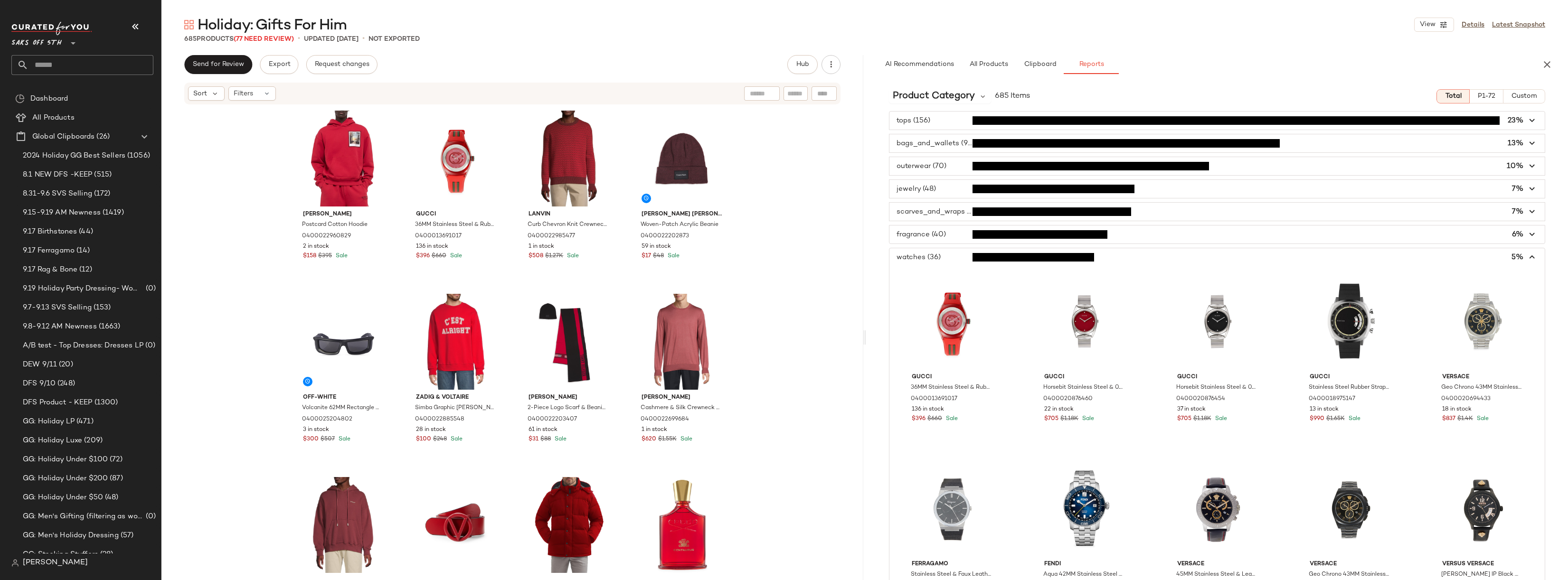
click at [950, 258] on span "button" at bounding box center [1217, 257] width 655 height 18
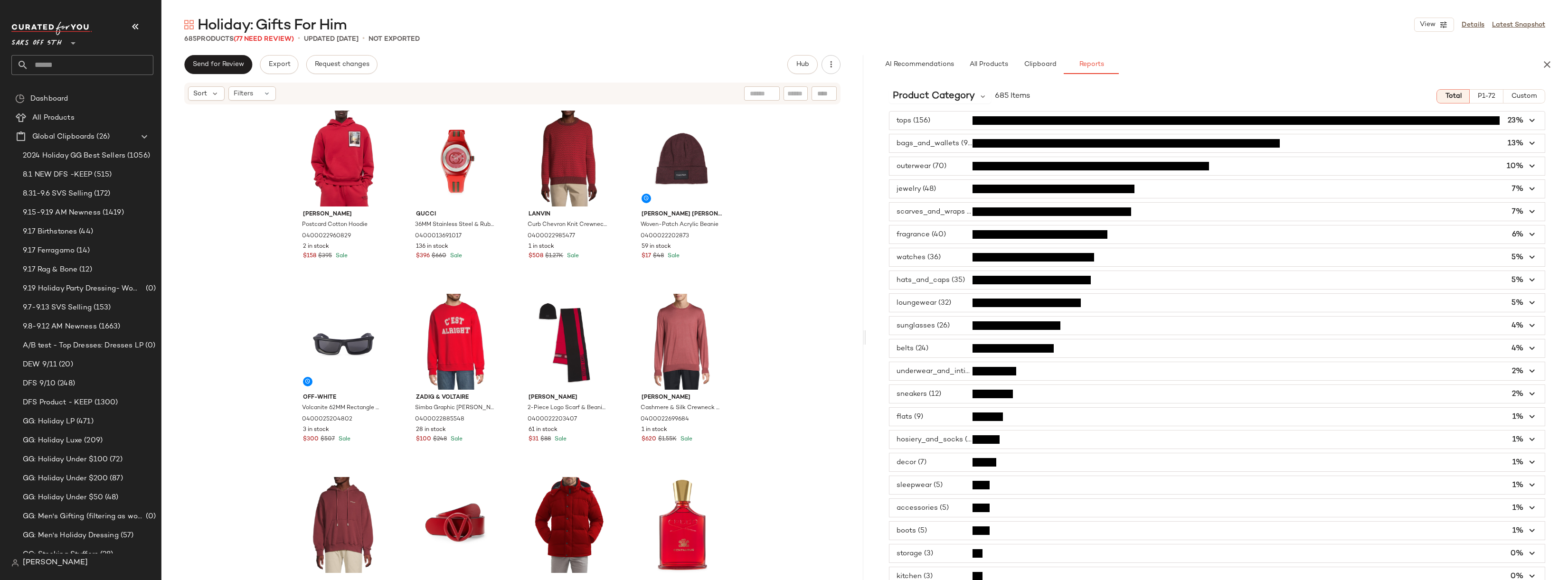
click at [937, 394] on span "button" at bounding box center [1217, 394] width 655 height 18
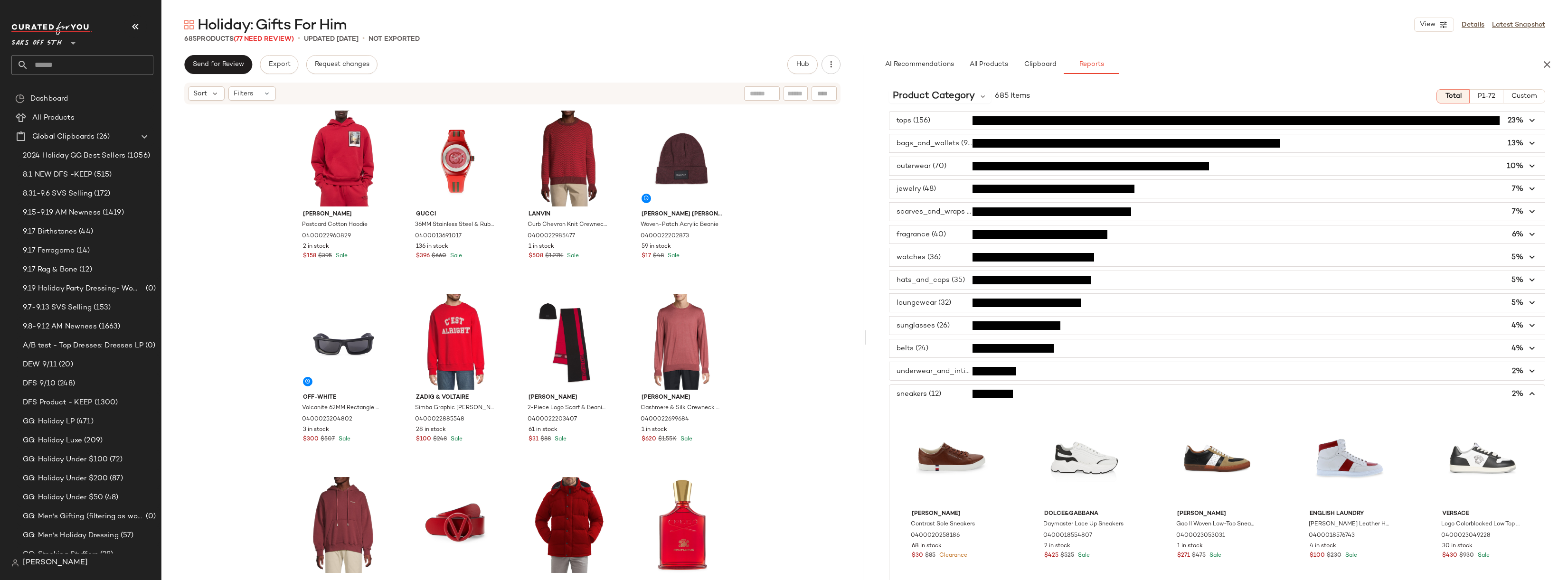
click at [938, 394] on span "button" at bounding box center [1217, 394] width 655 height 18
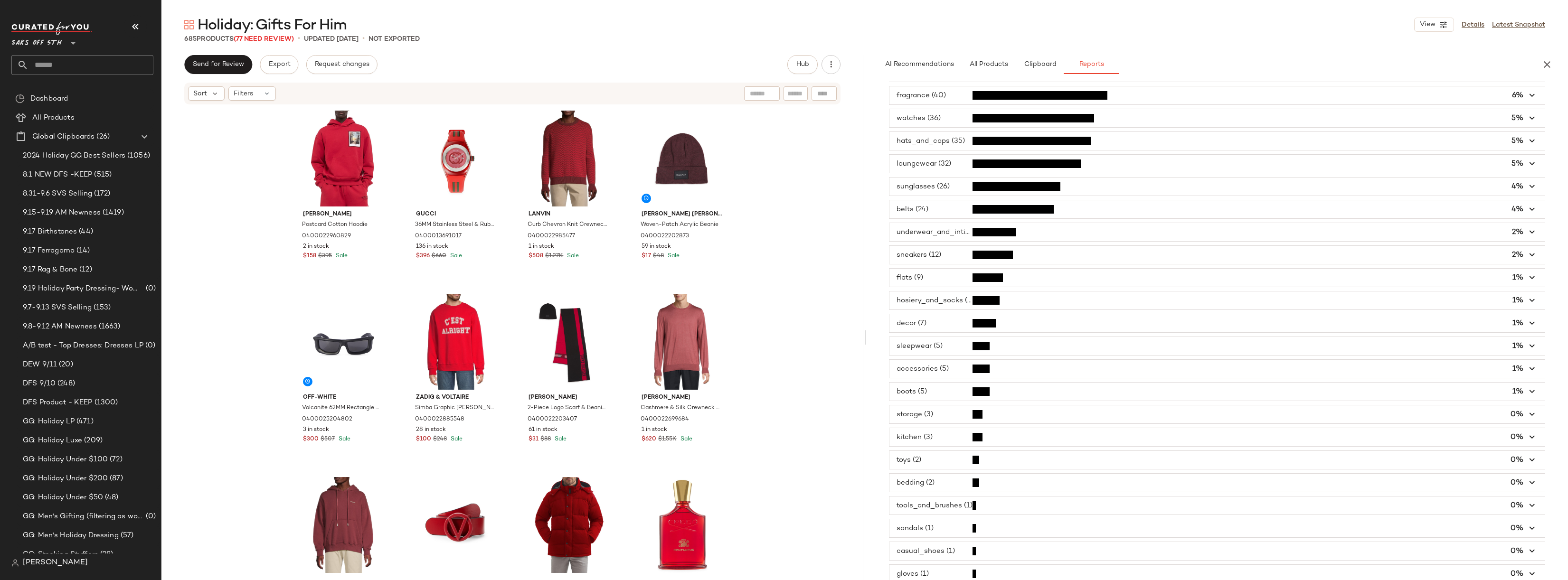
scroll to position [148, 0]
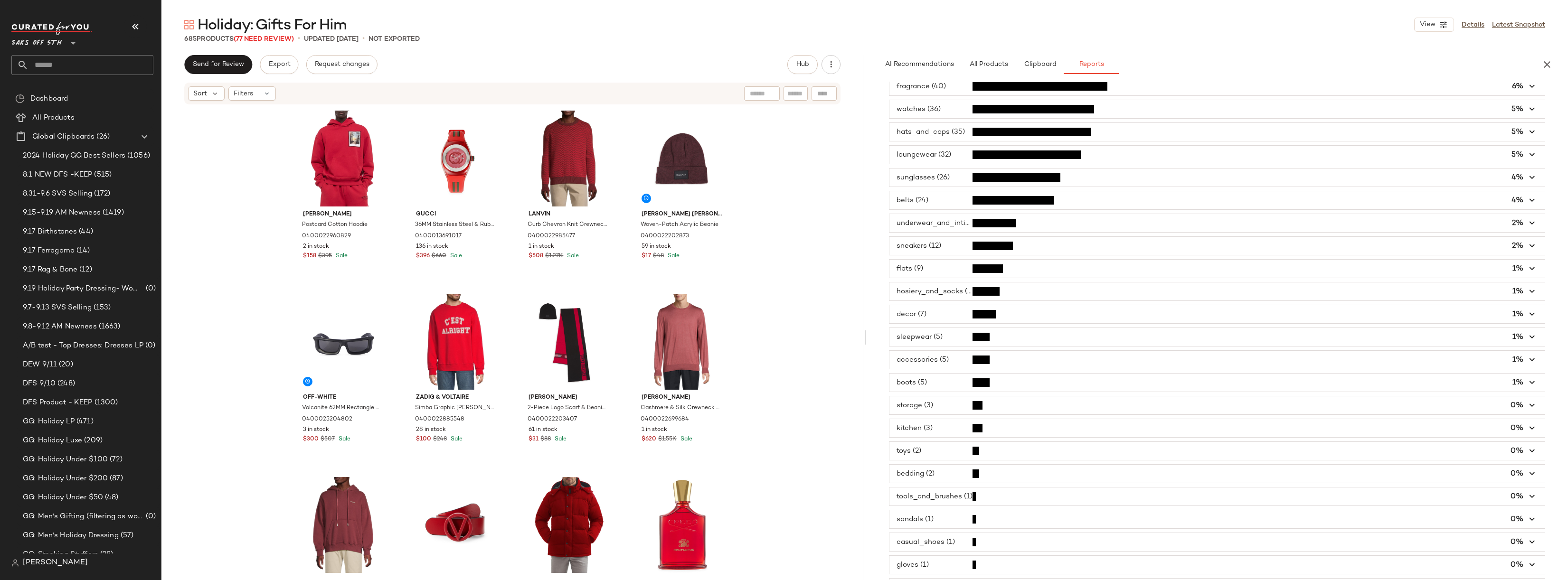
click at [933, 317] on span "button" at bounding box center [1217, 314] width 655 height 18
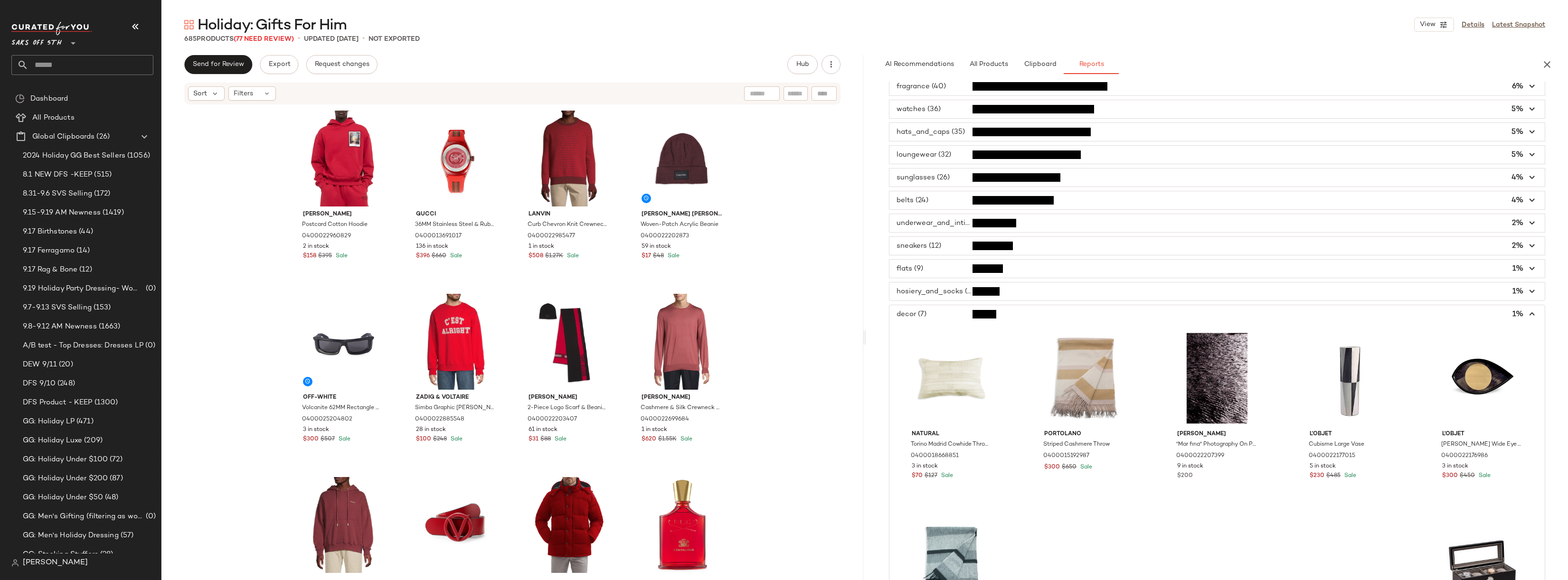
click at [936, 313] on span "button" at bounding box center [1217, 314] width 655 height 18
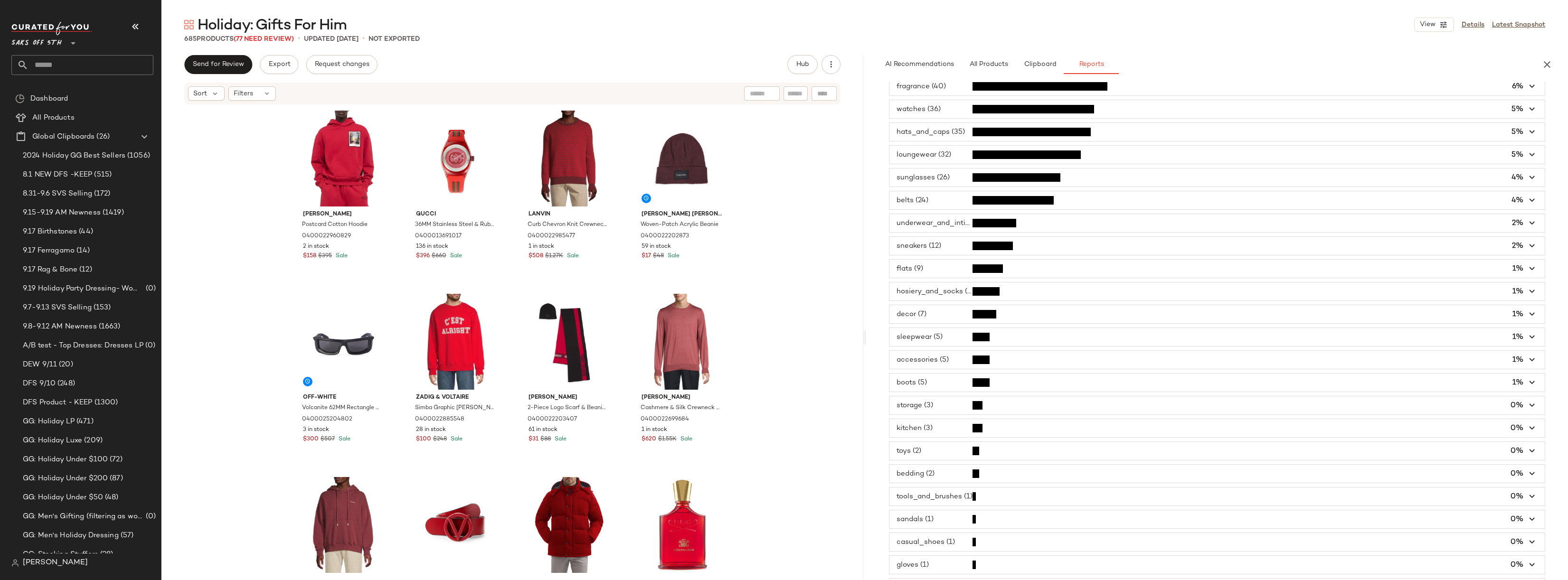
click at [926, 564] on span "button" at bounding box center [1217, 565] width 655 height 18
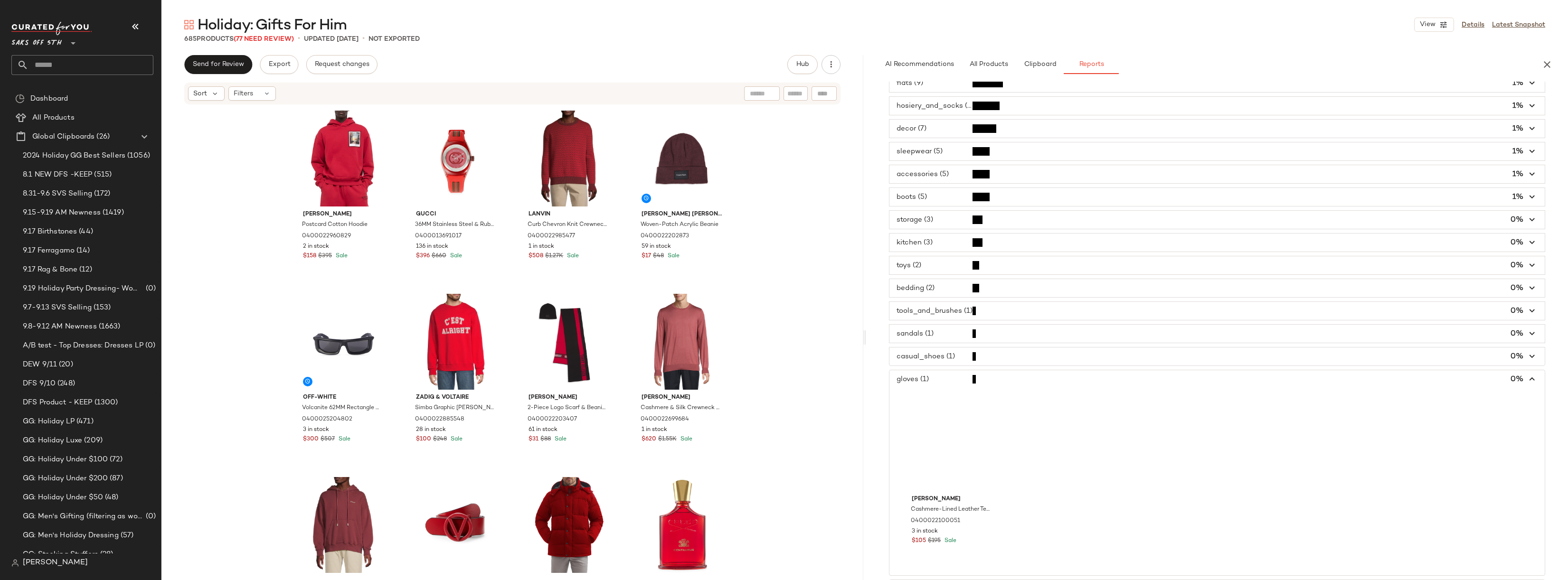
scroll to position [335, 0]
click at [941, 373] on span "button" at bounding box center [1217, 378] width 655 height 18
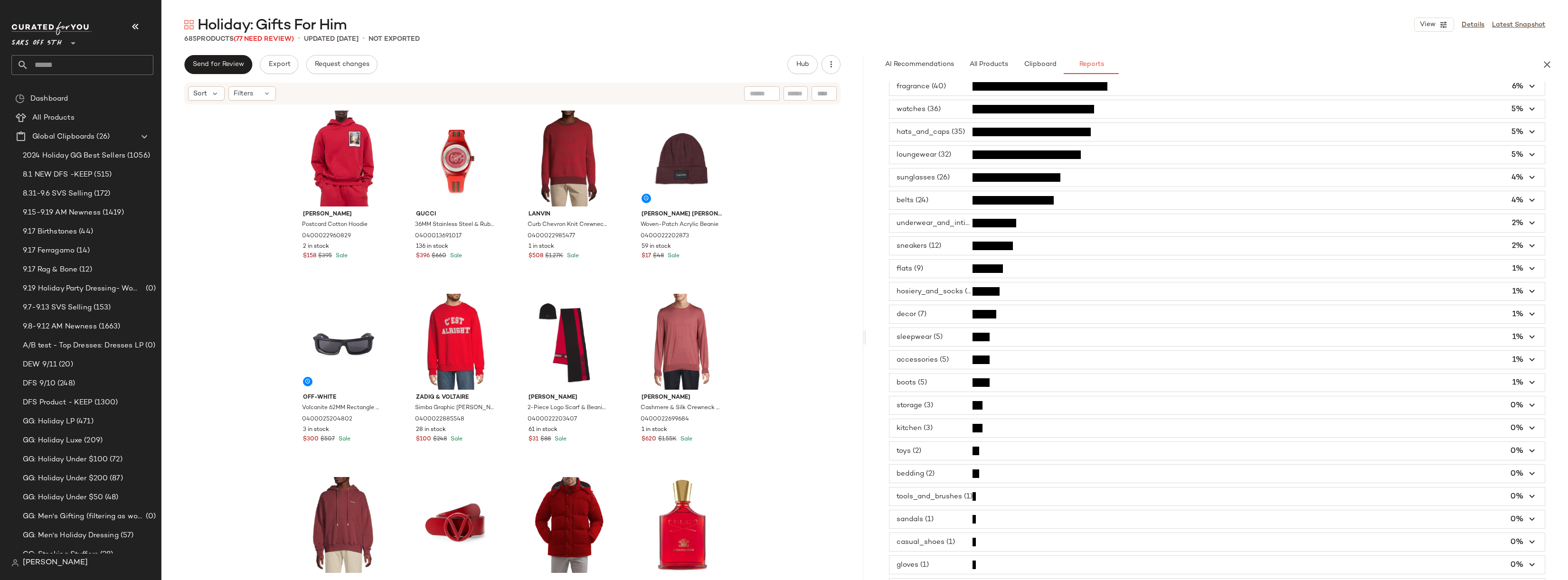
scroll to position [148, 0]
click at [937, 471] on span "button" at bounding box center [1217, 474] width 655 height 18
click at [945, 470] on span "button" at bounding box center [1217, 474] width 655 height 18
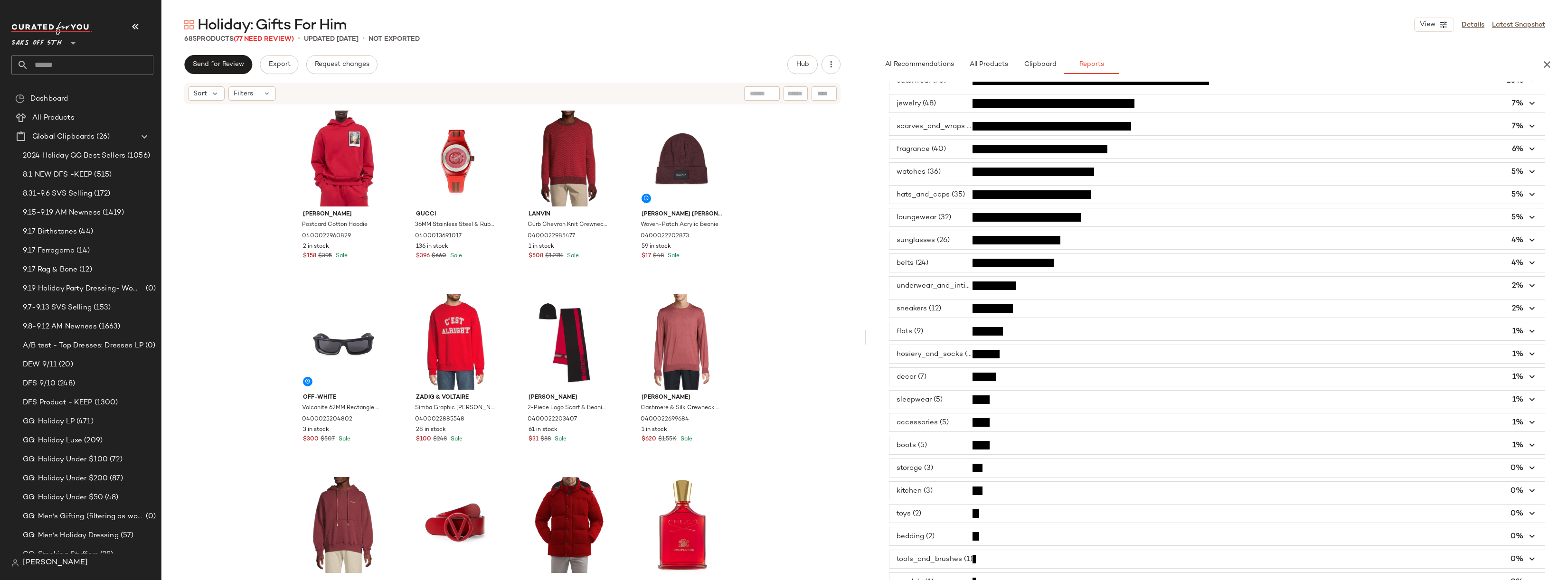
scroll to position [0, 0]
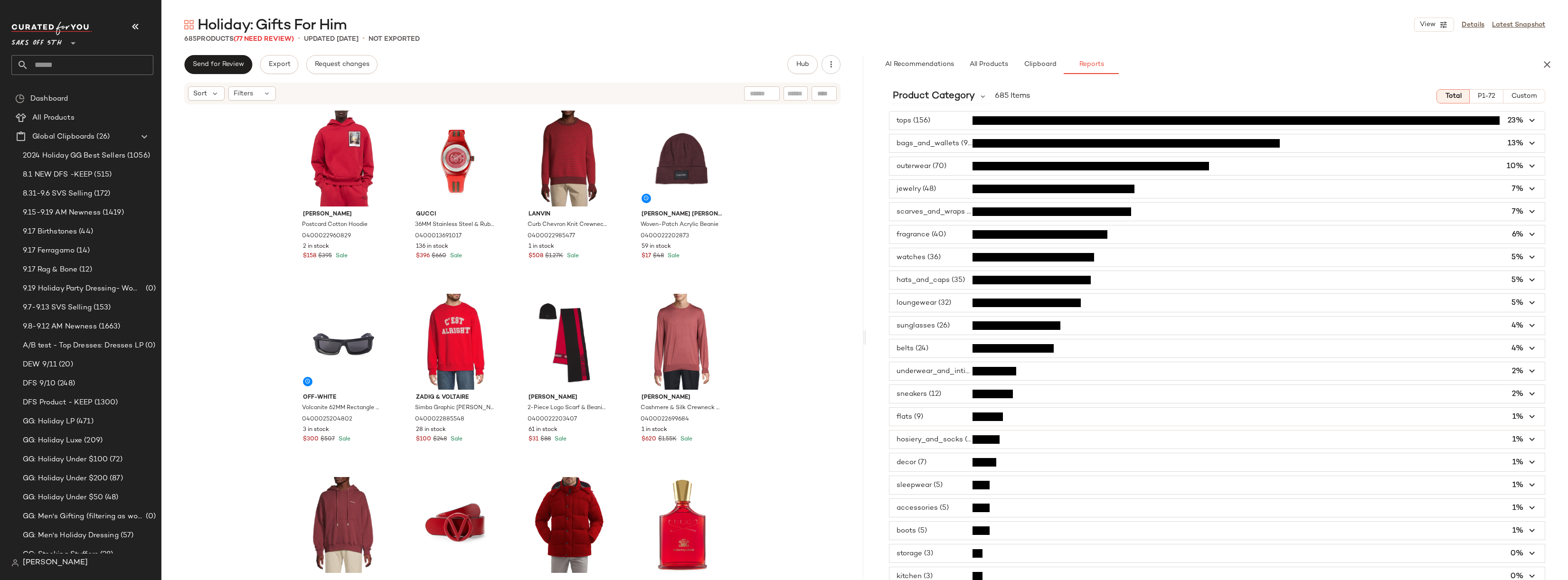
click at [930, 123] on span "button" at bounding box center [1217, 121] width 655 height 18
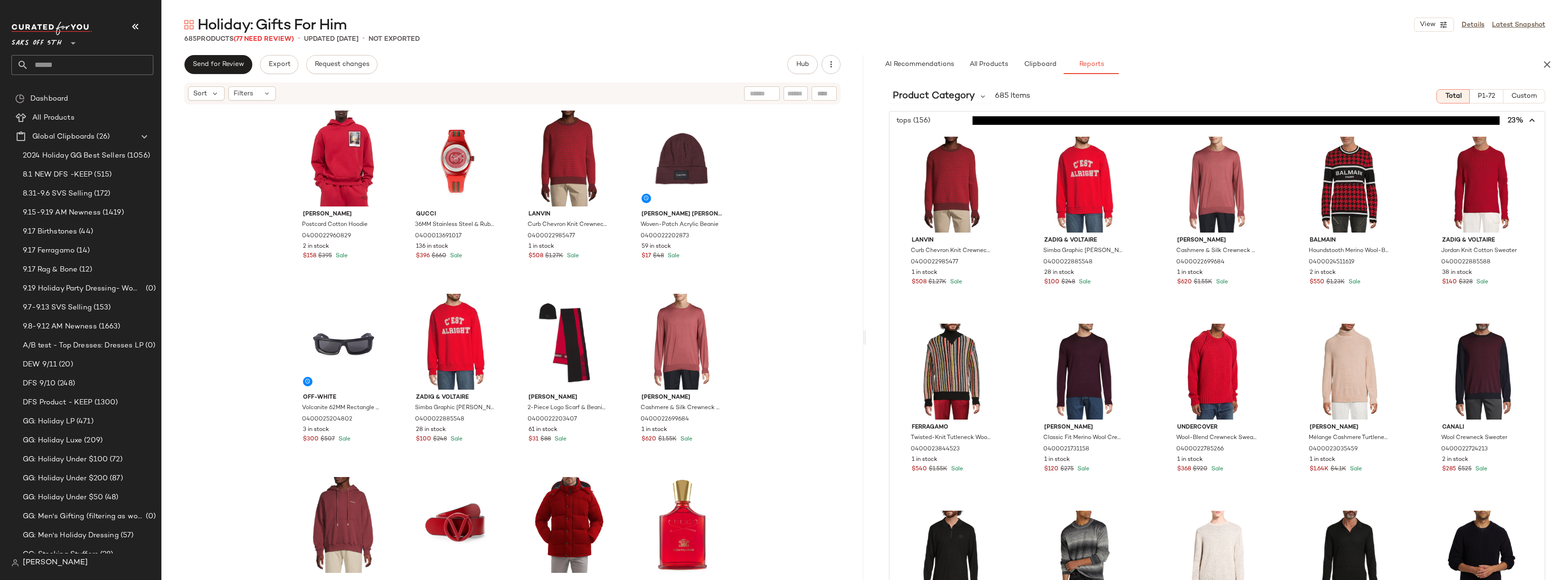
click at [922, 118] on span "button" at bounding box center [1217, 121] width 655 height 18
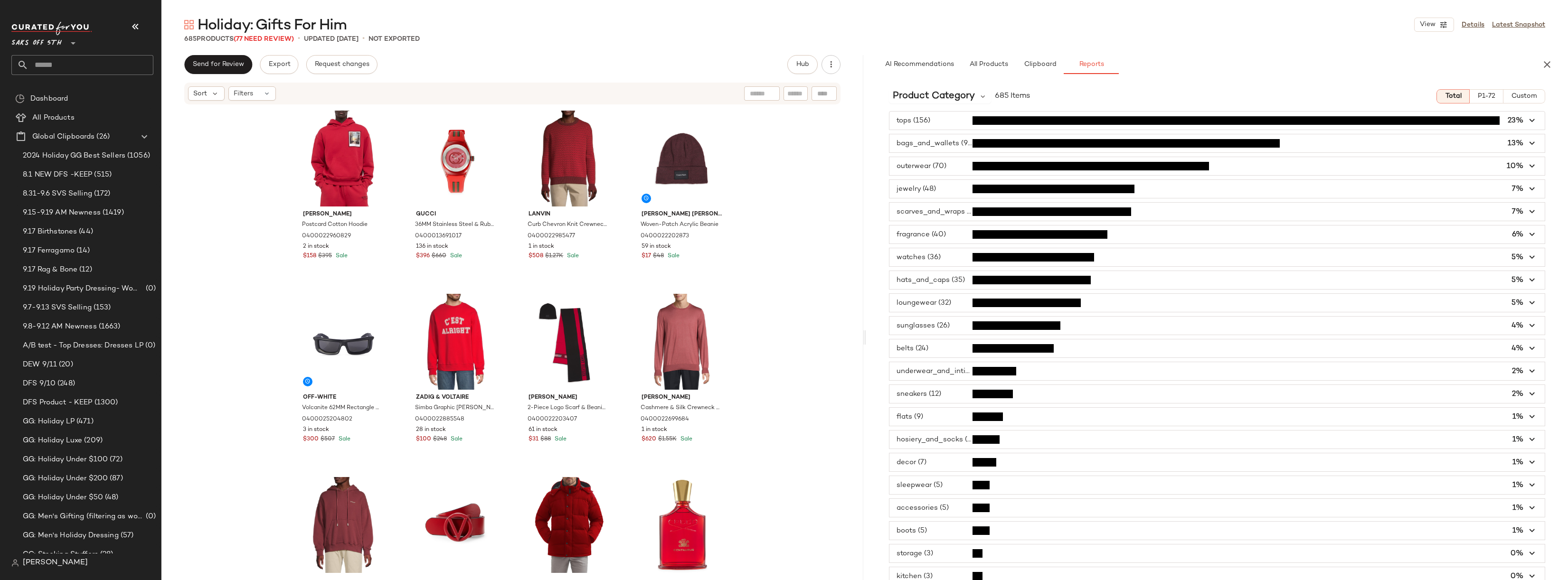
click at [943, 305] on span "button" at bounding box center [1217, 303] width 655 height 18
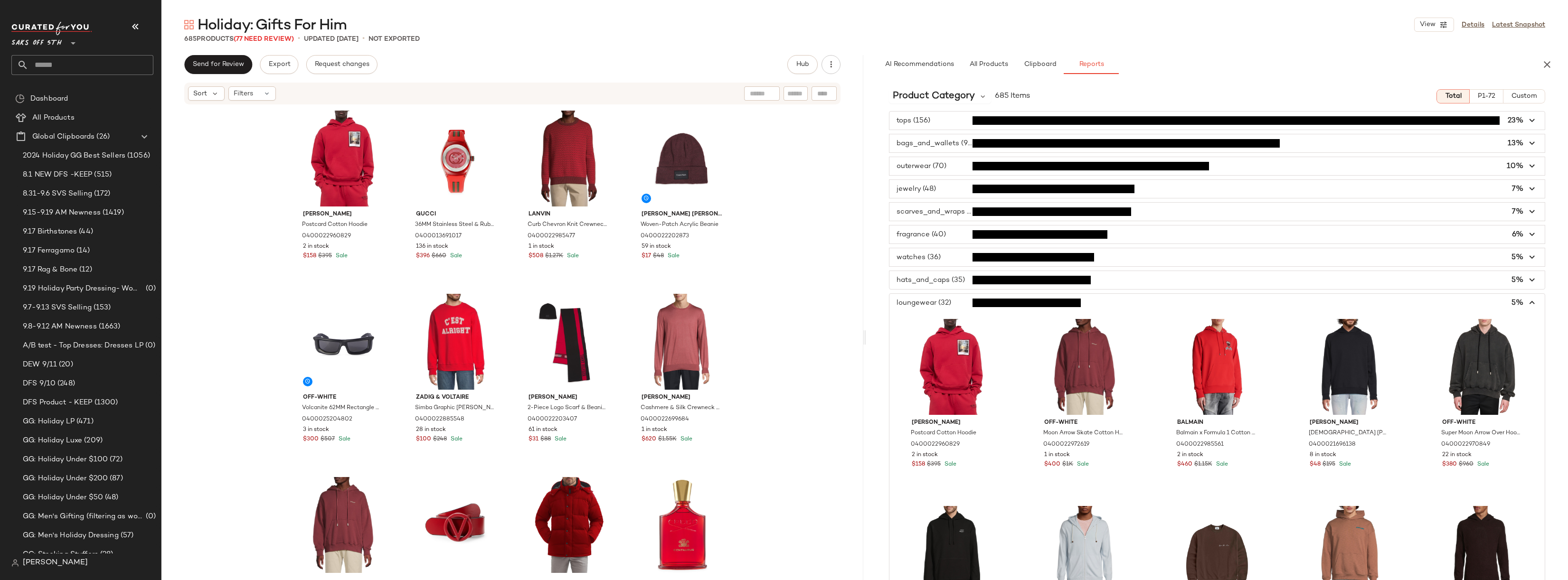
click at [958, 300] on span "button" at bounding box center [1217, 303] width 655 height 18
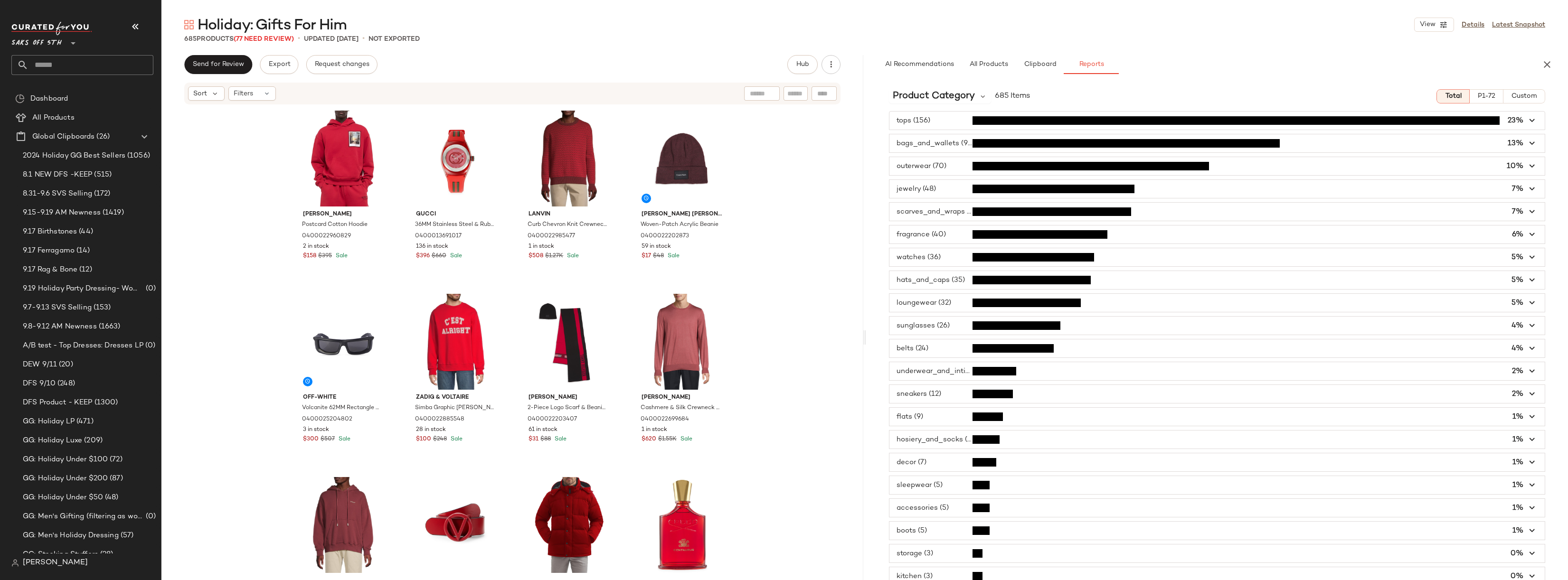
click at [958, 300] on span "button" at bounding box center [1217, 303] width 655 height 18
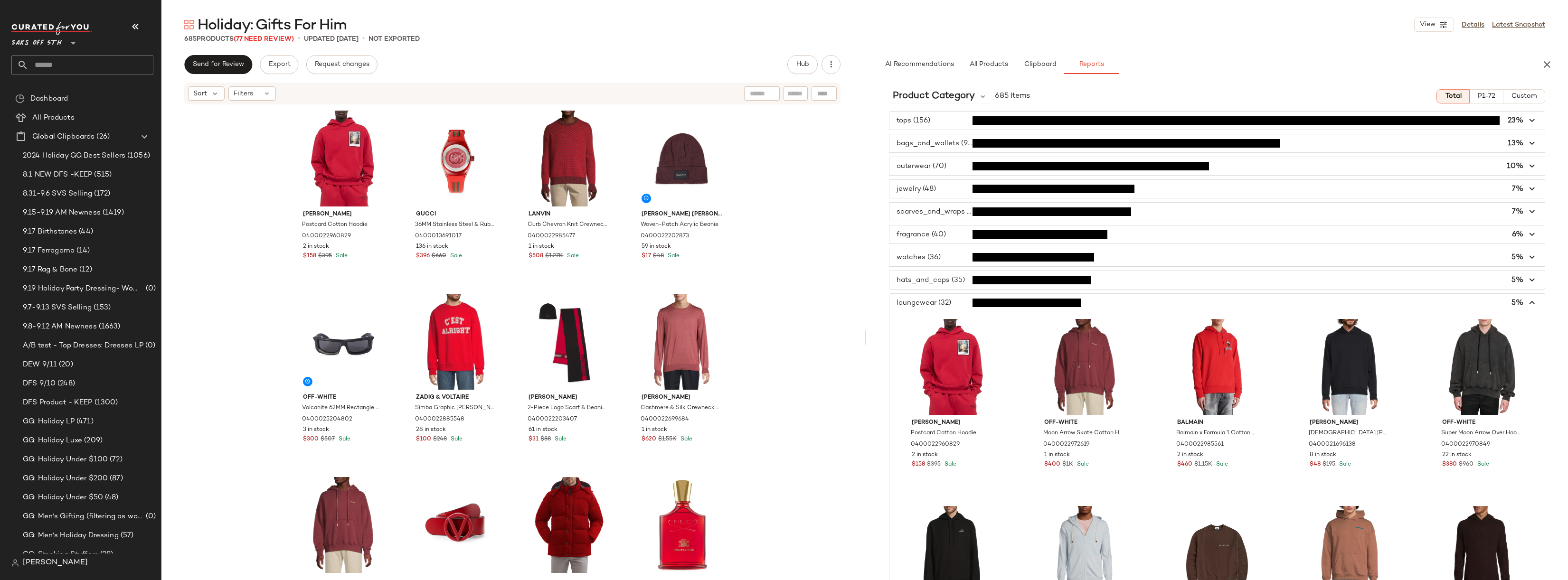
click at [952, 304] on span "button" at bounding box center [1217, 303] width 655 height 18
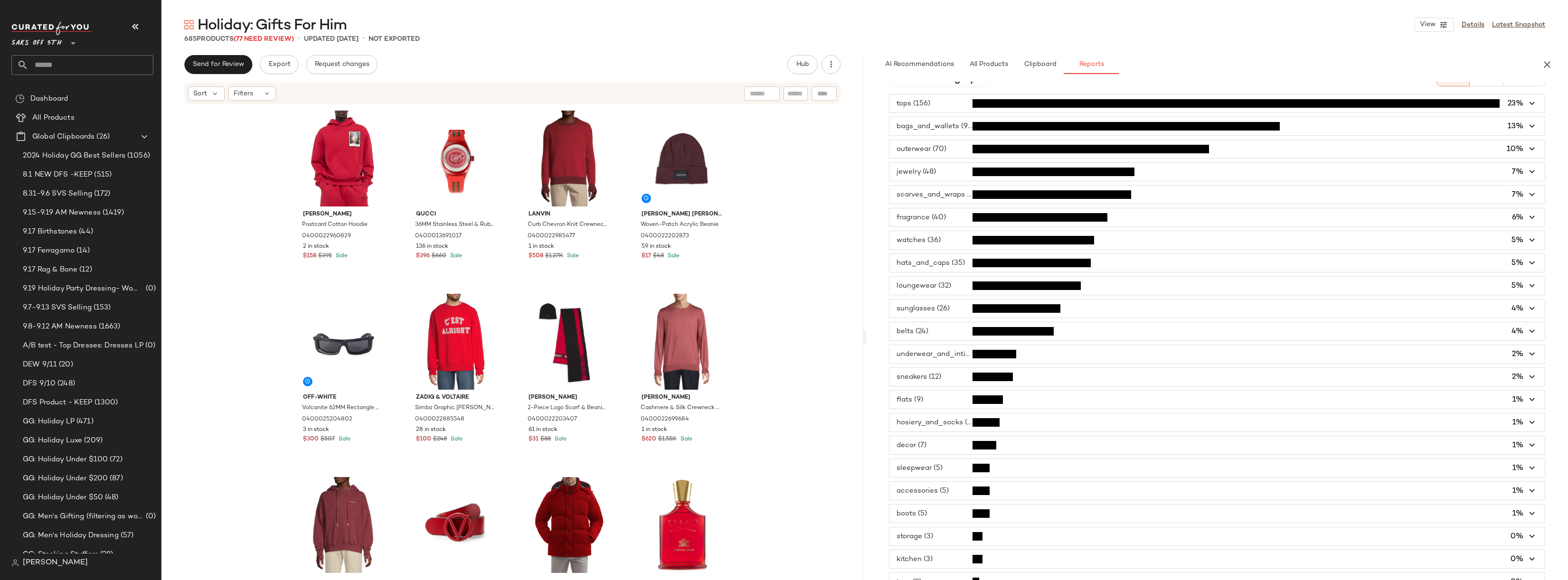
scroll to position [18, 0]
click at [942, 350] on span "button" at bounding box center [1217, 353] width 655 height 18
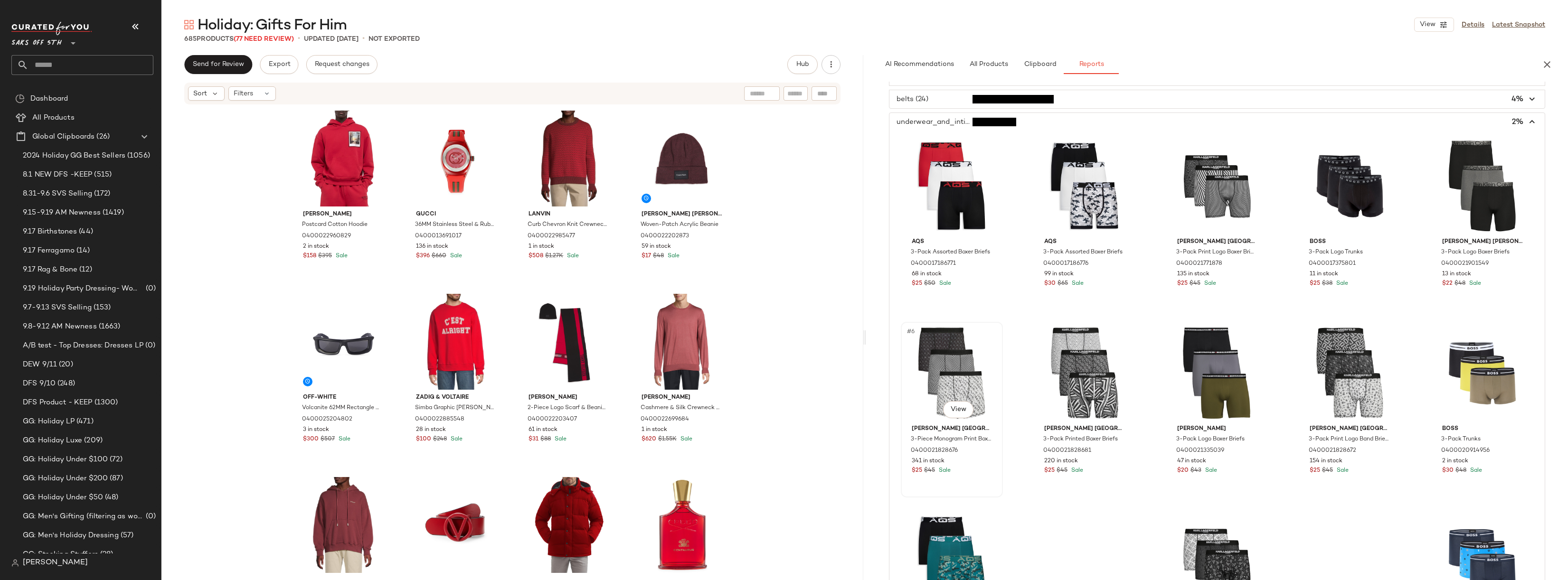
scroll to position [213, 0]
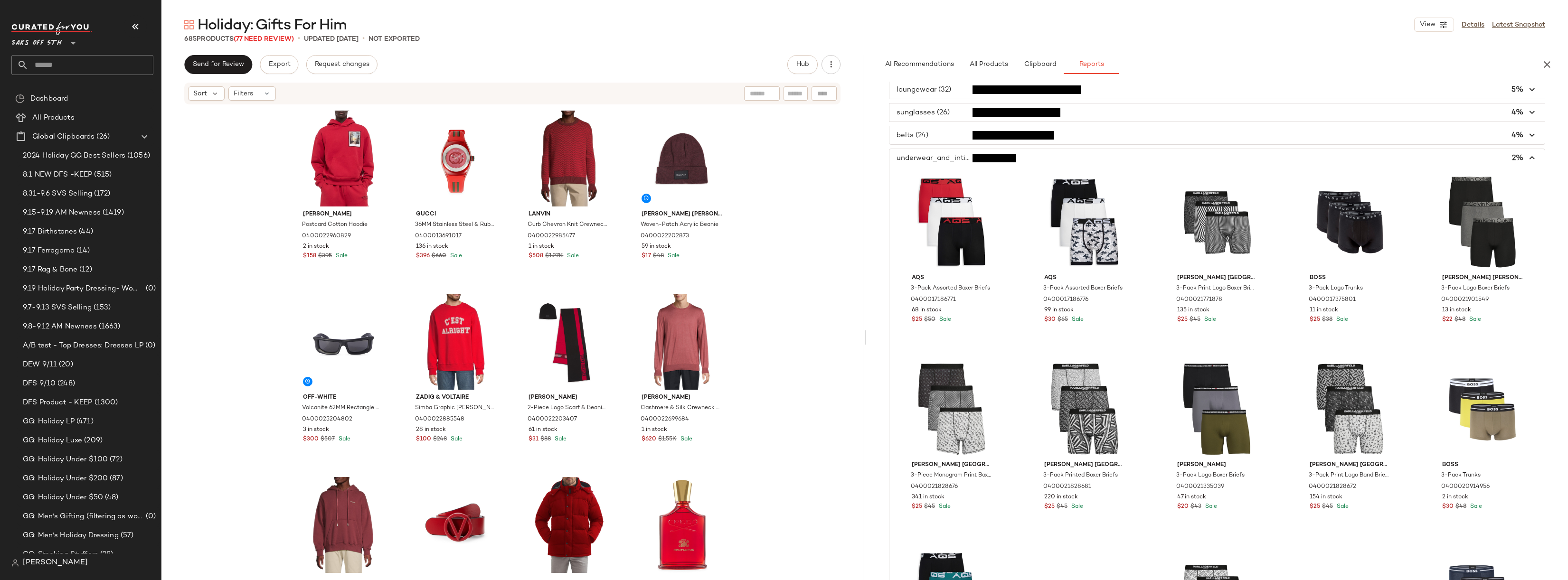
click at [950, 158] on span "button" at bounding box center [1217, 158] width 655 height 18
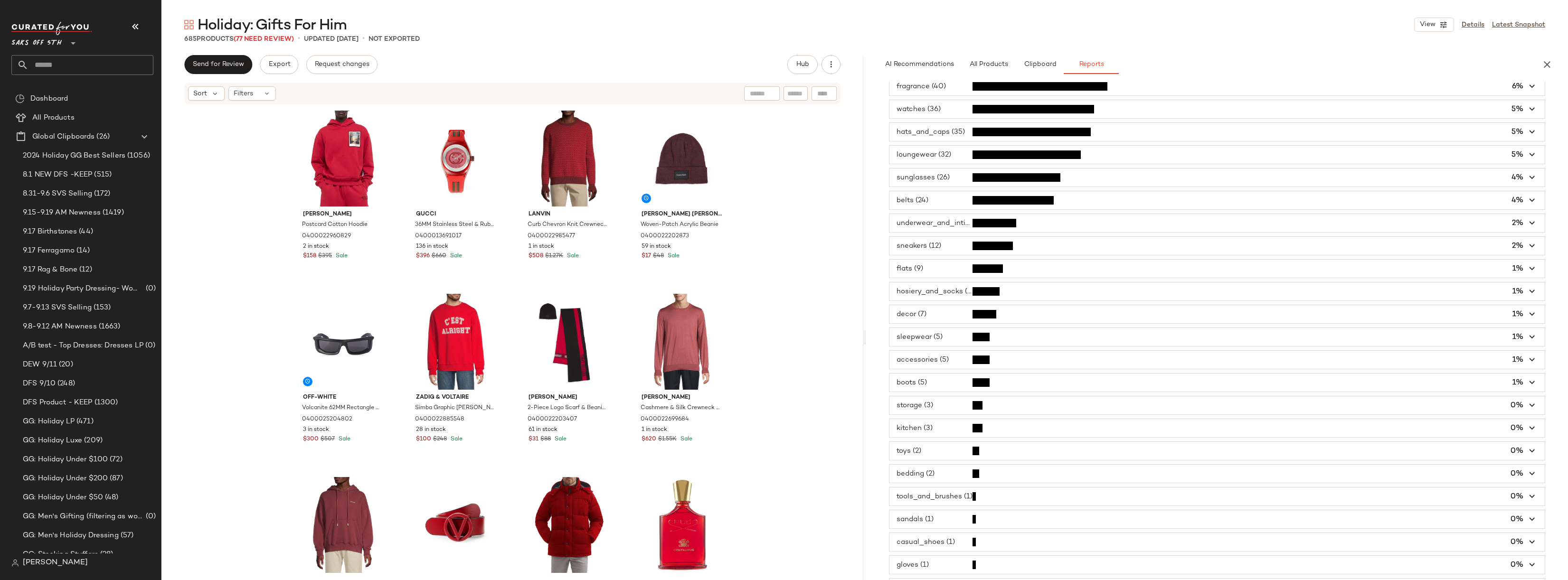
scroll to position [148, 0]
click at [944, 244] on span "button" at bounding box center [1217, 246] width 655 height 18
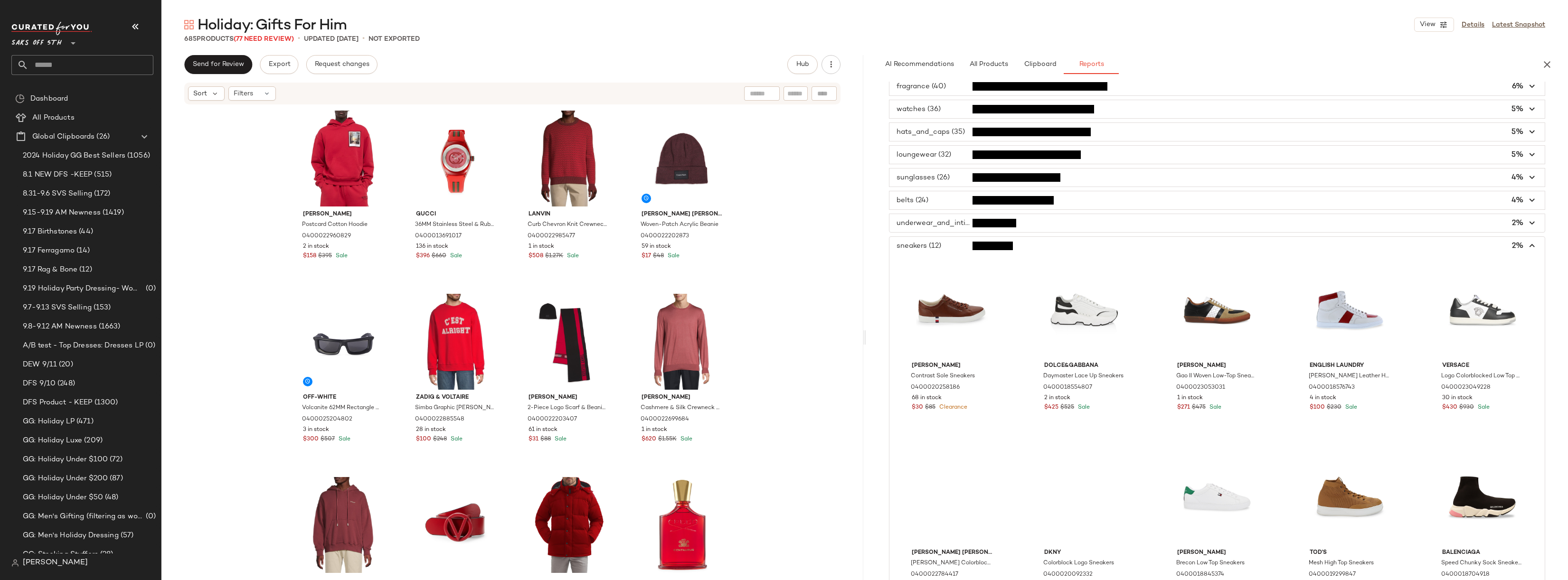
click at [944, 244] on span "button" at bounding box center [1217, 246] width 655 height 18
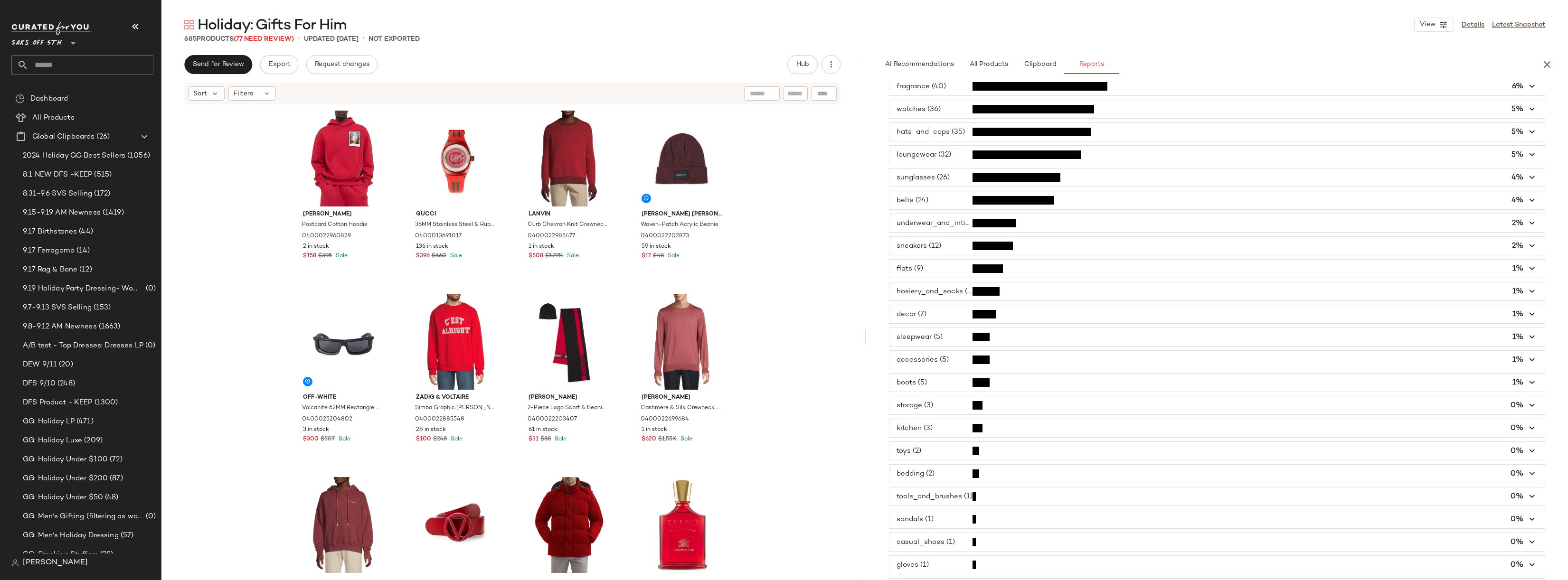
scroll to position [0, 0]
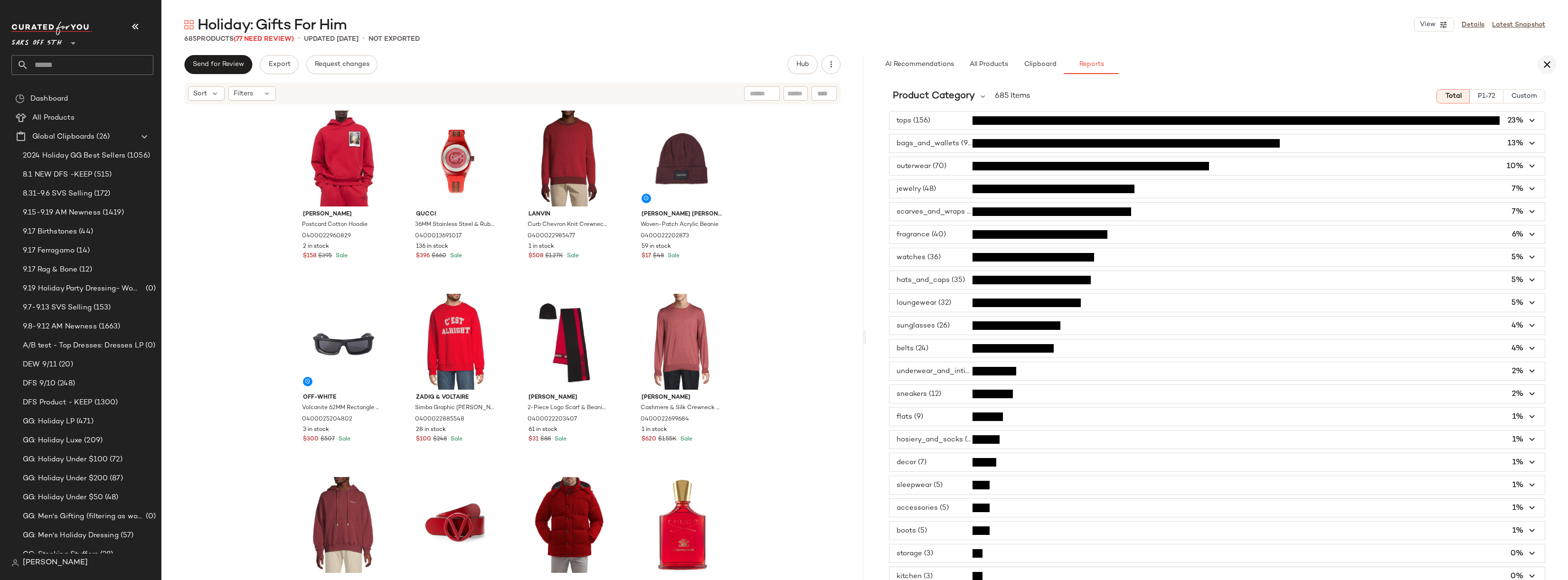
click at [1543, 62] on icon "button" at bounding box center [1548, 64] width 12 height 12
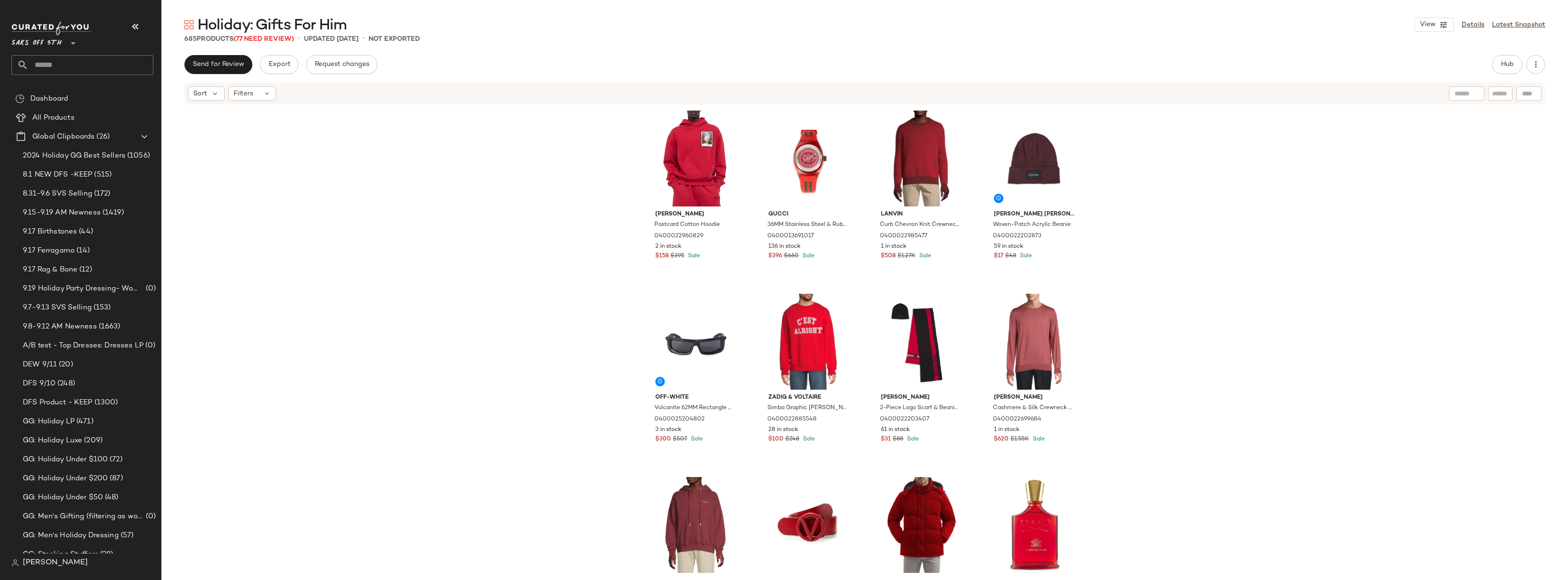
click at [1386, 203] on div "Helmut Lang Postcard Cotton Hoodie 0400022960829 2 in stock $158 $395 Sale Gucc…" at bounding box center [865, 341] width 1407 height 472
click at [1515, 75] on div "Send for Review Export Request changes Hub Sort Filters Helmut Lang Postcard Co…" at bounding box center [865, 338] width 1407 height 565
click at [1513, 69] on button "Hub" at bounding box center [1507, 65] width 31 height 19
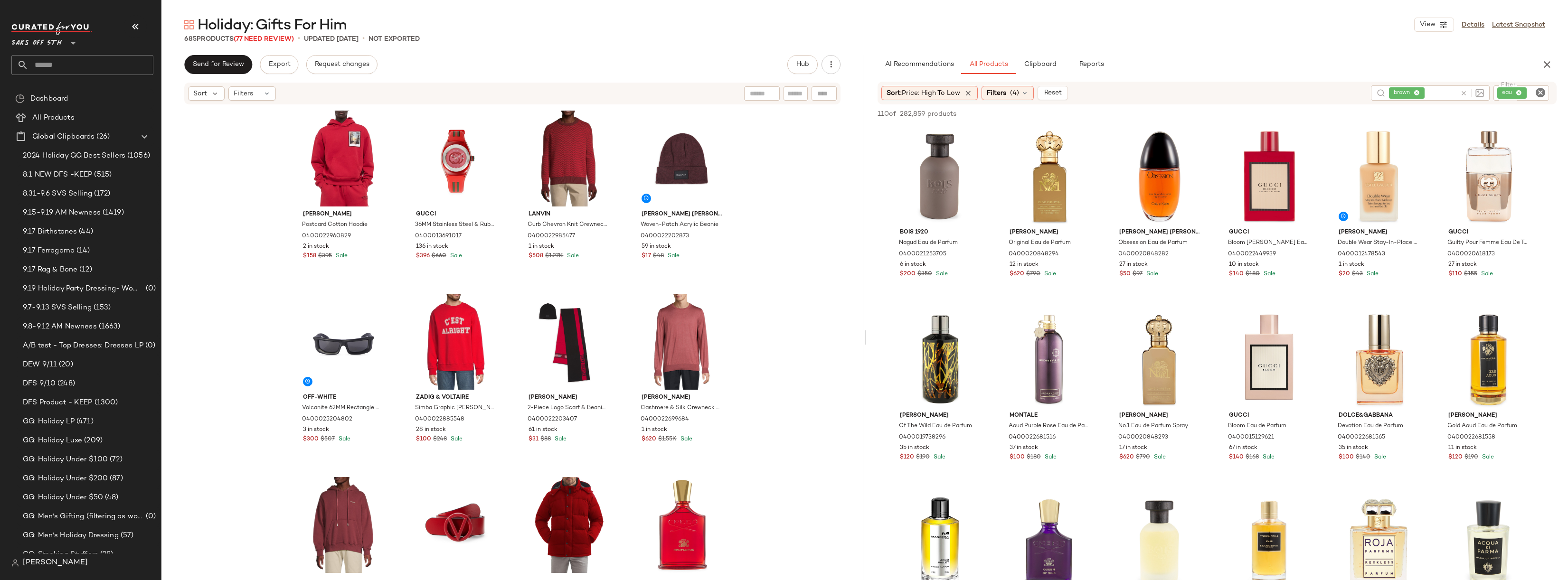
click at [1380, 64] on div "AI Recommendations All Products Clipboard Reports" at bounding box center [1202, 65] width 648 height 19
